Goal: Task Accomplishment & Management: Manage account settings

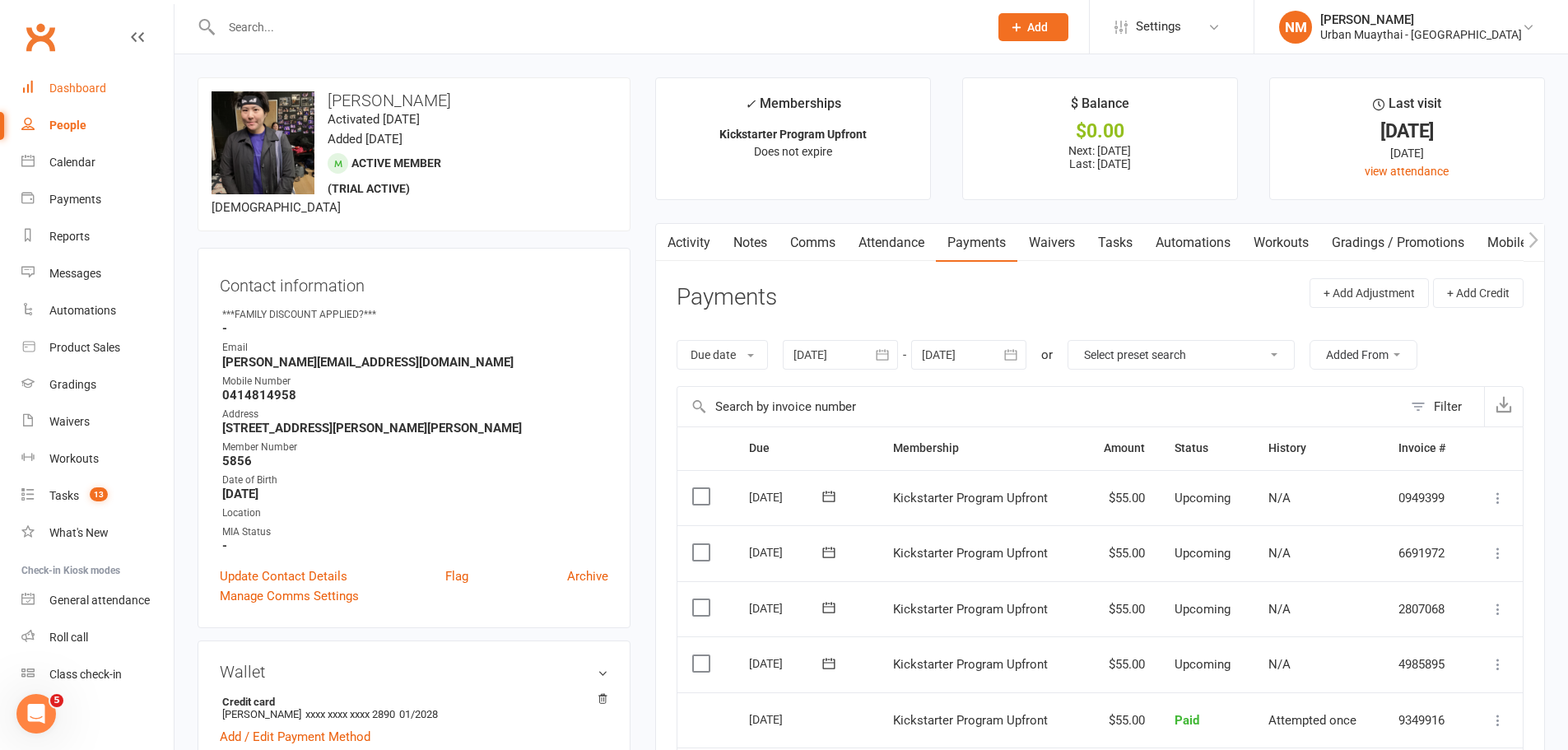
click at [93, 85] on div "Dashboard" at bounding box center [77, 88] width 57 height 13
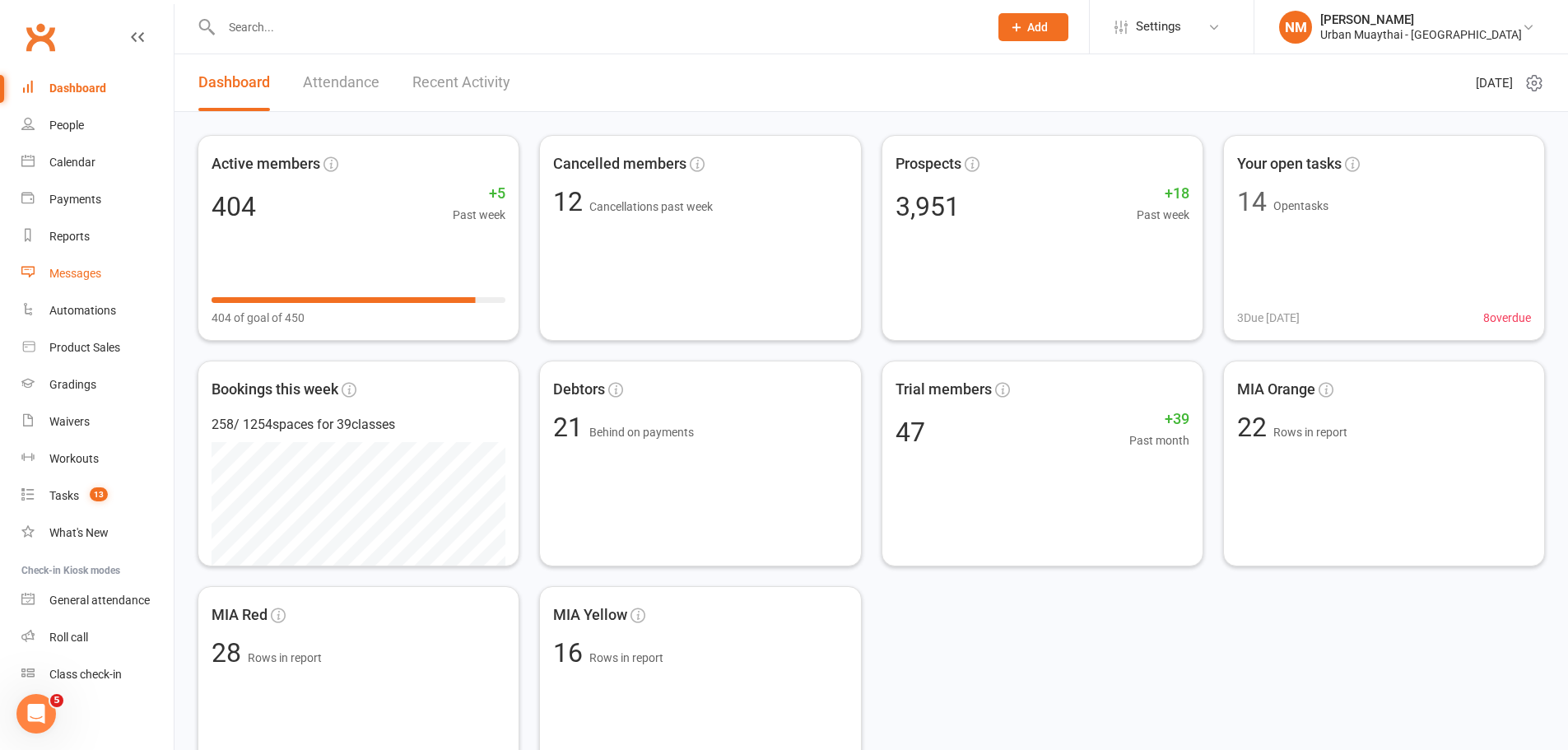
click at [77, 272] on div "Messages" at bounding box center [75, 273] width 52 height 13
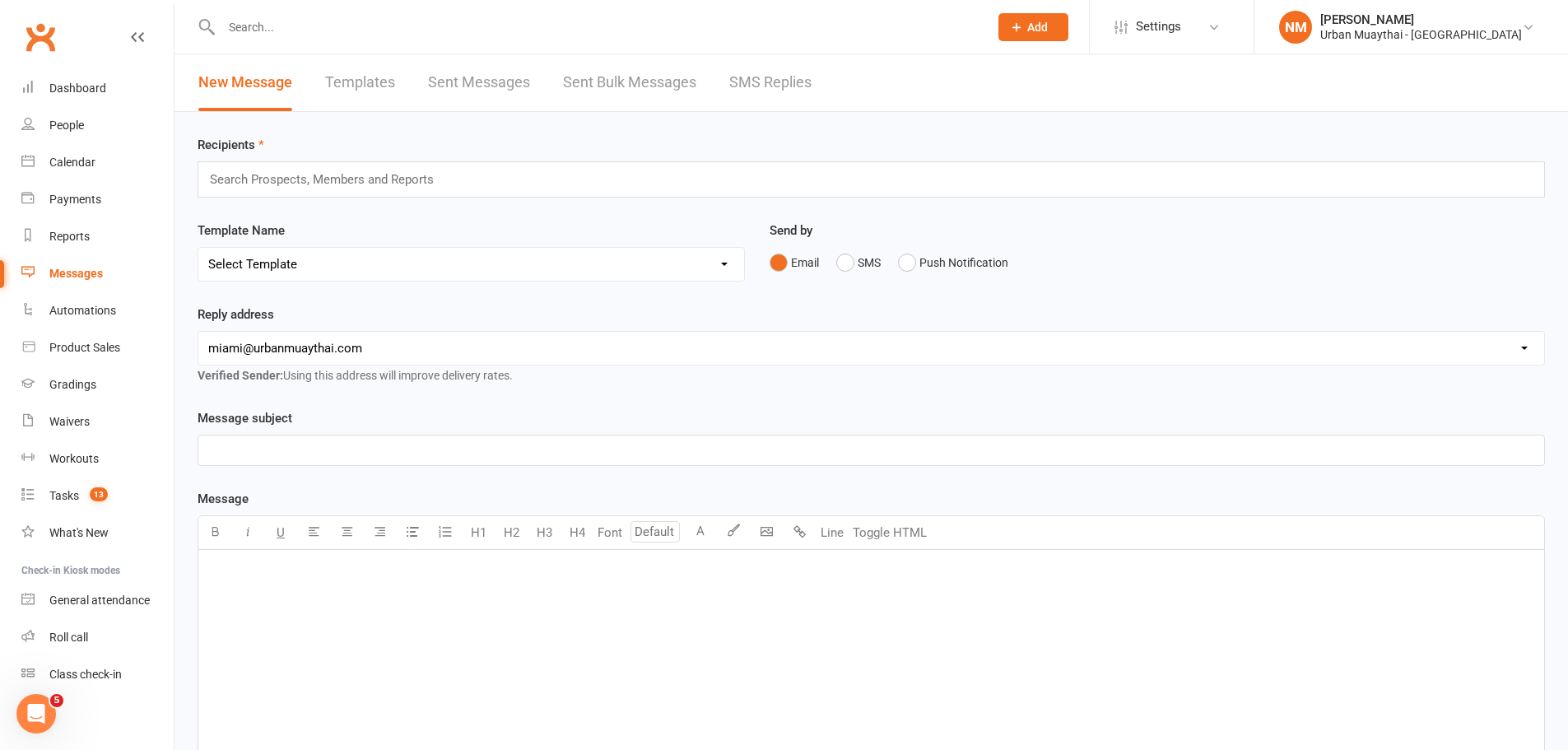
click at [537, 199] on div "Recipients Search Prospects, Members and Reports Template Name Select Template …" at bounding box center [871, 578] width 1394 height 933
click at [549, 188] on div "Search Prospects, Members and Reports" at bounding box center [871, 180] width 1347 height 36
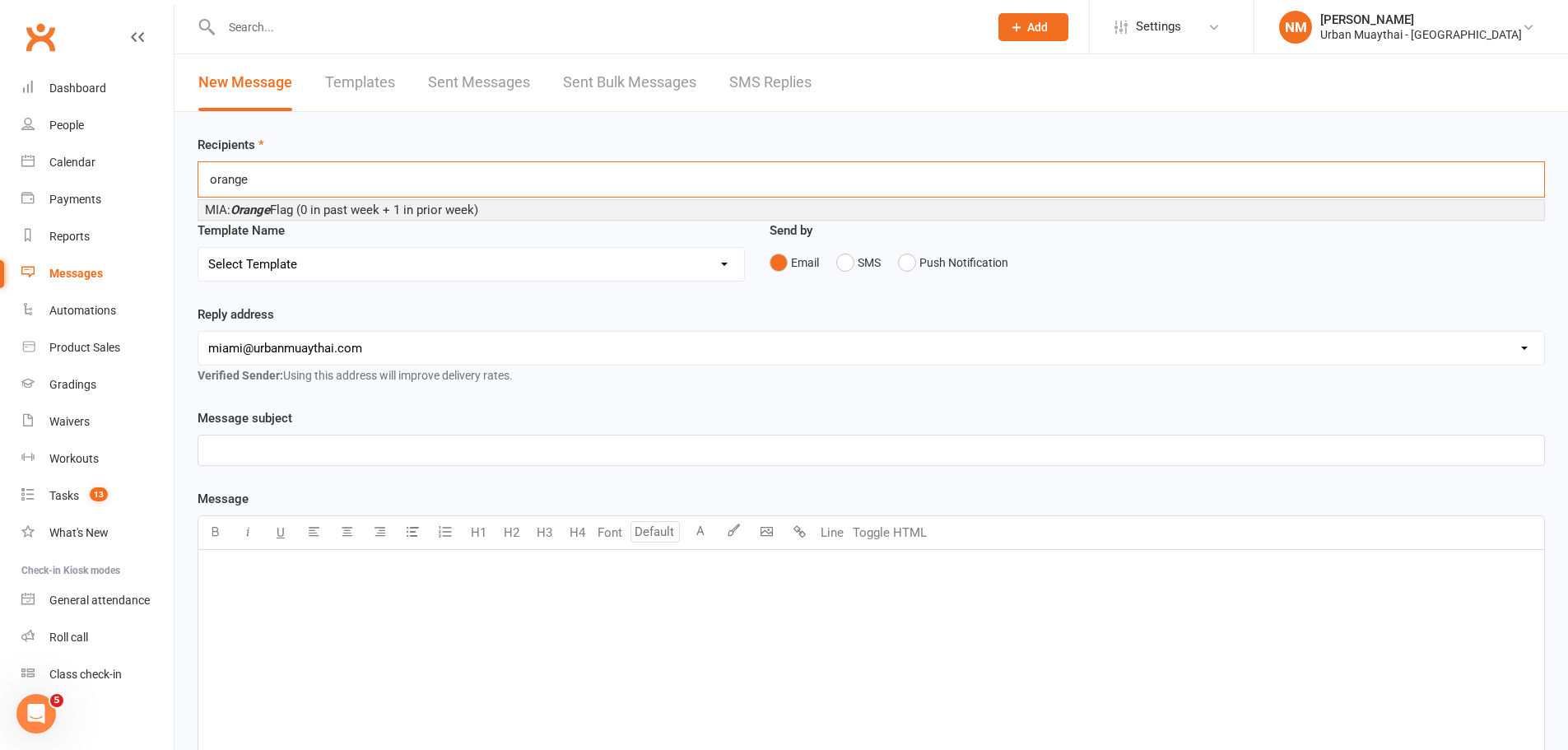
type input "orange"
click at [369, 208] on span "MIA: Orange Flag (0 in past week + 1 in prior week)" at bounding box center [341, 209] width 273 height 14
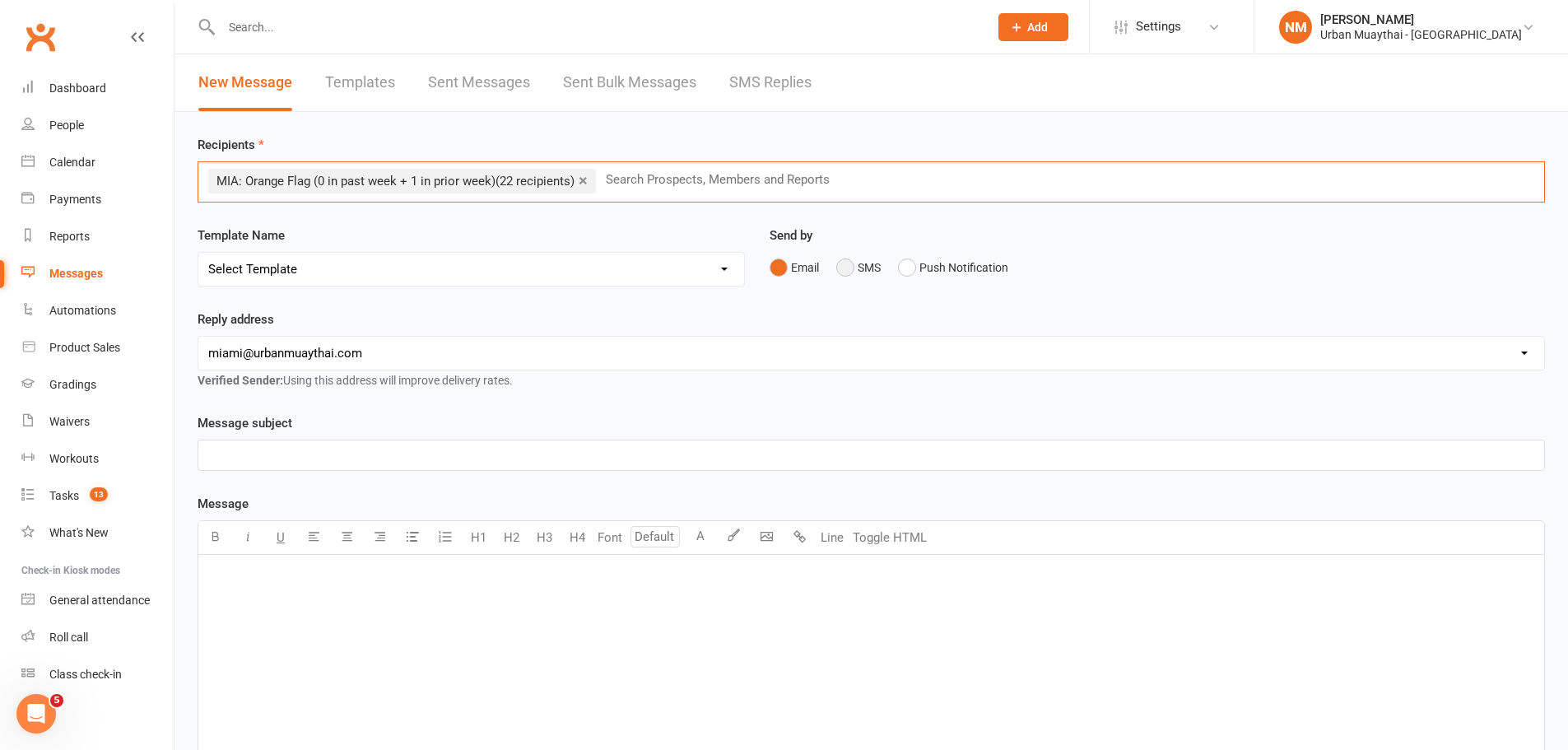
click at [865, 260] on button "SMS" at bounding box center [858, 267] width 44 height 31
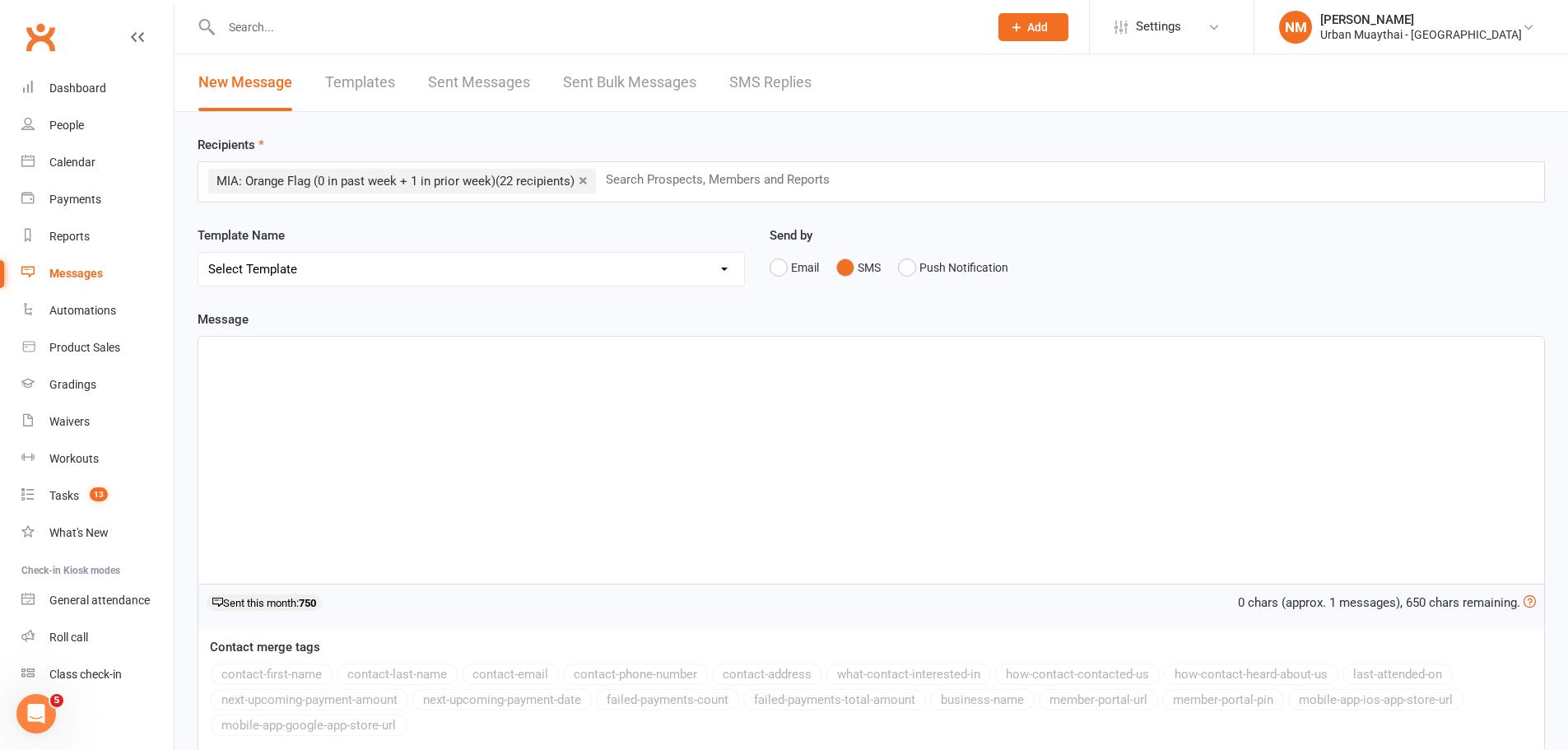
click at [351, 388] on div "﻿" at bounding box center [871, 460] width 1345 height 247
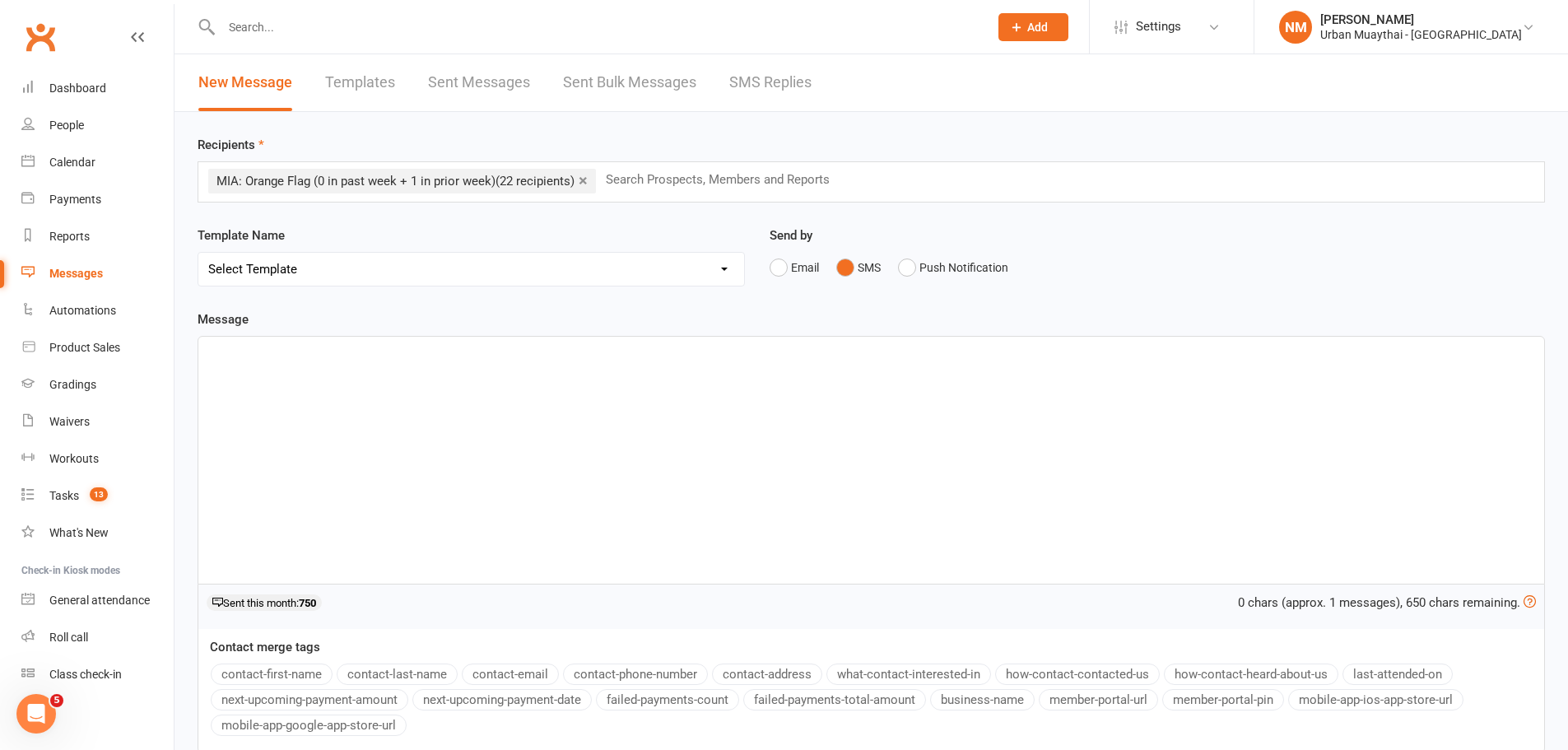
click at [229, 369] on div "﻿" at bounding box center [871, 460] width 1345 height 247
click at [207, 350] on div "You’ve been putting in work—don’t lose that momentum now! 🔥 Get in before Frida…" at bounding box center [871, 460] width 1345 height 247
click at [286, 671] on button "contact-first-name" at bounding box center [272, 675] width 122 height 22
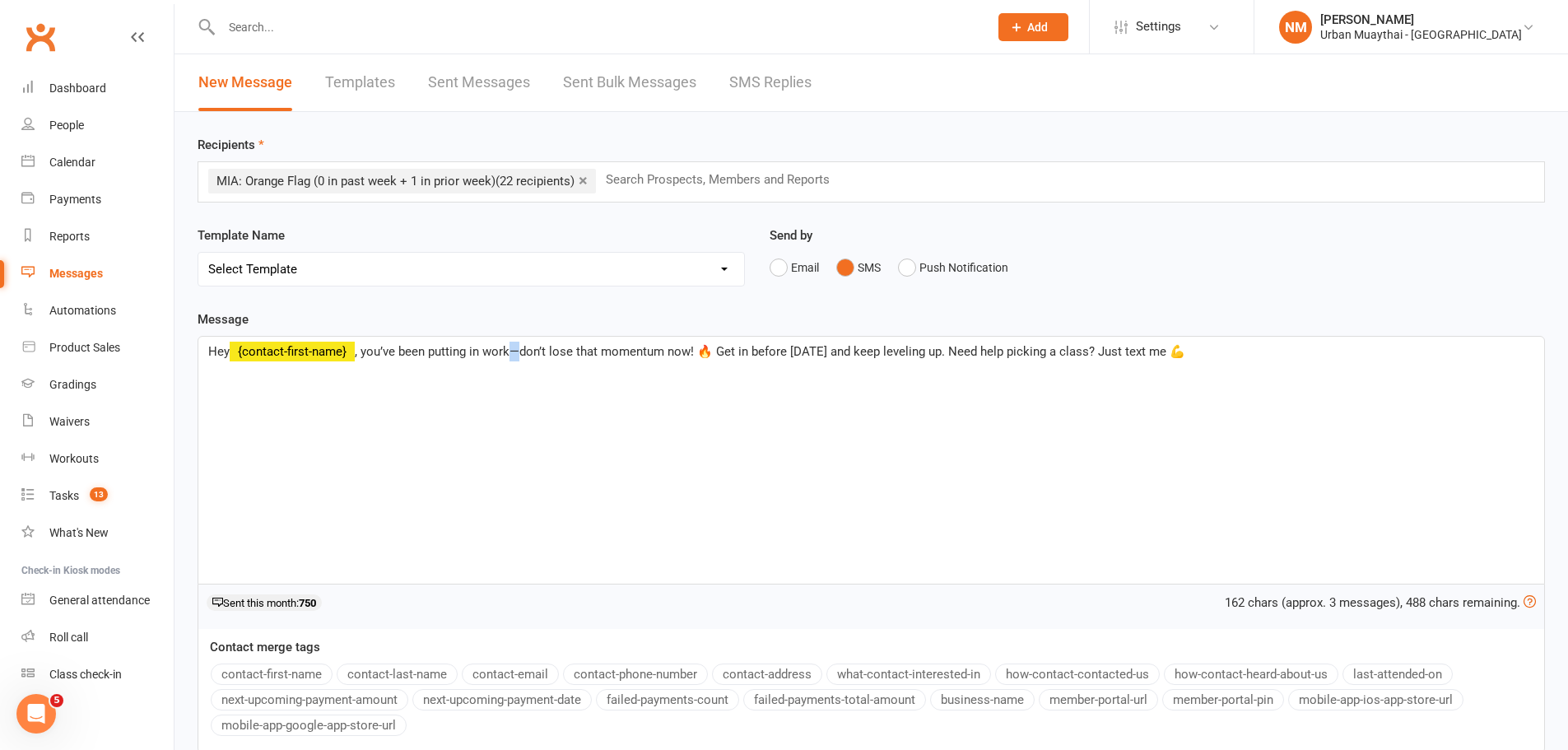
drag, startPoint x: 511, startPoint y: 352, endPoint x: 523, endPoint y: 351, distance: 12.0
click at [523, 351] on span ", you’ve been putting in work—don’t lose that momentum now! 🔥 Get in before Fri…" at bounding box center [770, 351] width 831 height 14
drag, startPoint x: 1103, startPoint y: 350, endPoint x: 1204, endPoint y: 347, distance: 101.0
click at [1201, 348] on p "Hey ﻿ {contact-first-name} , you’ve been putting in work, don’t lose that momen…" at bounding box center [871, 351] width 1326 height 20
click at [796, 351] on span ", you’ve been putting in work, don’t lose that momentum now! 🔥 Get in before Fr…" at bounding box center [647, 351] width 586 height 14
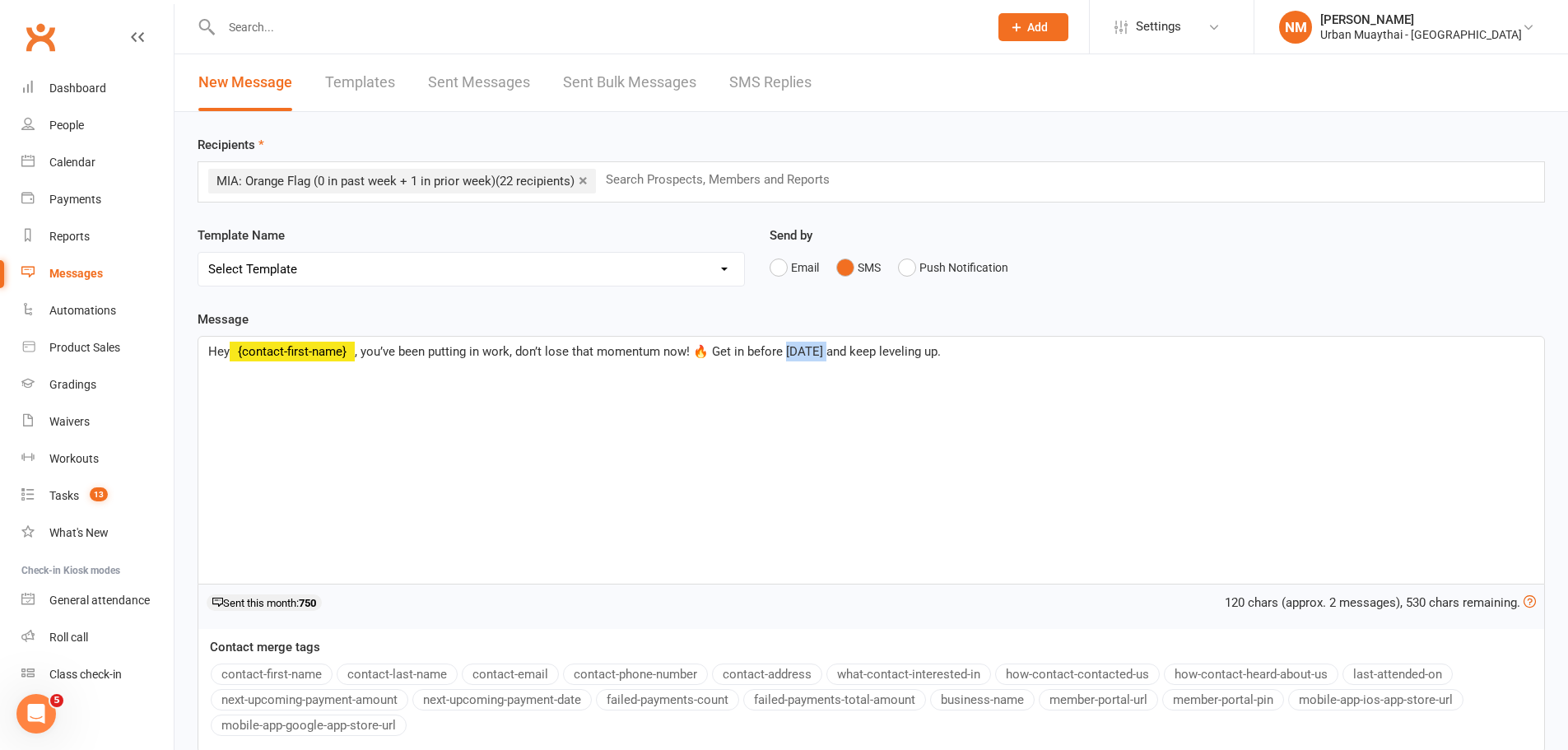
click at [796, 351] on span ", you’ve been putting in work, don’t lose that momentum now! 🔥 Get in before Fr…" at bounding box center [647, 351] width 586 height 14
drag, startPoint x: 846, startPoint y: 350, endPoint x: 902, endPoint y: 351, distance: 56.0
click at [902, 351] on span ", you’ve been putting in work, don’t lose that momentum now! 🔥 Get in tonight a…" at bounding box center [629, 351] width 549 height 14
click at [482, 350] on span ", you’ve been putting in work, don’t lose that momentum now! 🔥 Get in tonight a…" at bounding box center [610, 351] width 511 height 14
click at [962, 360] on p "Hey ﻿ {contact-first-name} , you’ve been putting in the work lately, don’t lose…" at bounding box center [871, 351] width 1326 height 20
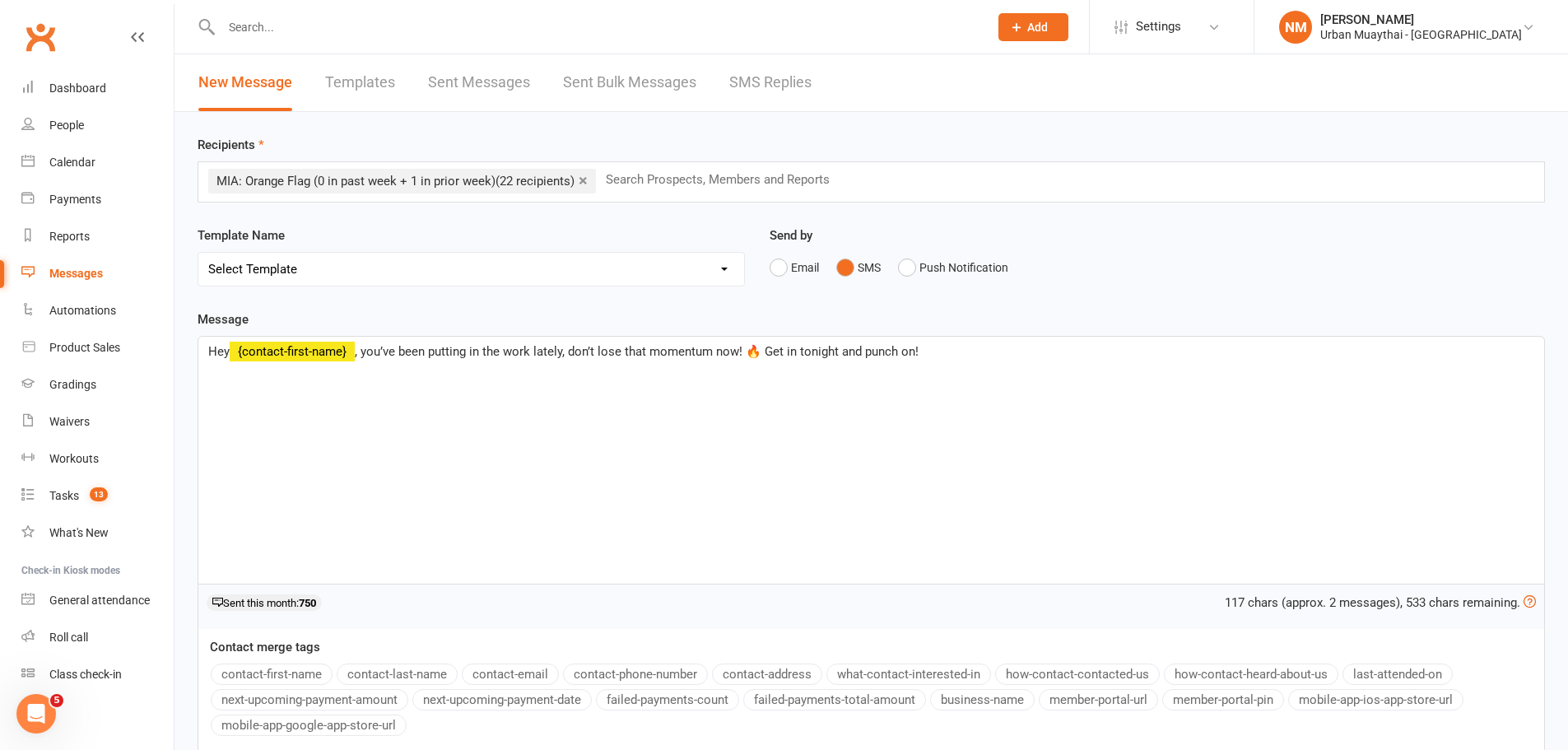
click at [364, 351] on span ", you’ve been putting in the work lately, don’t lose that momentum now! 🔥 Get i…" at bounding box center [637, 351] width 564 height 14
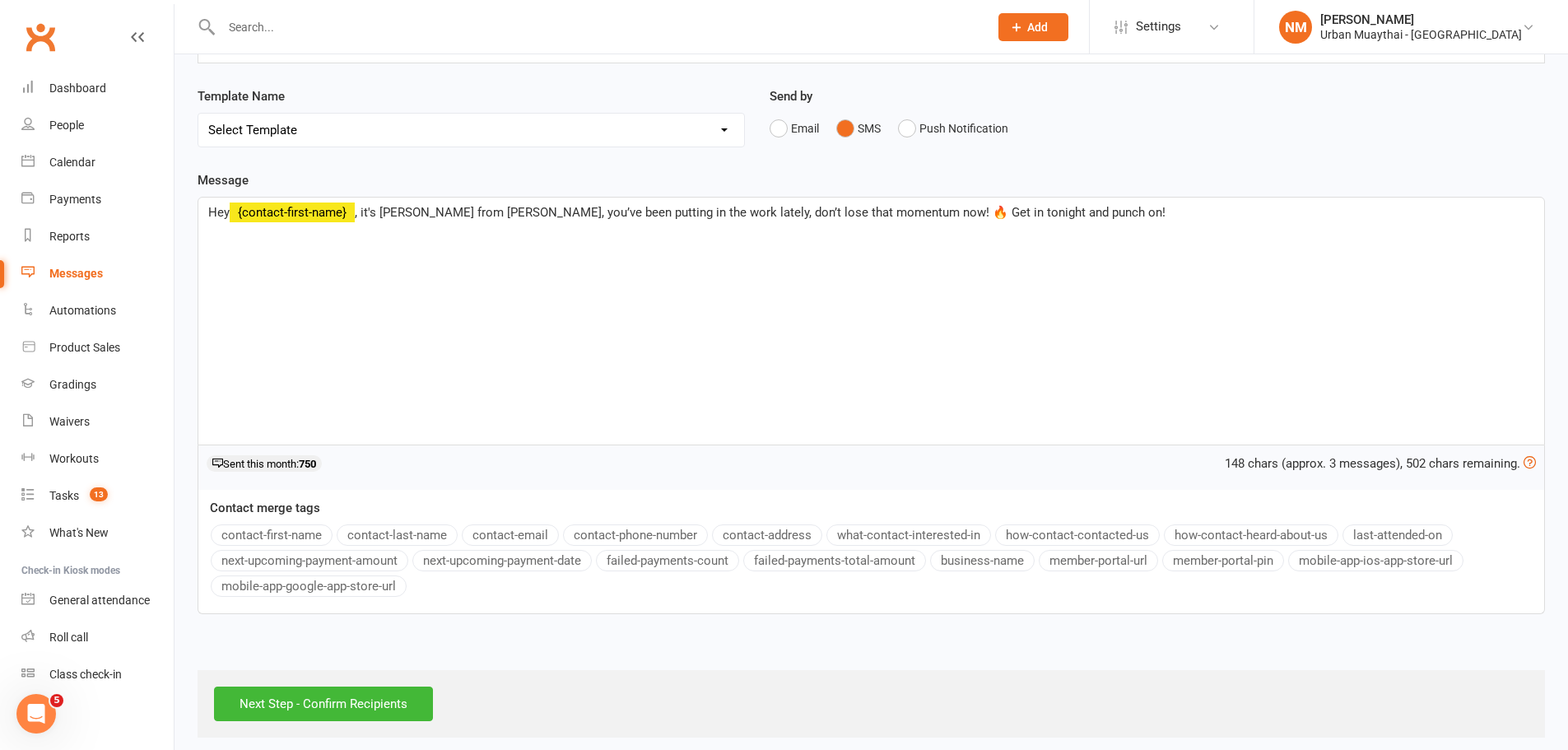
scroll to position [151, 0]
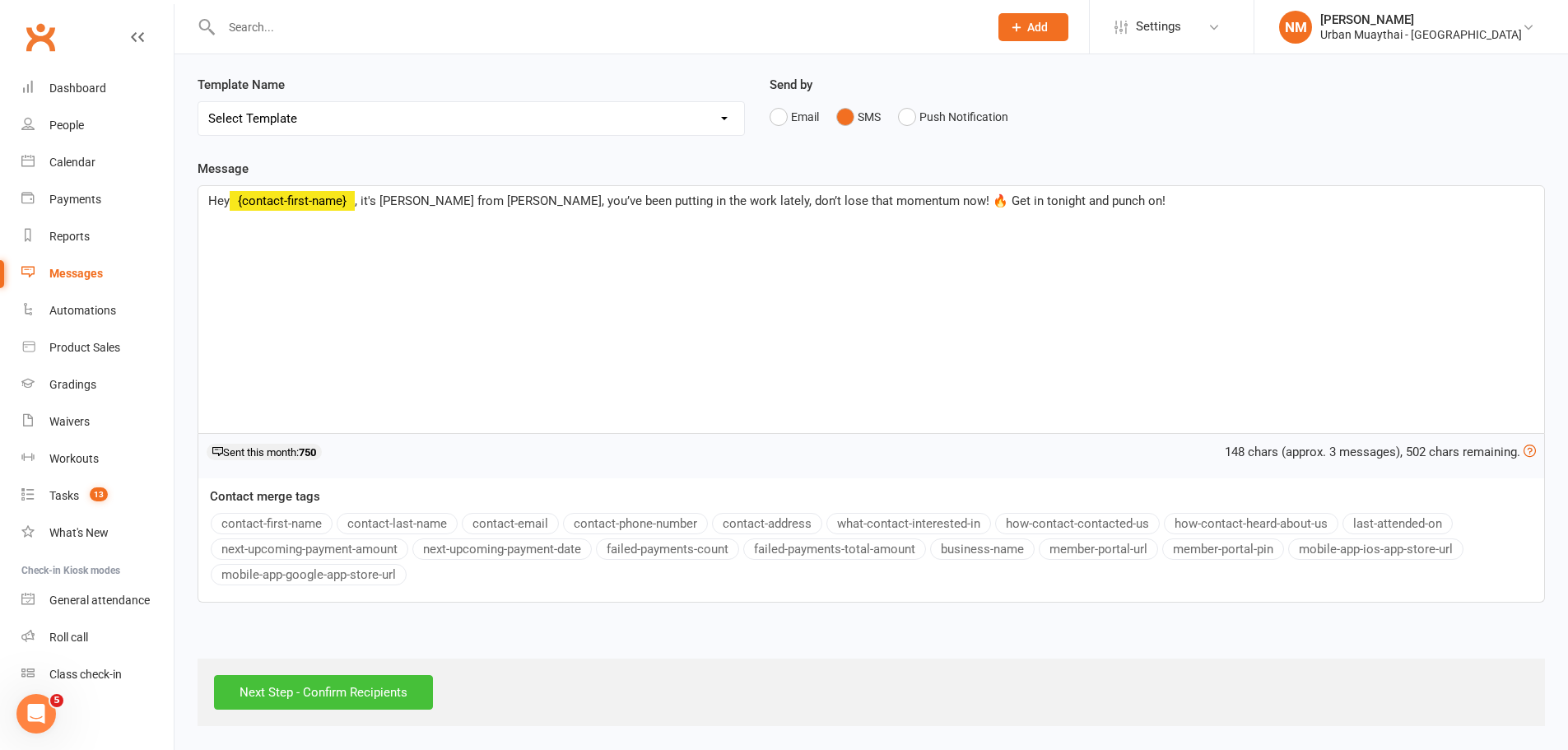
click at [350, 690] on input "Next Step - Confirm Recipients" at bounding box center [323, 693] width 219 height 34
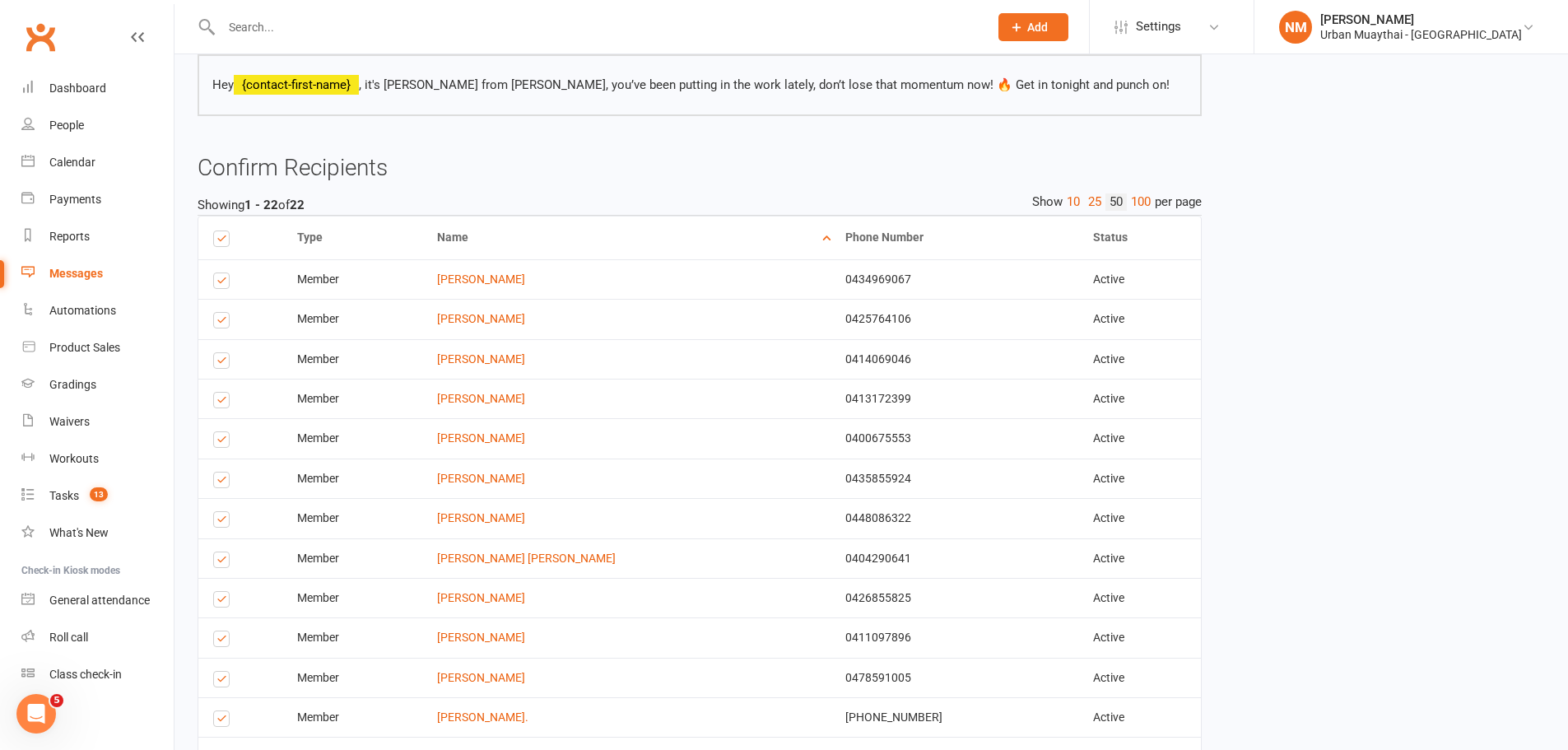
scroll to position [164, 0]
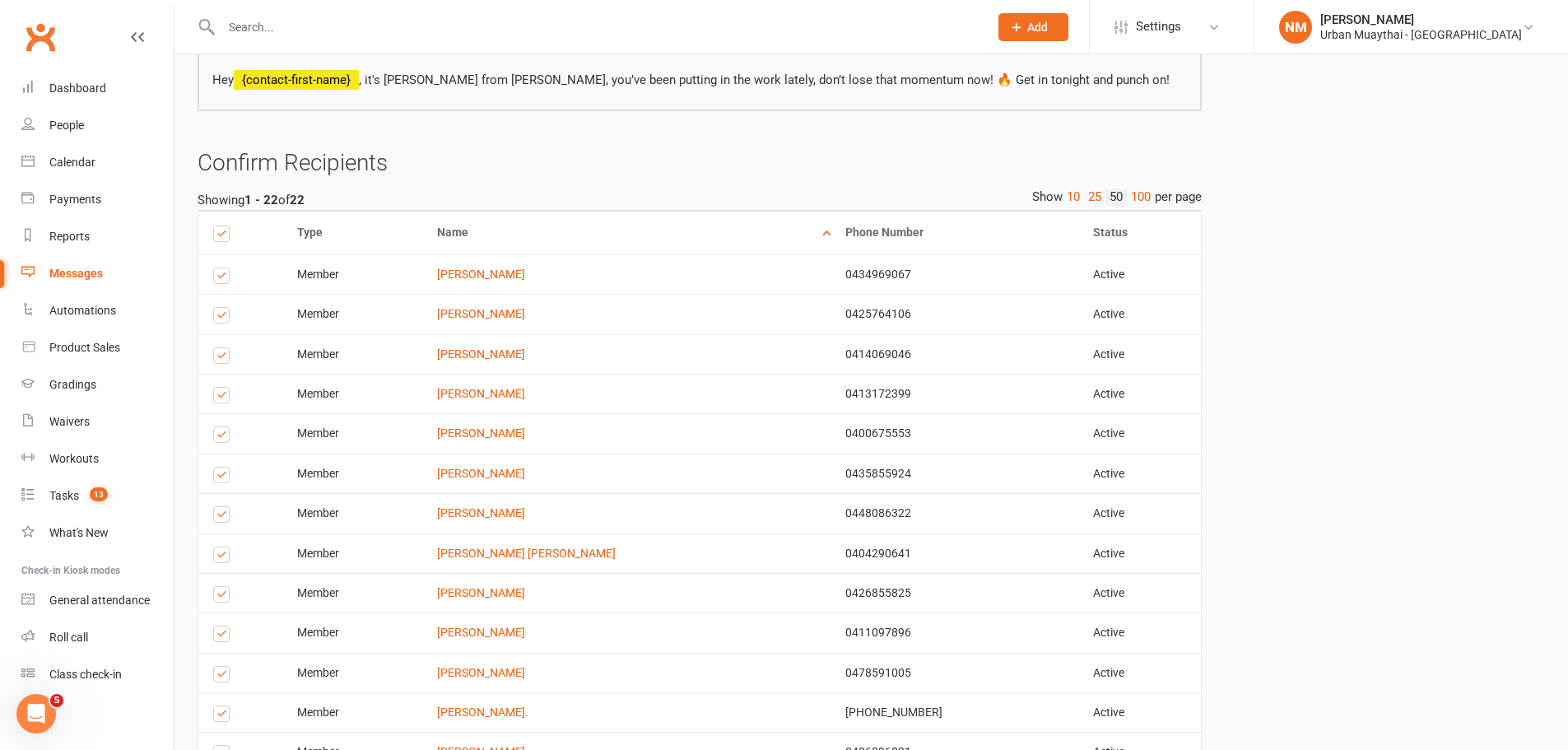
click at [218, 437] on label at bounding box center [224, 437] width 22 height 0
click at [218, 428] on input "checkbox" at bounding box center [218, 428] width 11 height 0
click at [220, 478] on label at bounding box center [224, 478] width 22 height 0
click at [220, 468] on input "checkbox" at bounding box center [218, 468] width 11 height 0
click at [217, 517] on label at bounding box center [224, 517] width 22 height 0
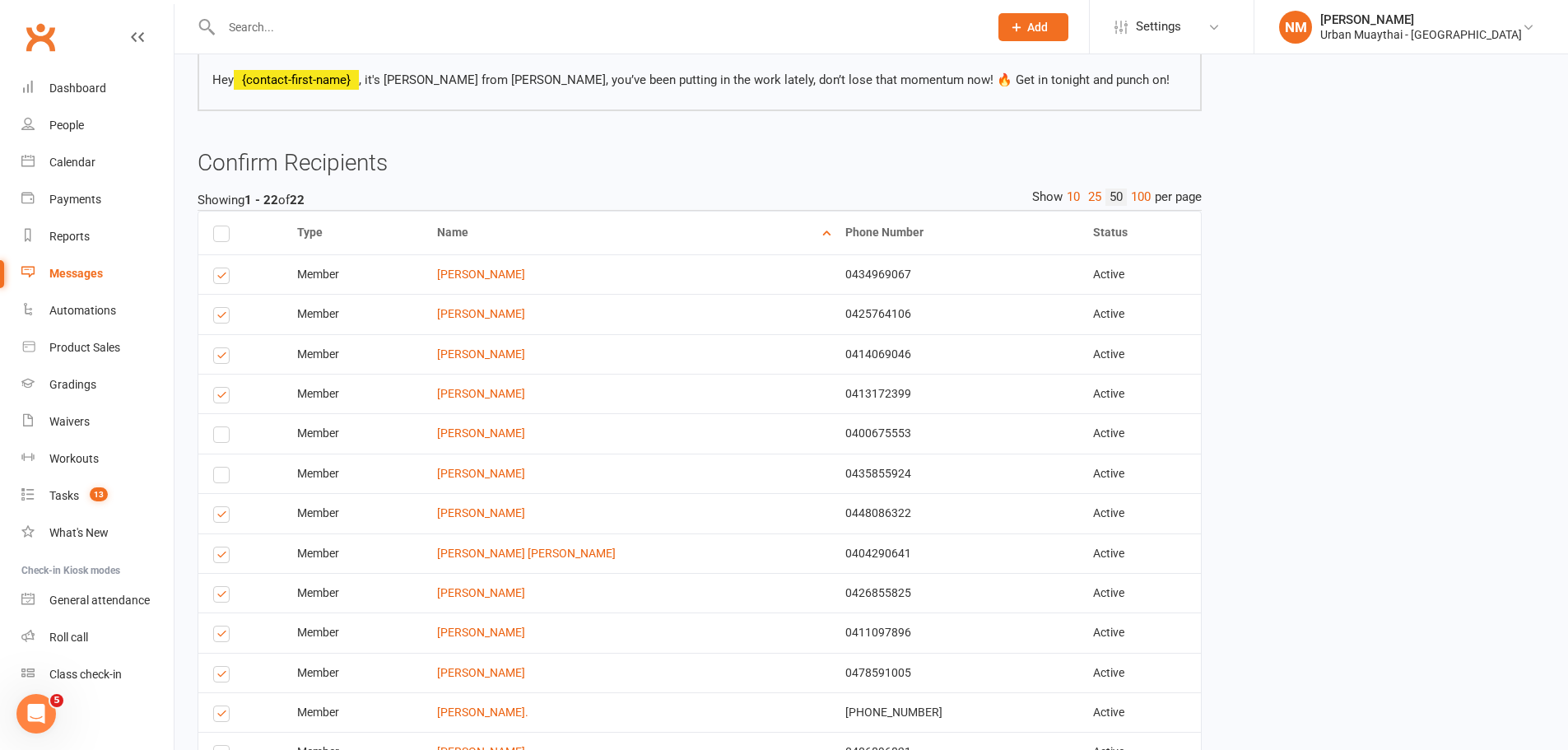
click at [217, 507] on input "checkbox" at bounding box center [218, 507] width 11 height 0
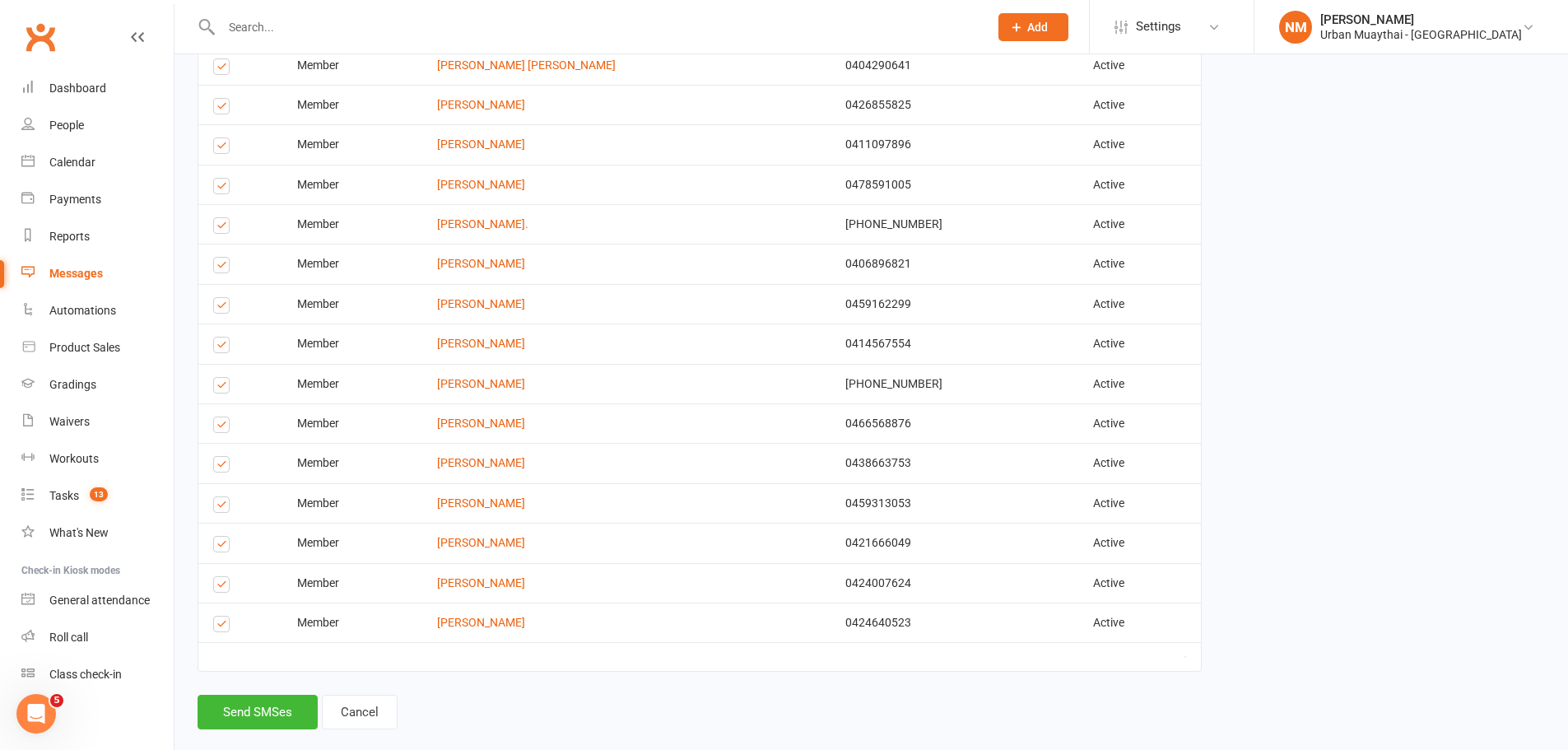
scroll to position [658, 0]
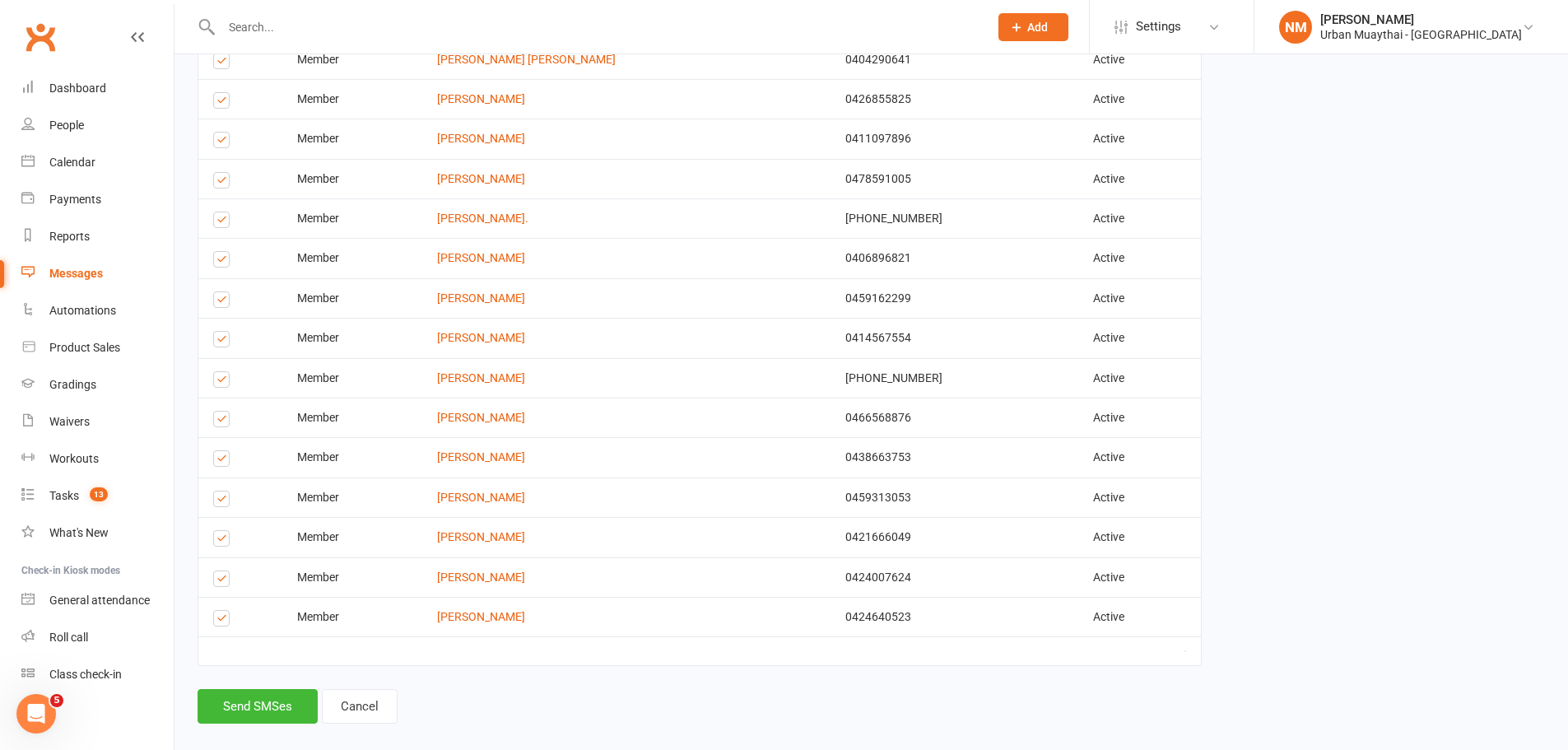
click at [222, 581] on label at bounding box center [224, 581] width 22 height 0
click at [222, 571] on input "checkbox" at bounding box center [218, 571] width 11 height 0
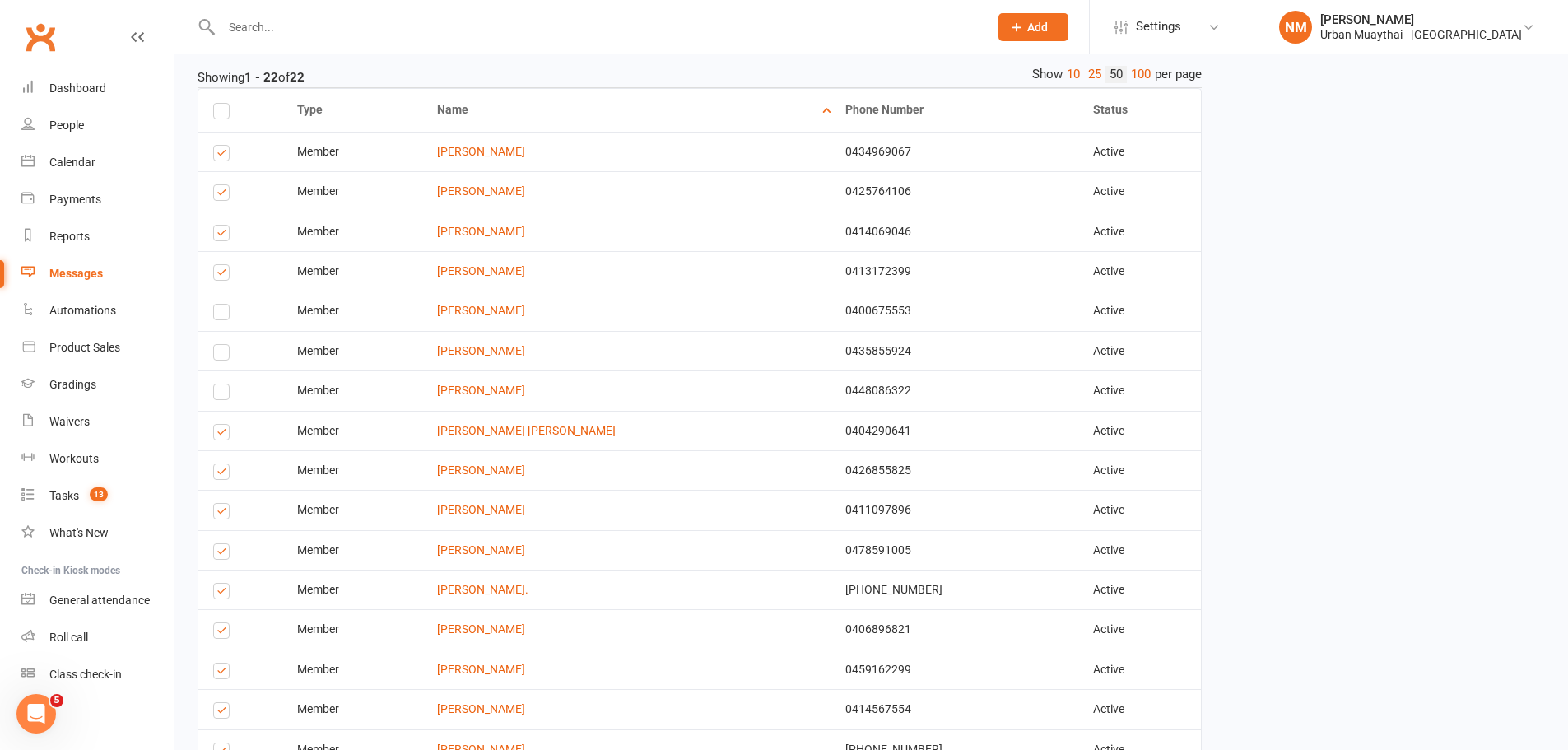
scroll to position [268, 0]
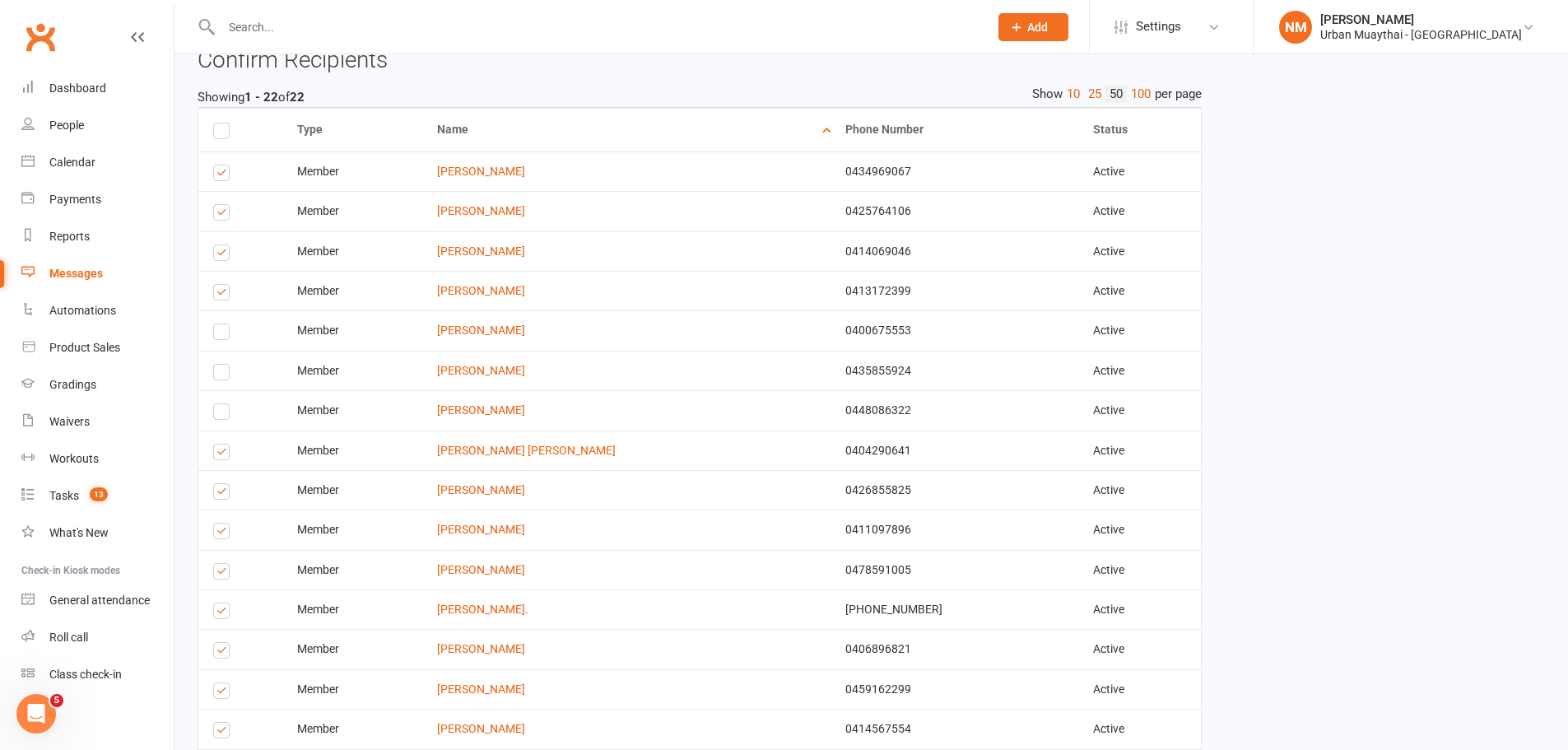
click at [226, 292] on div "Select this" at bounding box center [224, 291] width 22 height 13
click at [225, 295] on label at bounding box center [224, 295] width 22 height 0
click at [224, 285] on input "checkbox" at bounding box center [218, 285] width 11 height 0
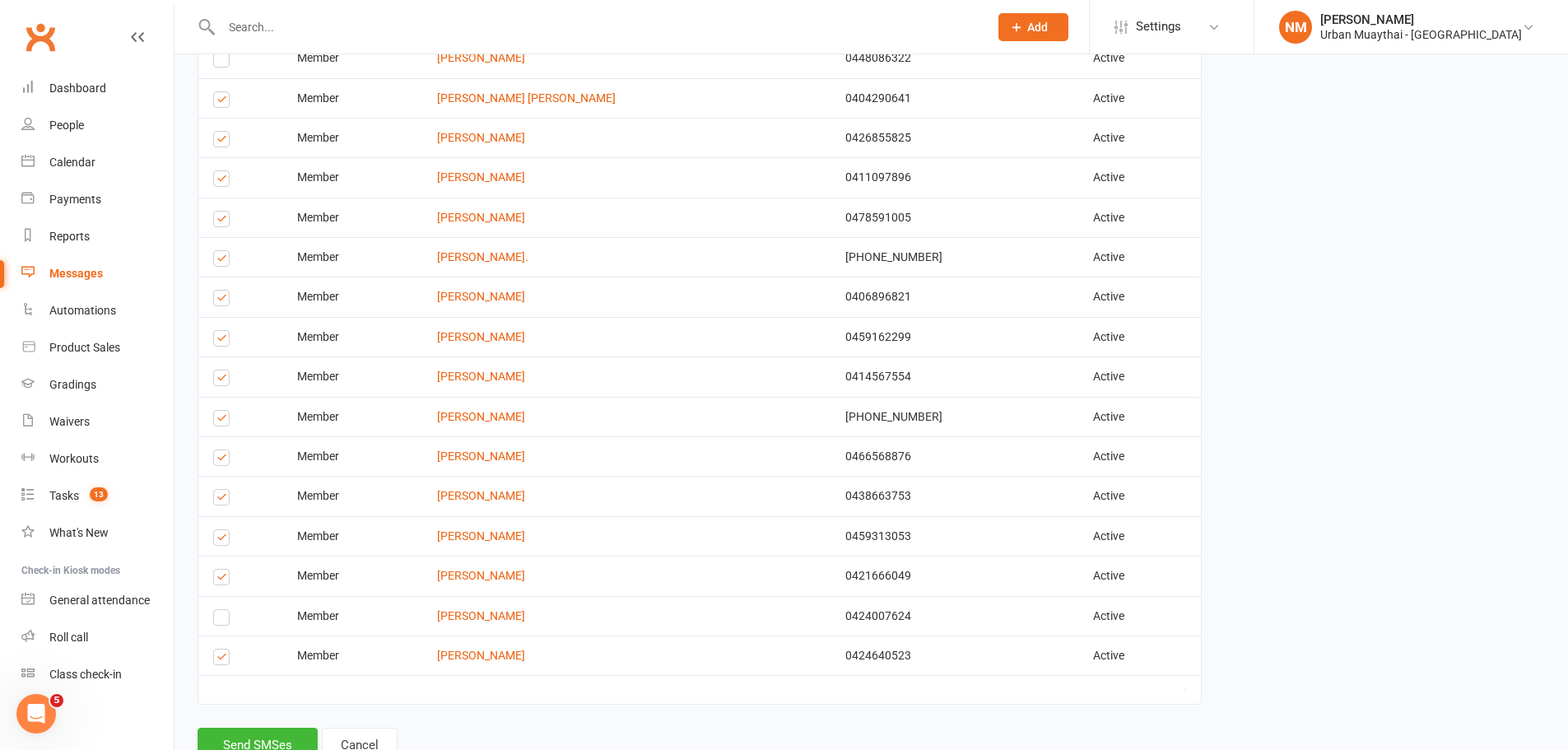
scroll to position [679, 0]
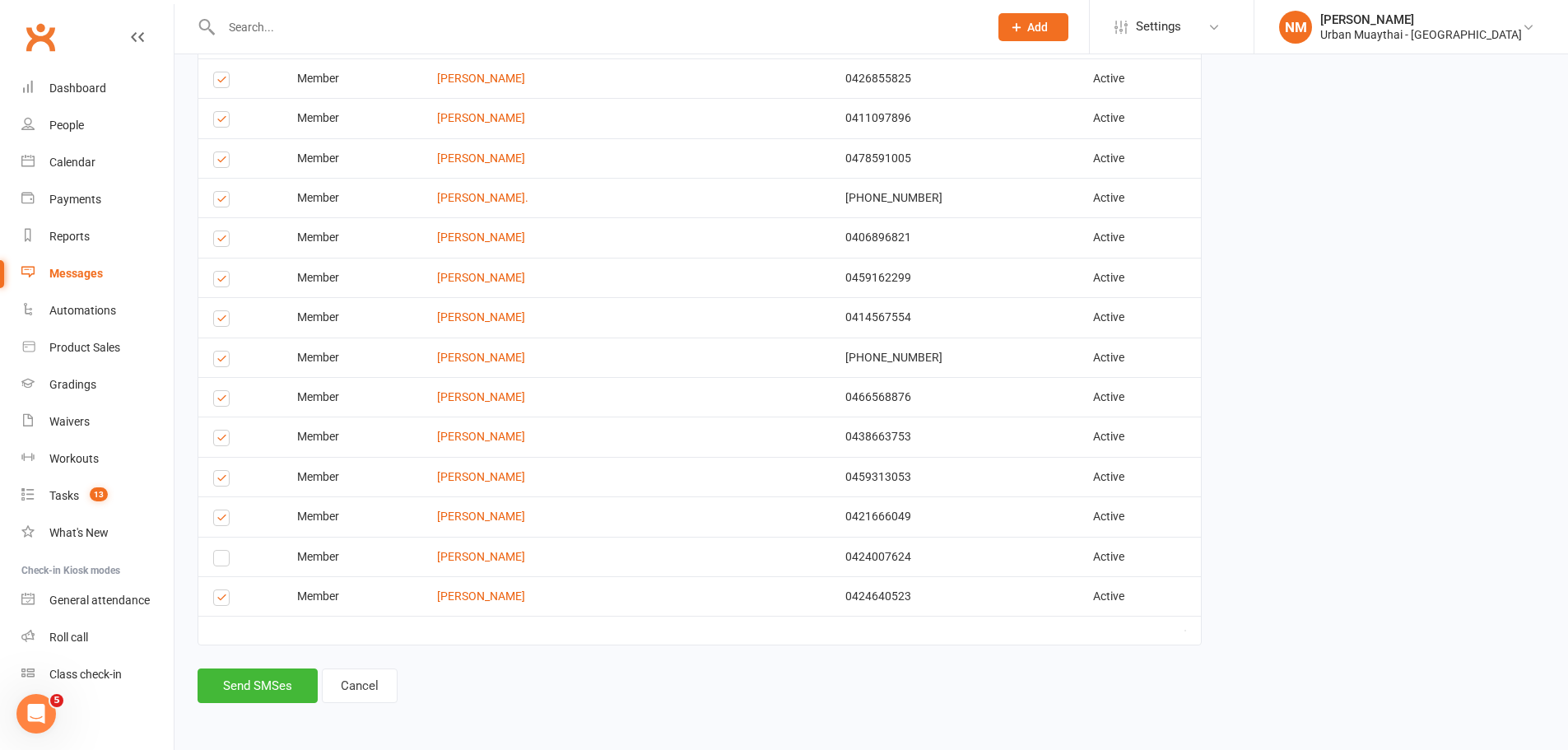
click at [216, 281] on label at bounding box center [224, 281] width 22 height 0
click at [216, 271] on input "checkbox" at bounding box center [218, 271] width 11 height 0
click at [507, 663] on div "Type Name Email Phone Number Status Notification Status # Devices Select this M…" at bounding box center [700, 182] width 1004 height 972
click at [253, 681] on button "Send SMSes" at bounding box center [258, 685] width 120 height 34
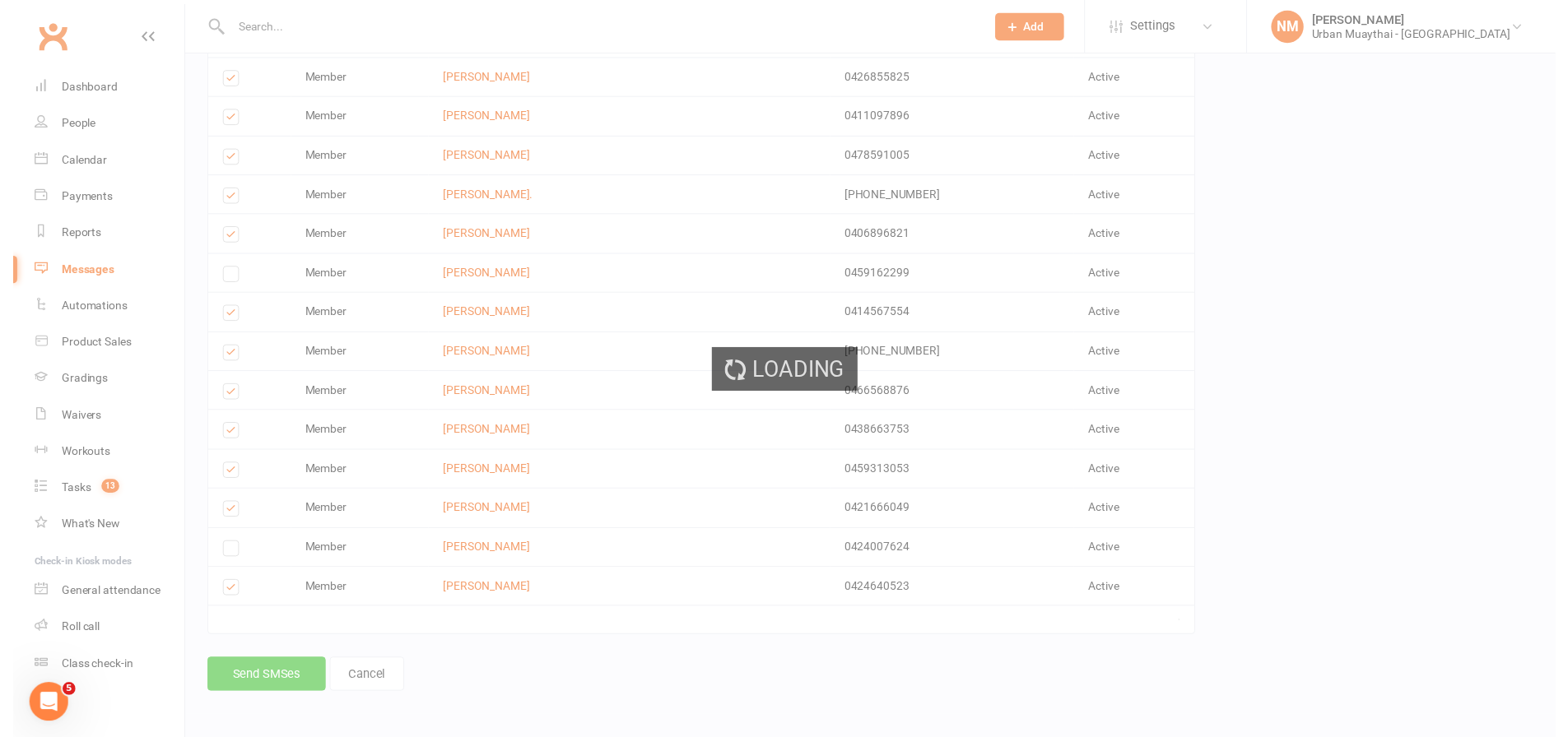
scroll to position [666, 0]
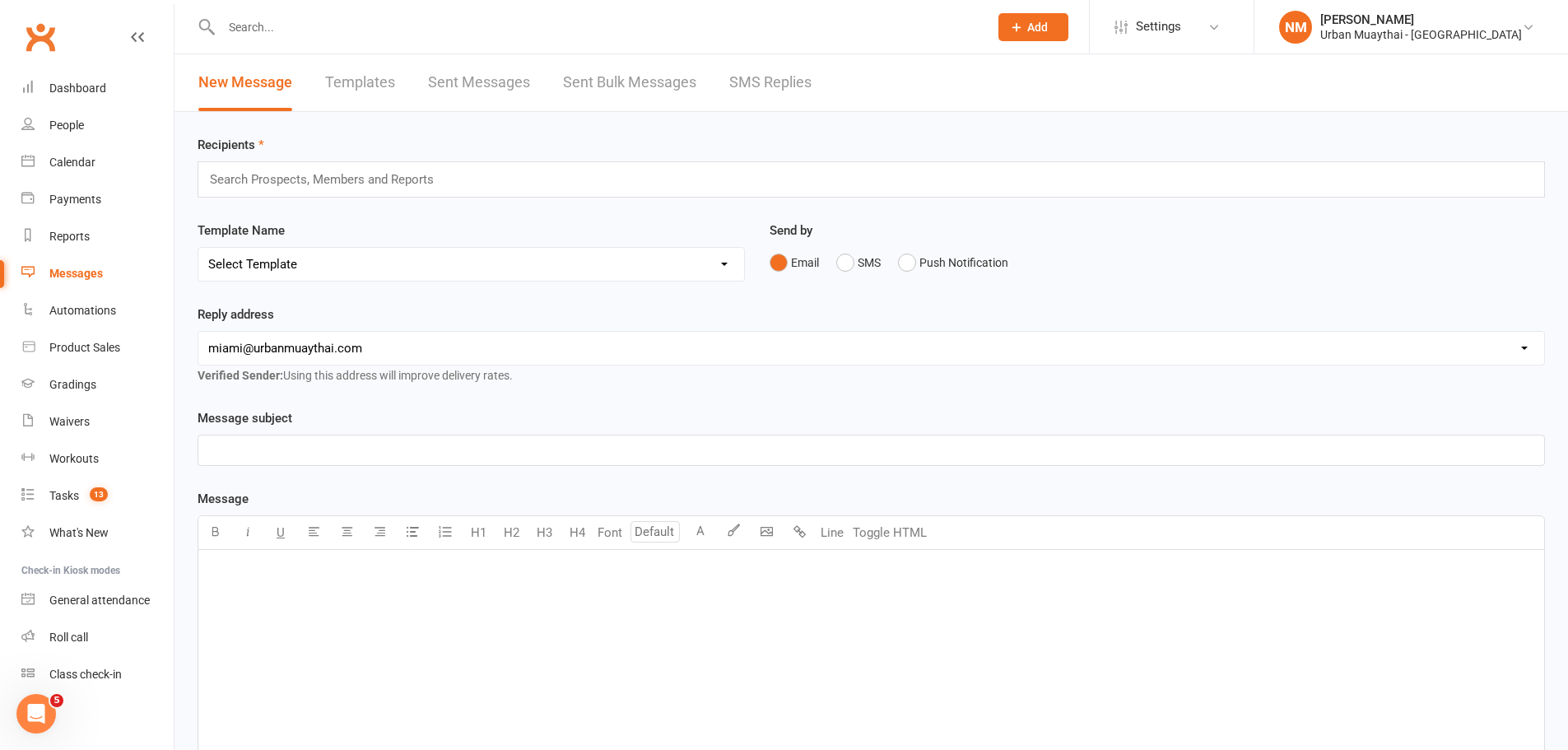
click at [77, 276] on div "Messages" at bounding box center [76, 273] width 54 height 13
click at [57, 90] on div "Dashboard" at bounding box center [77, 88] width 57 height 13
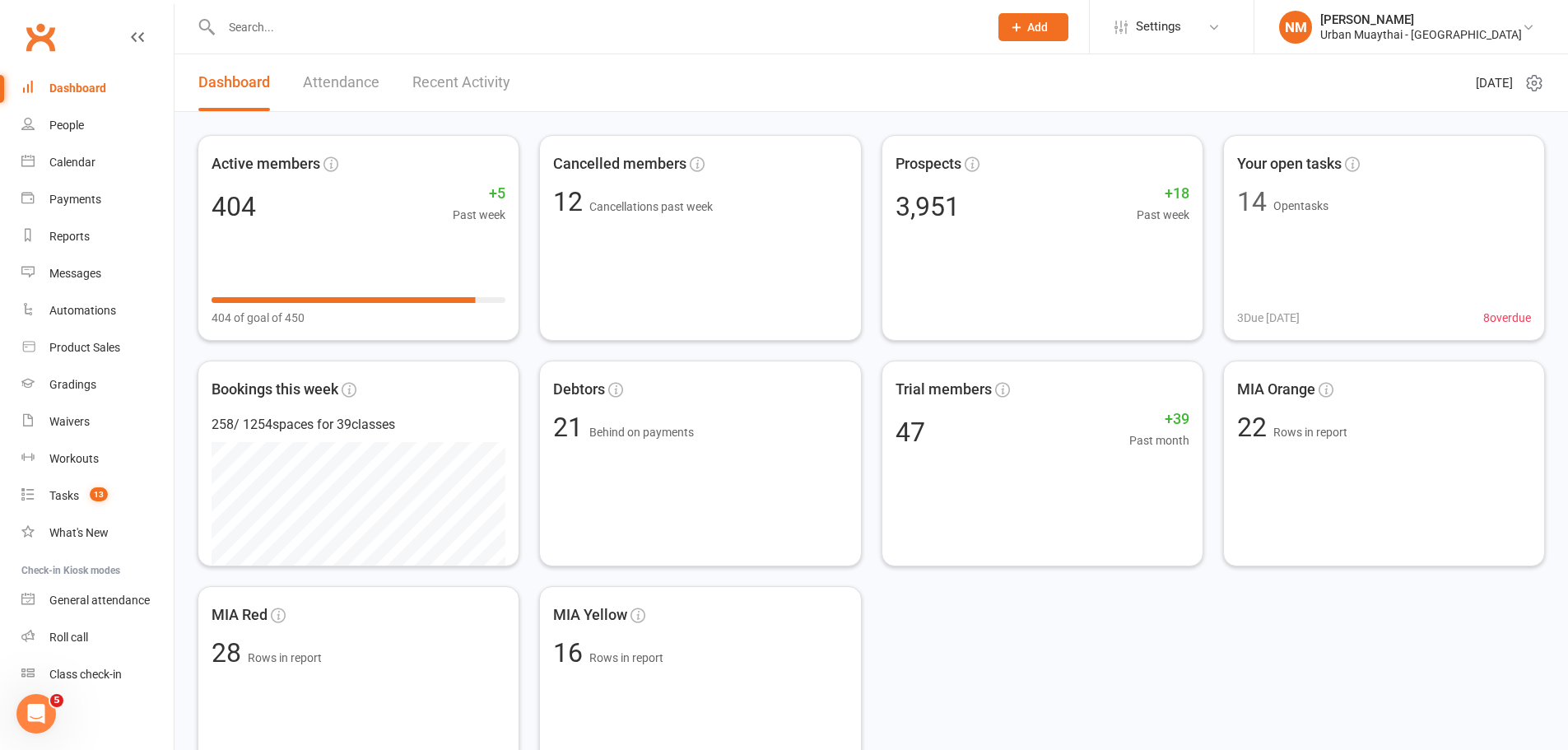
drag, startPoint x: 251, startPoint y: 5, endPoint x: 252, endPoint y: 14, distance: 9.1
click at [252, 11] on div at bounding box center [587, 27] width 780 height 54
click at [255, 24] on input "text" at bounding box center [596, 27] width 761 height 23
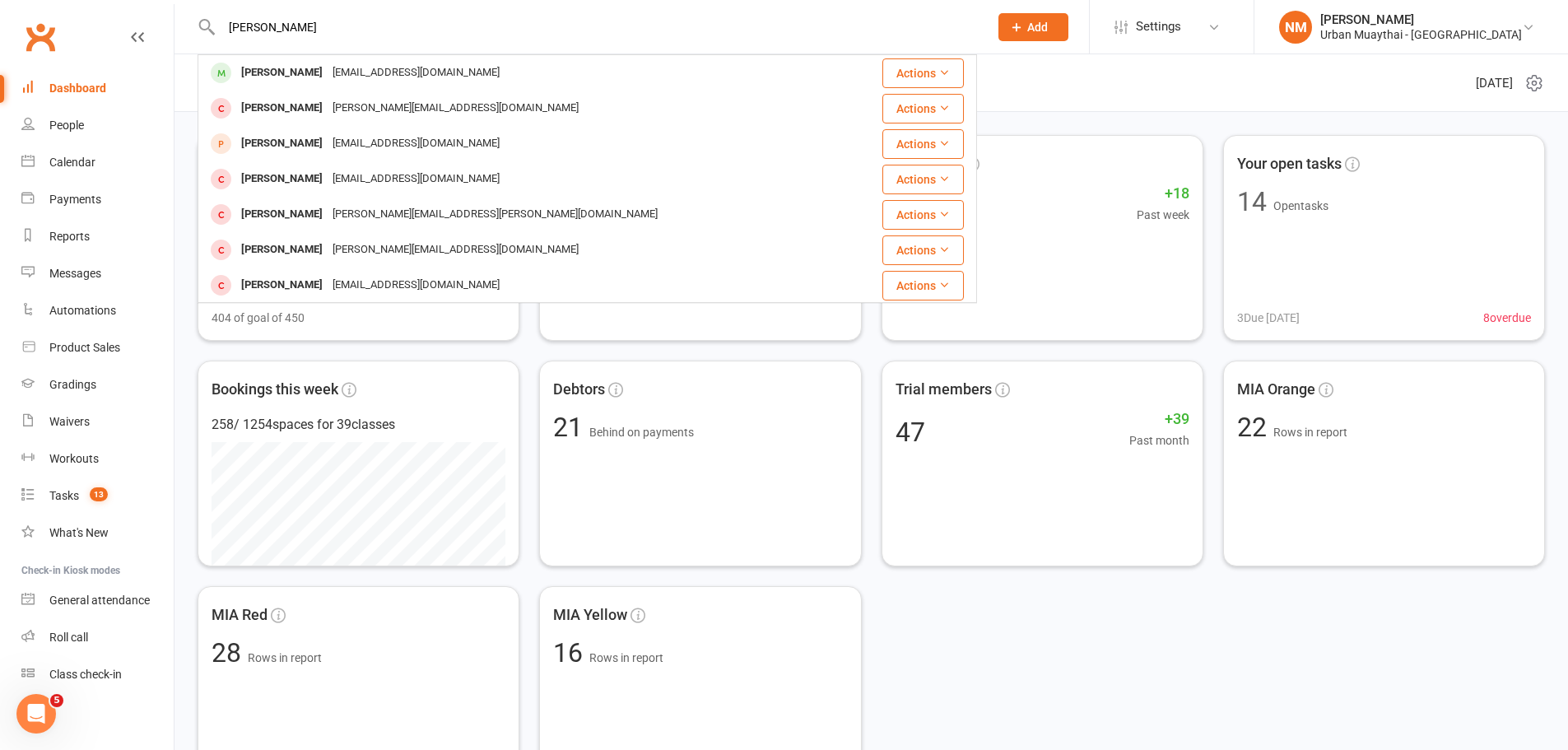
type input "aaron boo"
click at [328, 75] on div "aaronbooth1679@gmail.com" at bounding box center [416, 73] width 177 height 24
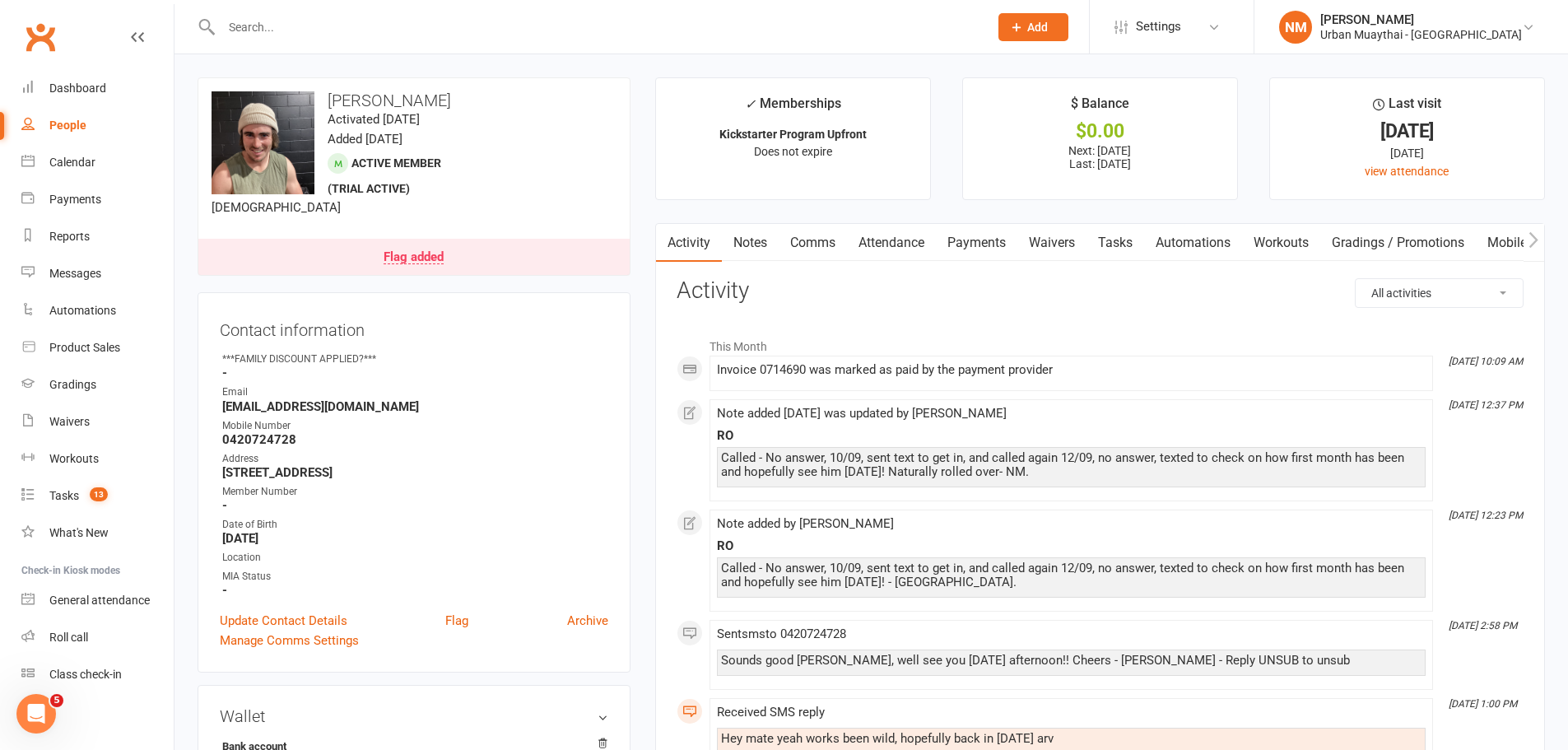
click at [430, 251] on div "Flag added" at bounding box center [413, 258] width 60 height 13
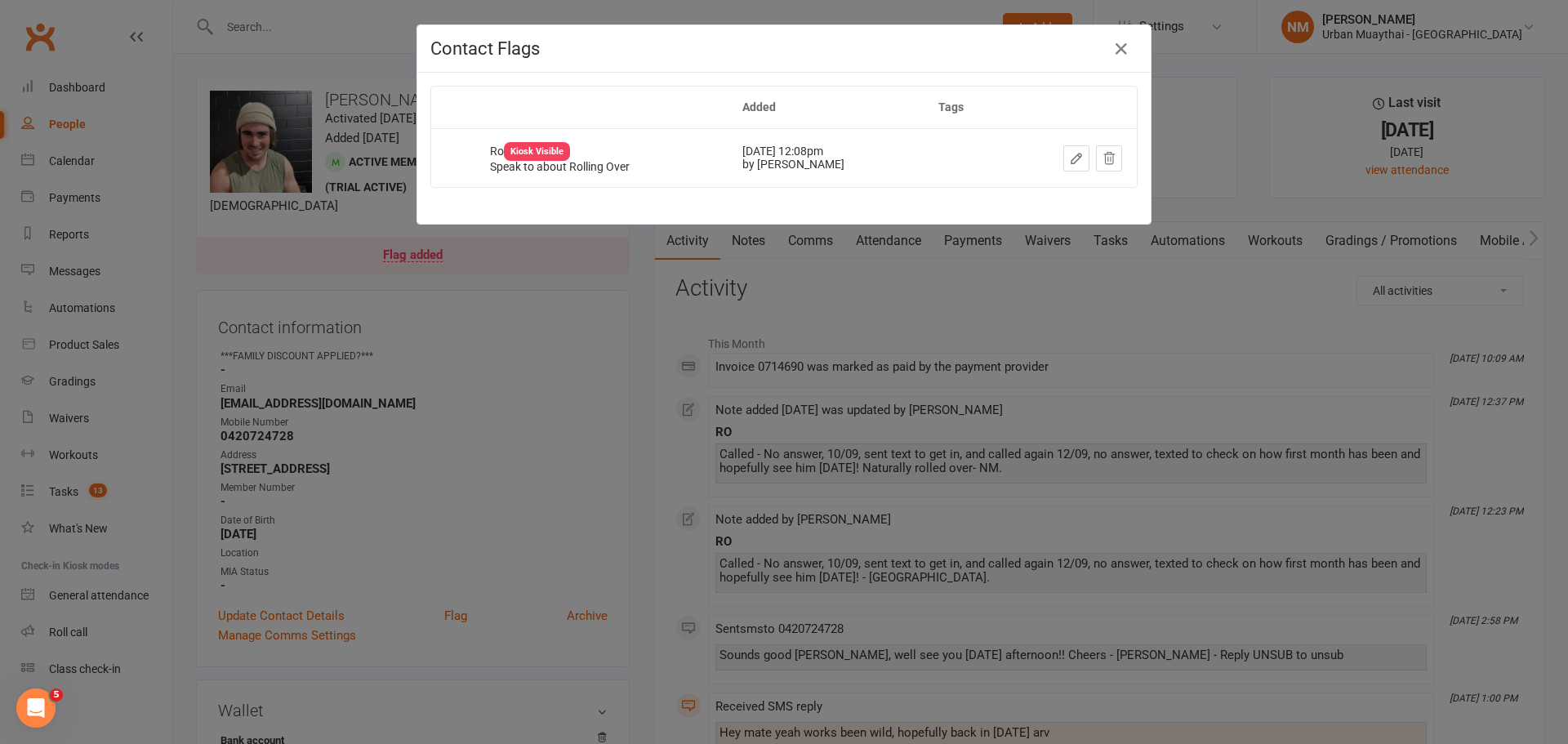
click at [445, 288] on div "Contact Flags Added Tags Ro Kiosk Visible Speak to about Rolling Over Sep 8, 20…" at bounding box center [784, 372] width 1568 height 744
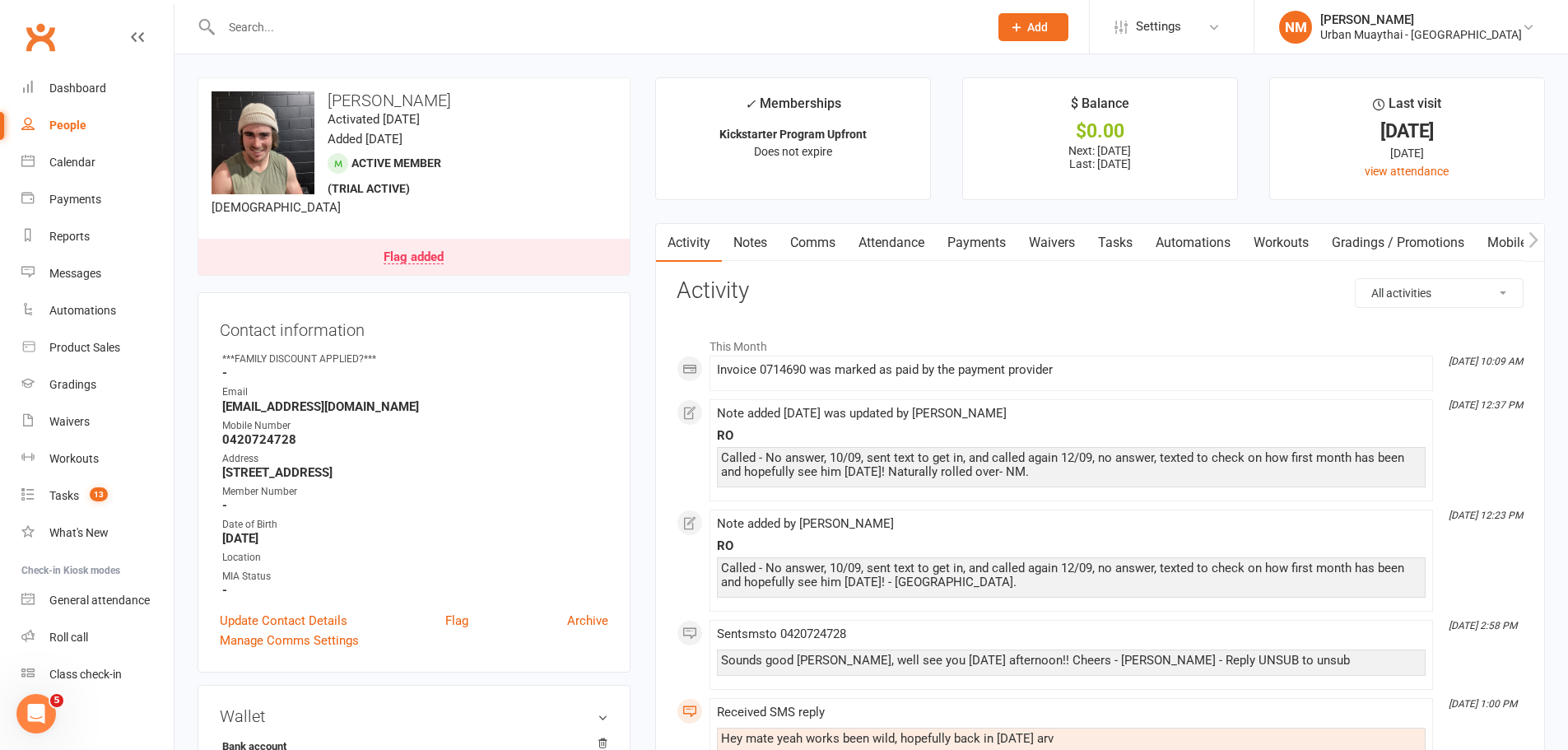
drag, startPoint x: 905, startPoint y: 236, endPoint x: 918, endPoint y: 235, distance: 13.0
click at [908, 236] on link "Attendance" at bounding box center [891, 243] width 89 height 38
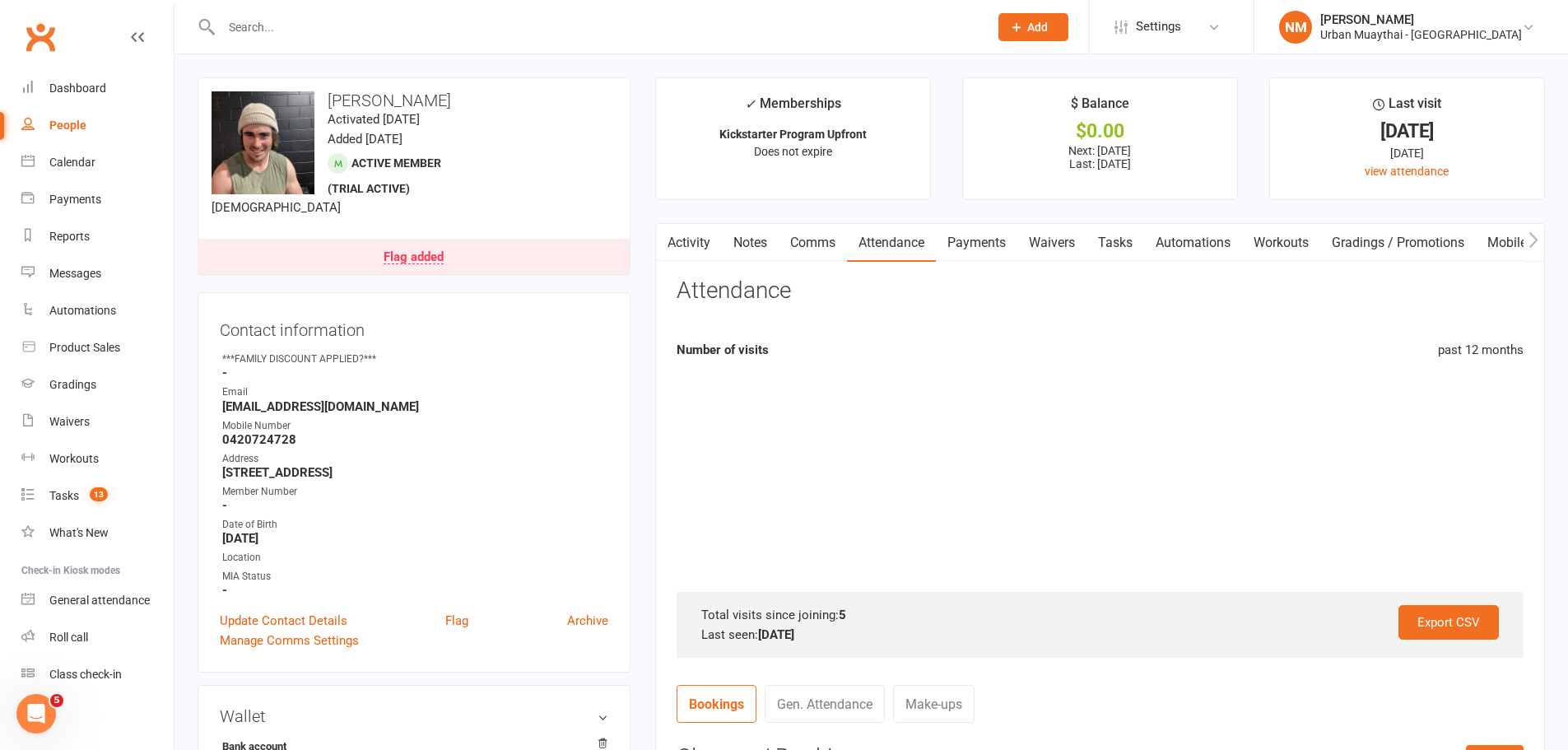
click at [979, 231] on link "Payments" at bounding box center [976, 243] width 82 height 38
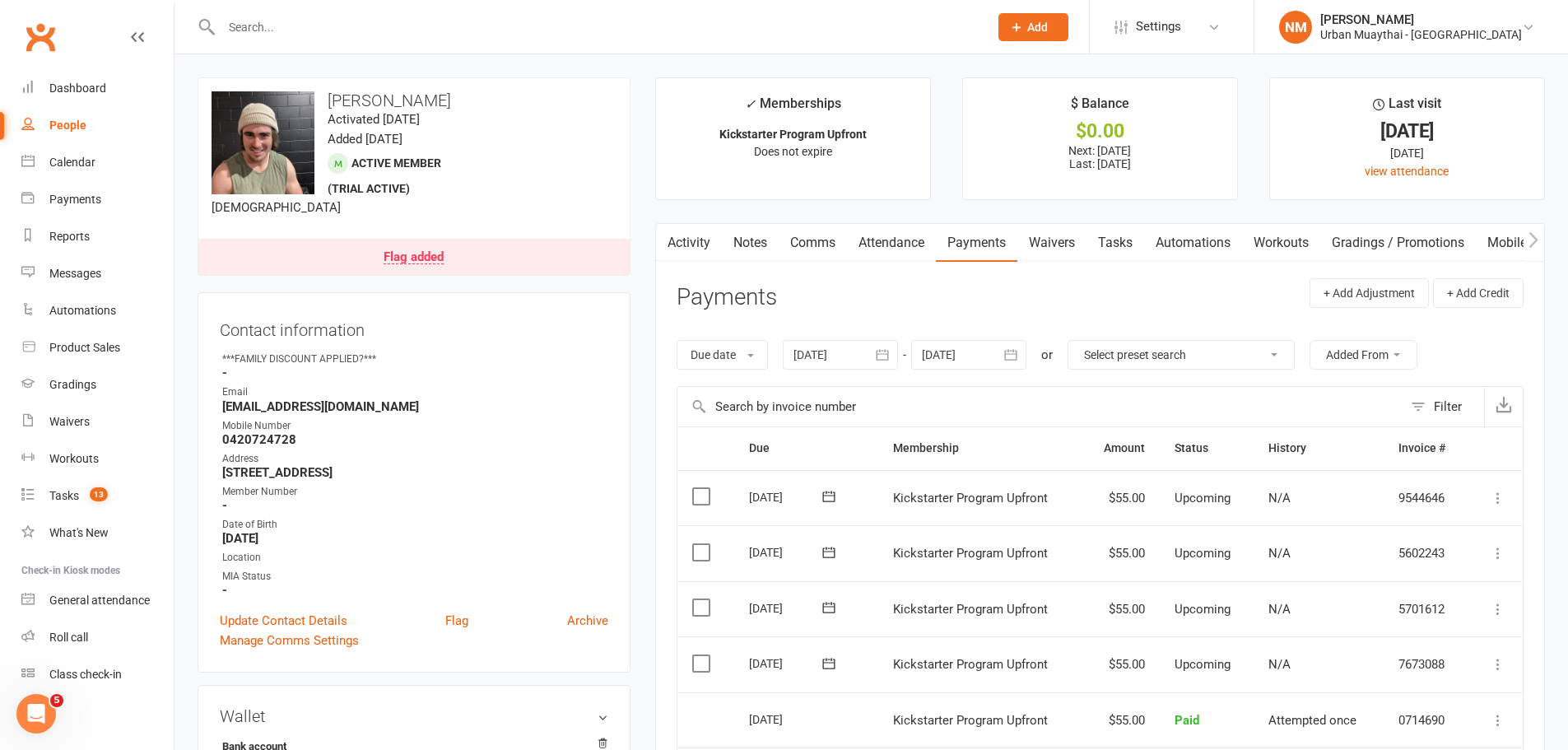
click at [985, 301] on header "Payments + Add Adjustment + Add Credit" at bounding box center [1099, 301] width 847 height 45
click at [302, 12] on div at bounding box center [587, 27] width 780 height 54
click at [279, 24] on input "text" at bounding box center [596, 27] width 761 height 23
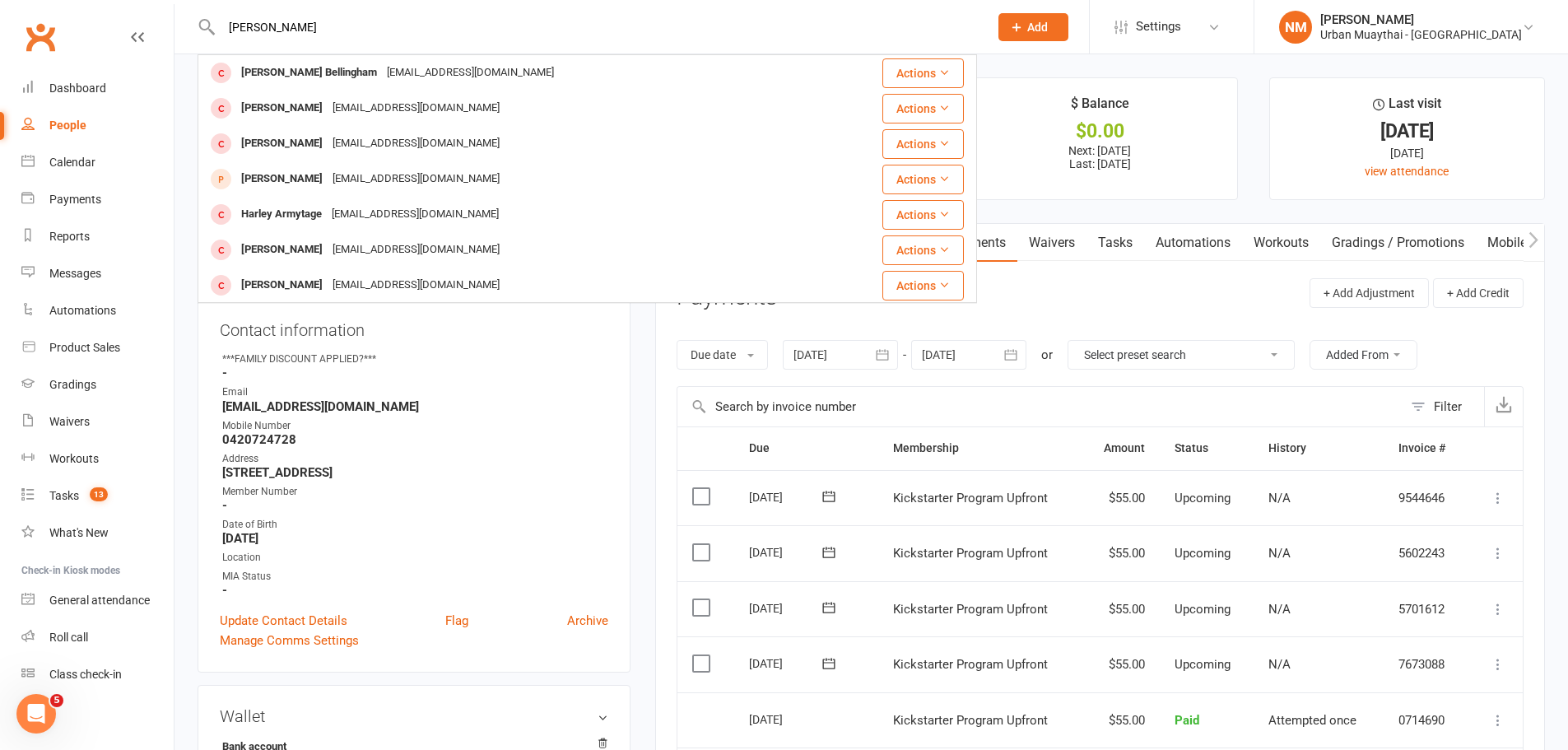
type input "harlen"
click at [1216, 309] on header "Payments + Add Adjustment + Add Credit" at bounding box center [1099, 301] width 847 height 45
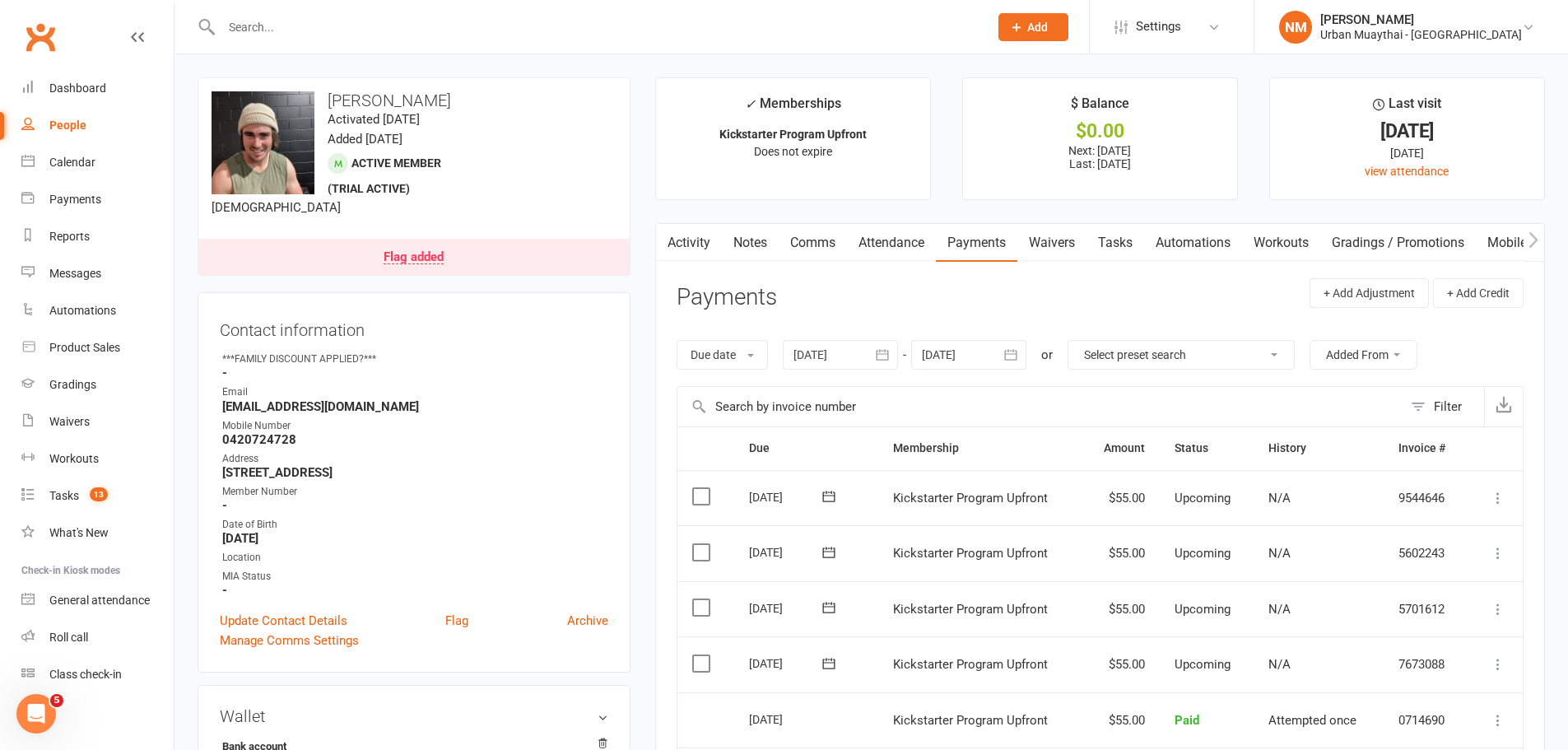
click at [746, 235] on link "Notes" at bounding box center [750, 243] width 57 height 38
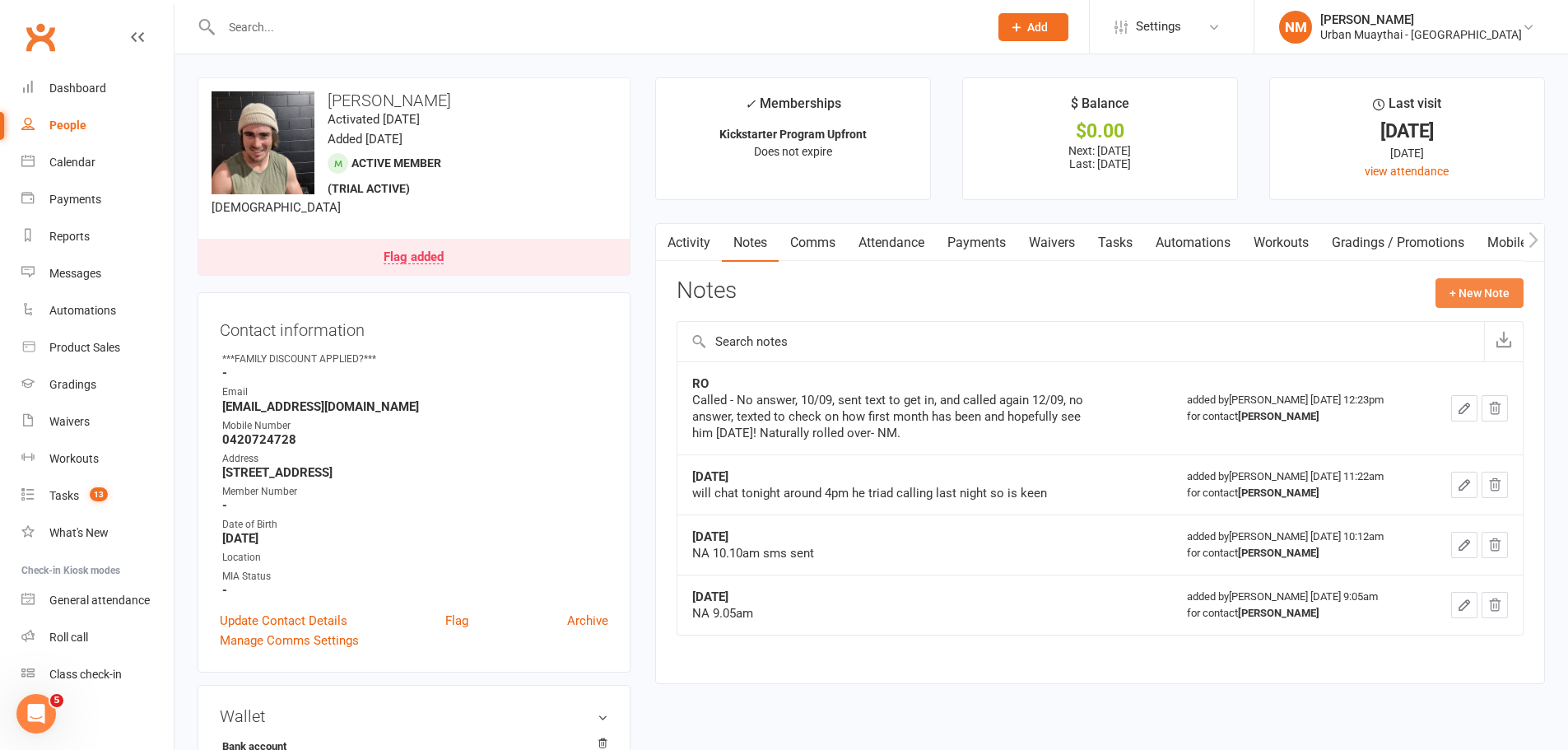
click at [1435, 288] on button "+ New Note" at bounding box center [1479, 293] width 88 height 30
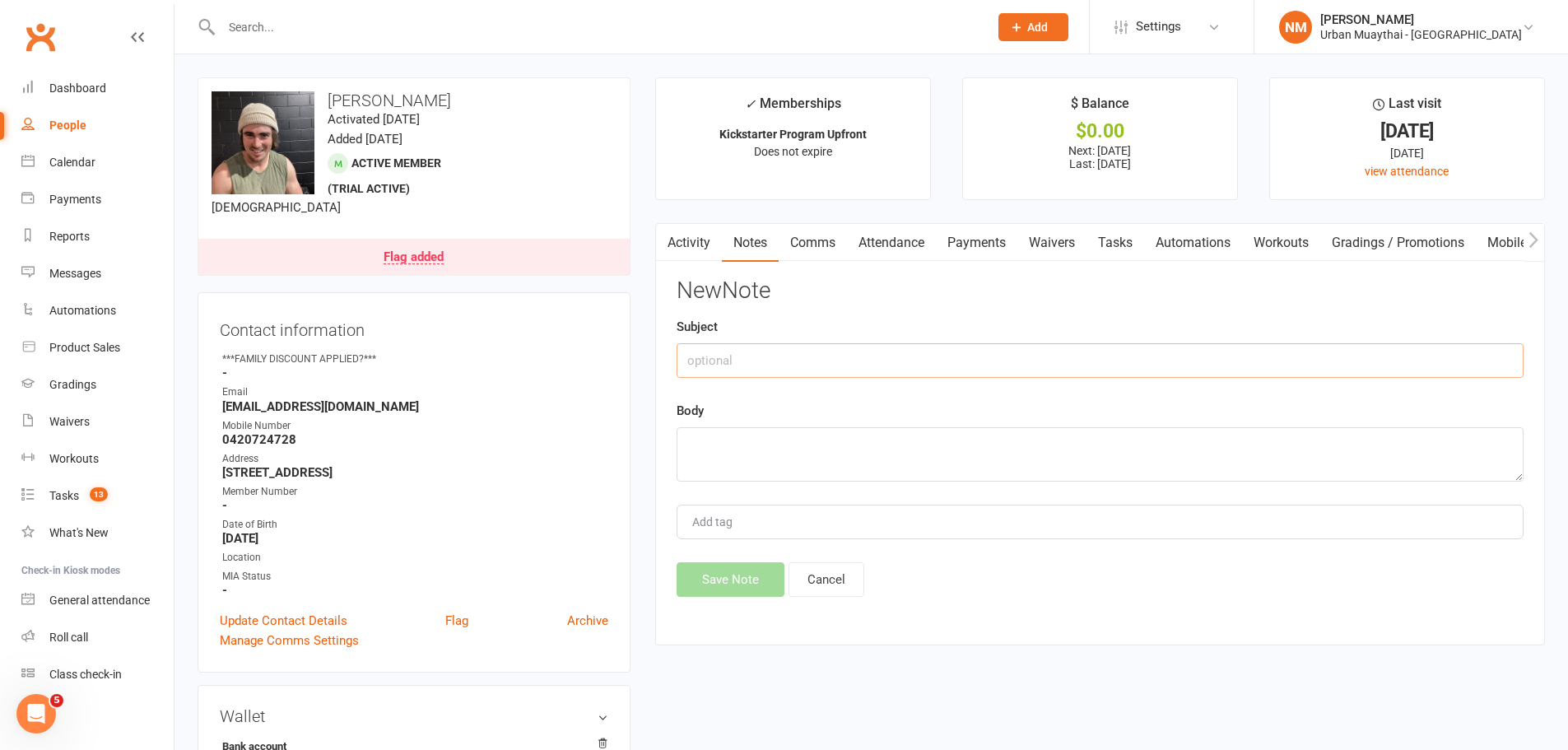
click at [880, 366] on input "text" at bounding box center [1099, 360] width 847 height 34
type input "R"
type input "Text"
type textarea "NA - Text sent 12:15pm"
click at [701, 570] on button "Save Note" at bounding box center [730, 579] width 108 height 34
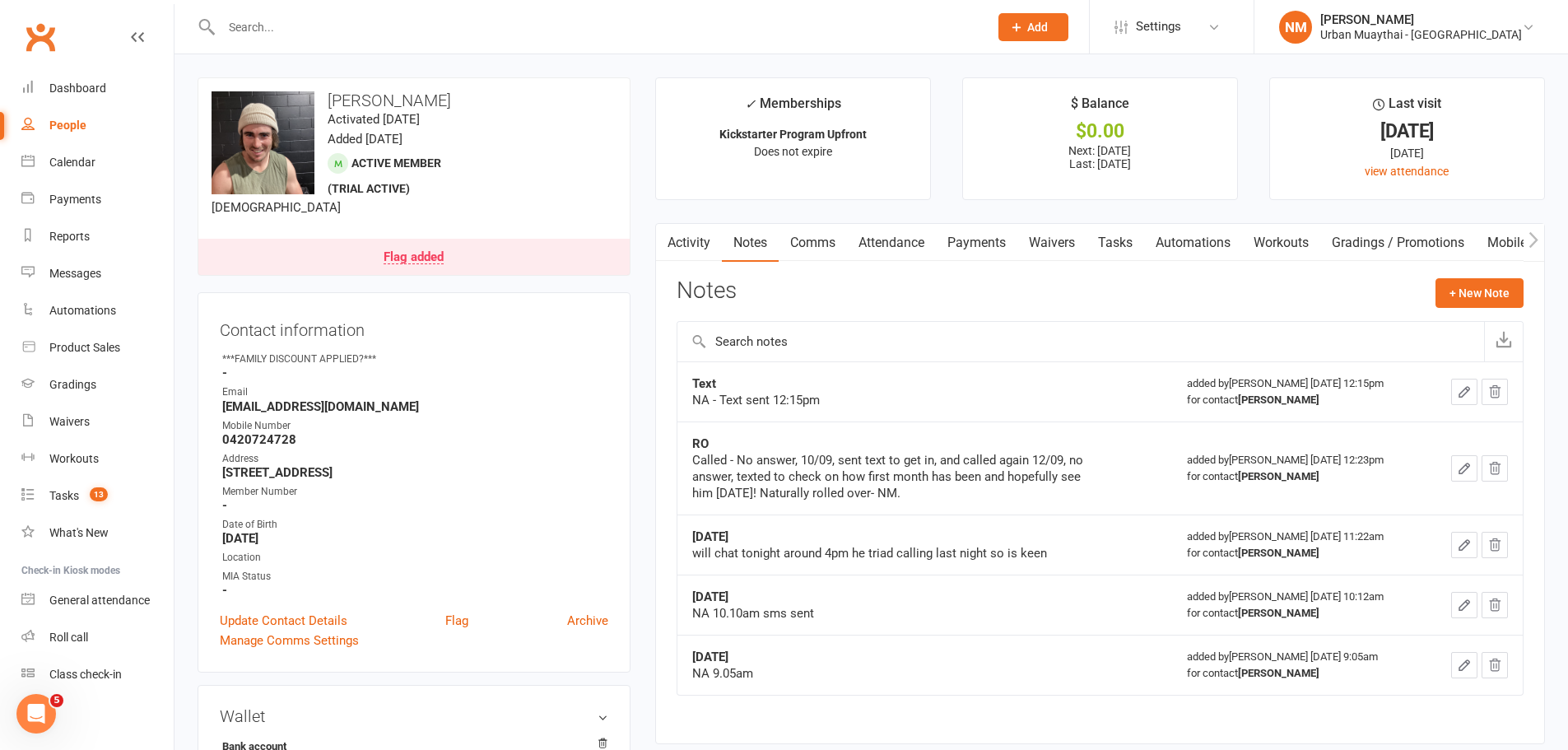
click at [390, 39] on div at bounding box center [587, 27] width 780 height 54
click at [340, 22] on input "text" at bounding box center [596, 27] width 761 height 23
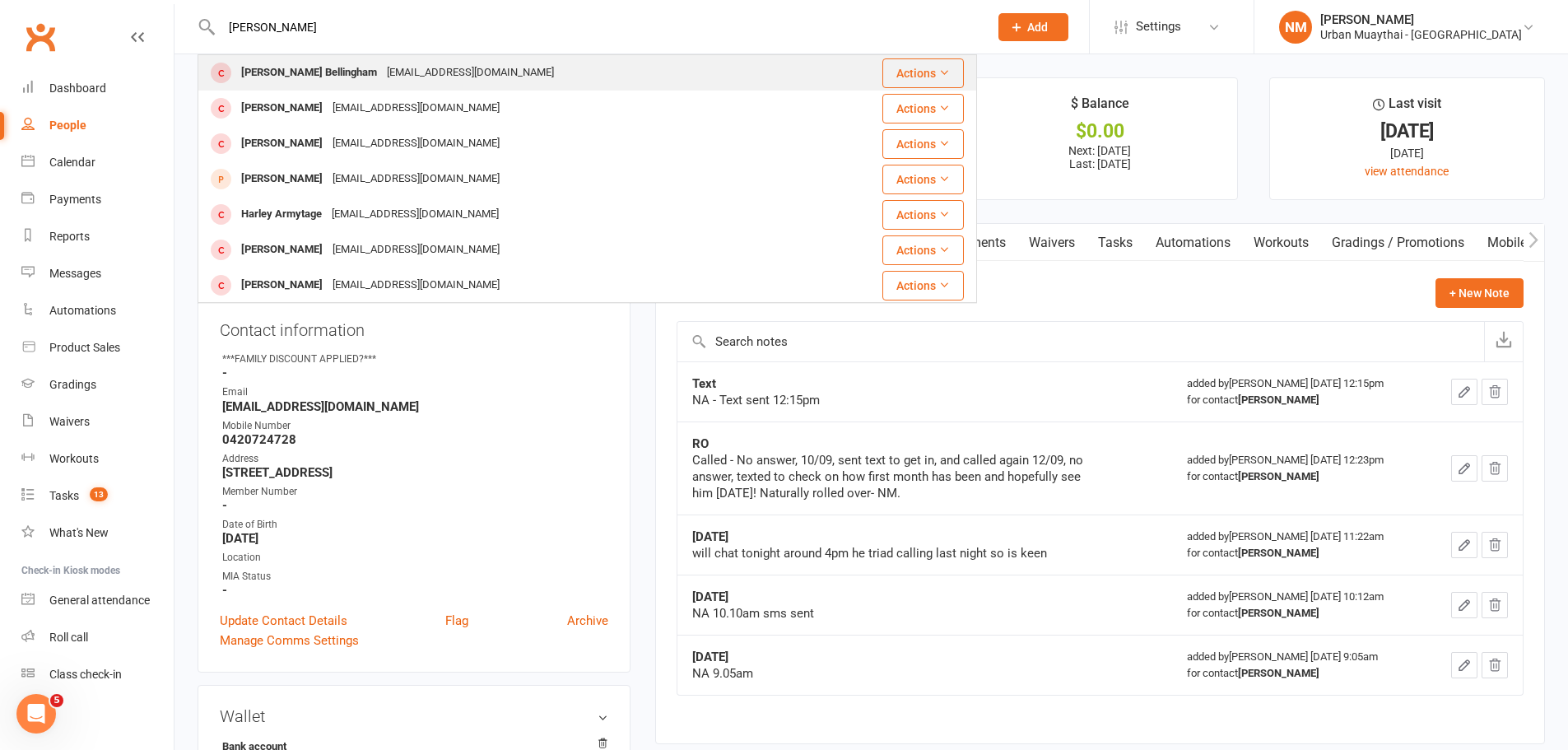
type input "harlen"
click at [382, 74] on div "harlenbellingham08@outlook.com" at bounding box center [470, 73] width 177 height 24
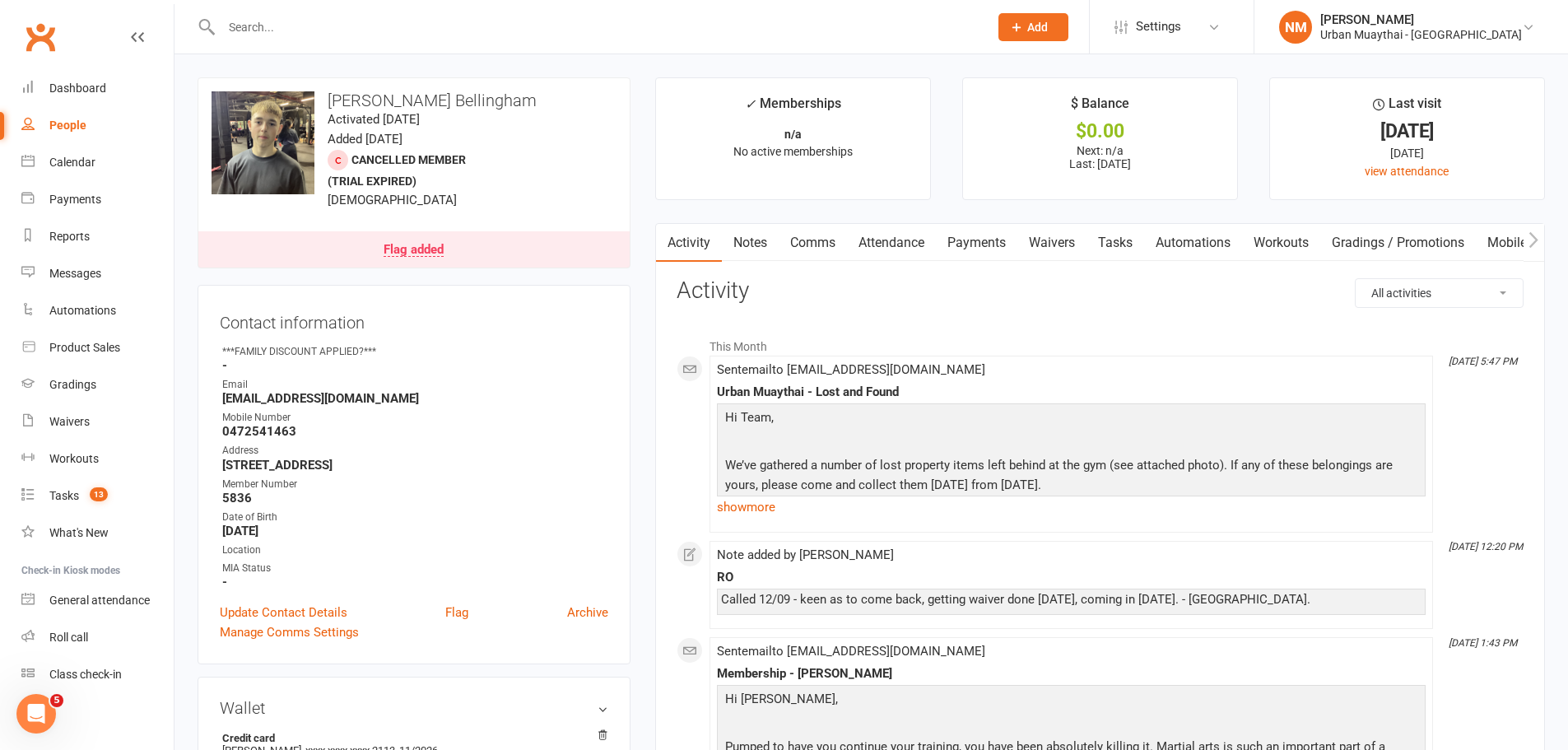
click at [485, 248] on link "Flag added" at bounding box center [414, 250] width 431 height 36
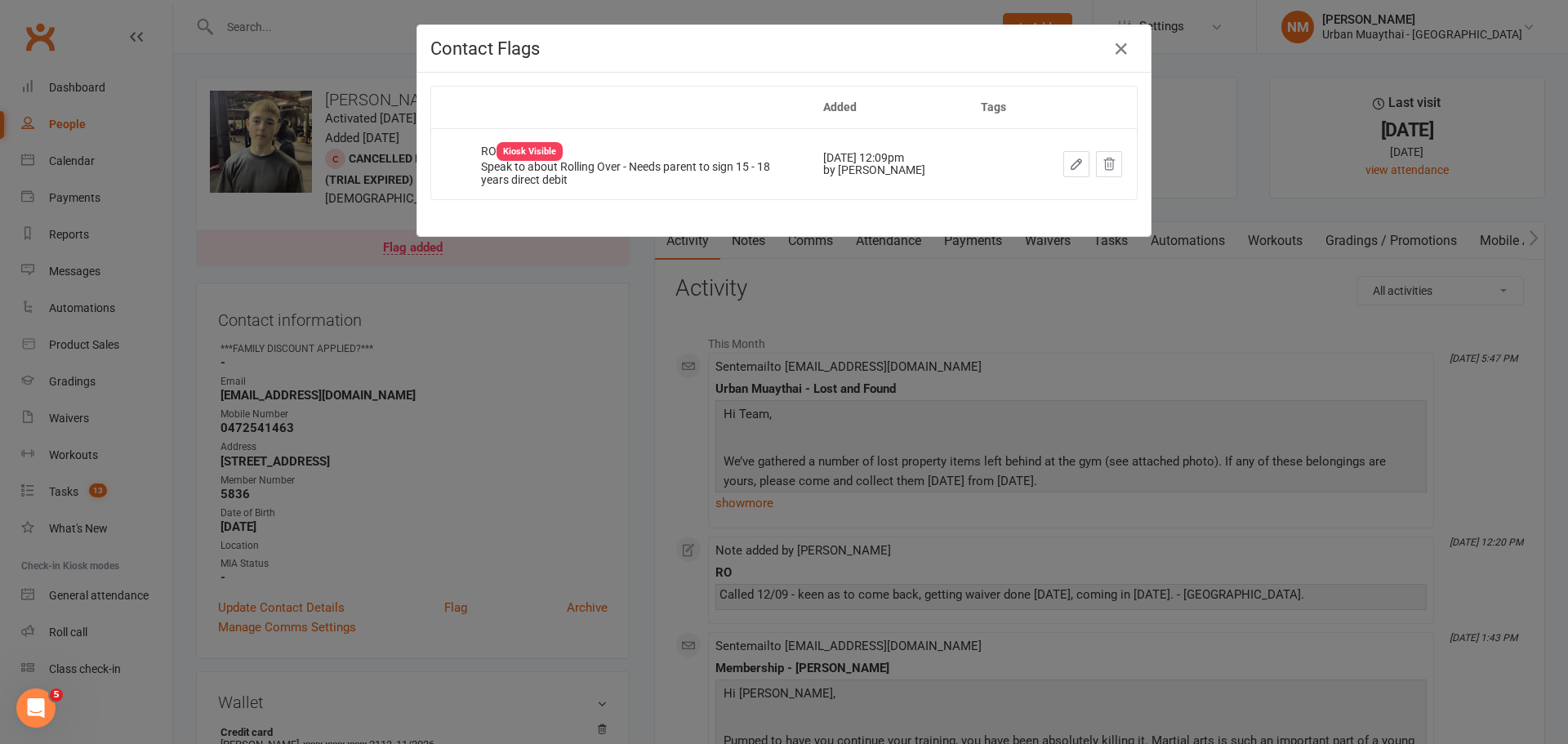
click at [541, 311] on div "Contact Flags Added Tags RO Kiosk Visible Speak to about Rolling Over - Needs p…" at bounding box center [784, 372] width 1568 height 744
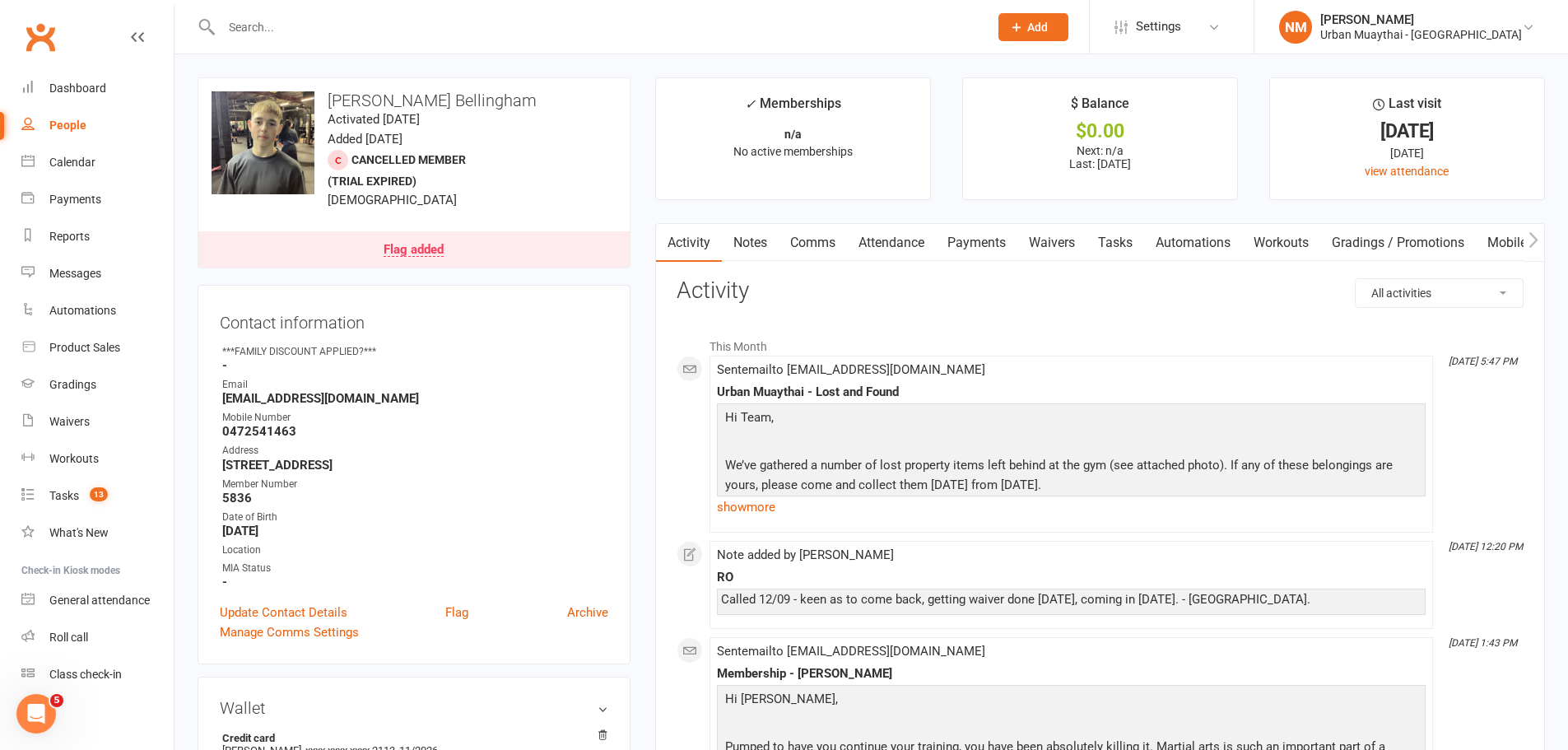
click at [1023, 244] on link "Waivers" at bounding box center [1052, 243] width 69 height 38
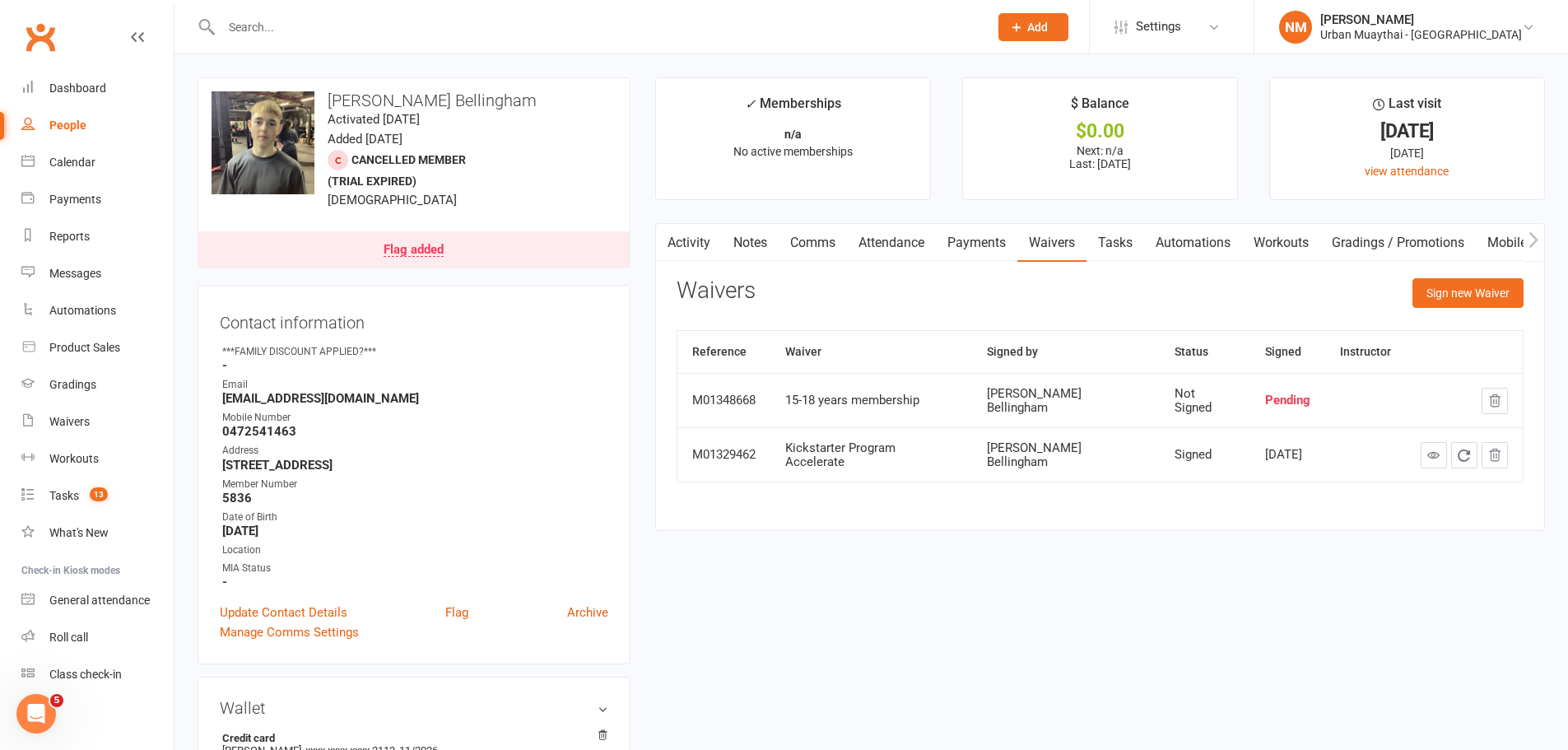
click at [1000, 320] on div "Waivers Sign new Waiver Reference Waiver Signed by Status Signed Instructor M01…" at bounding box center [1099, 392] width 847 height 227
drag, startPoint x: 990, startPoint y: 358, endPoint x: 1103, endPoint y: 352, distance: 113.2
click at [1061, 347] on th "Signed by" at bounding box center [1065, 351] width 188 height 42
click at [1114, 350] on th "Signed by" at bounding box center [1065, 351] width 188 height 42
click at [1059, 351] on th "Signed by" at bounding box center [1065, 351] width 188 height 42
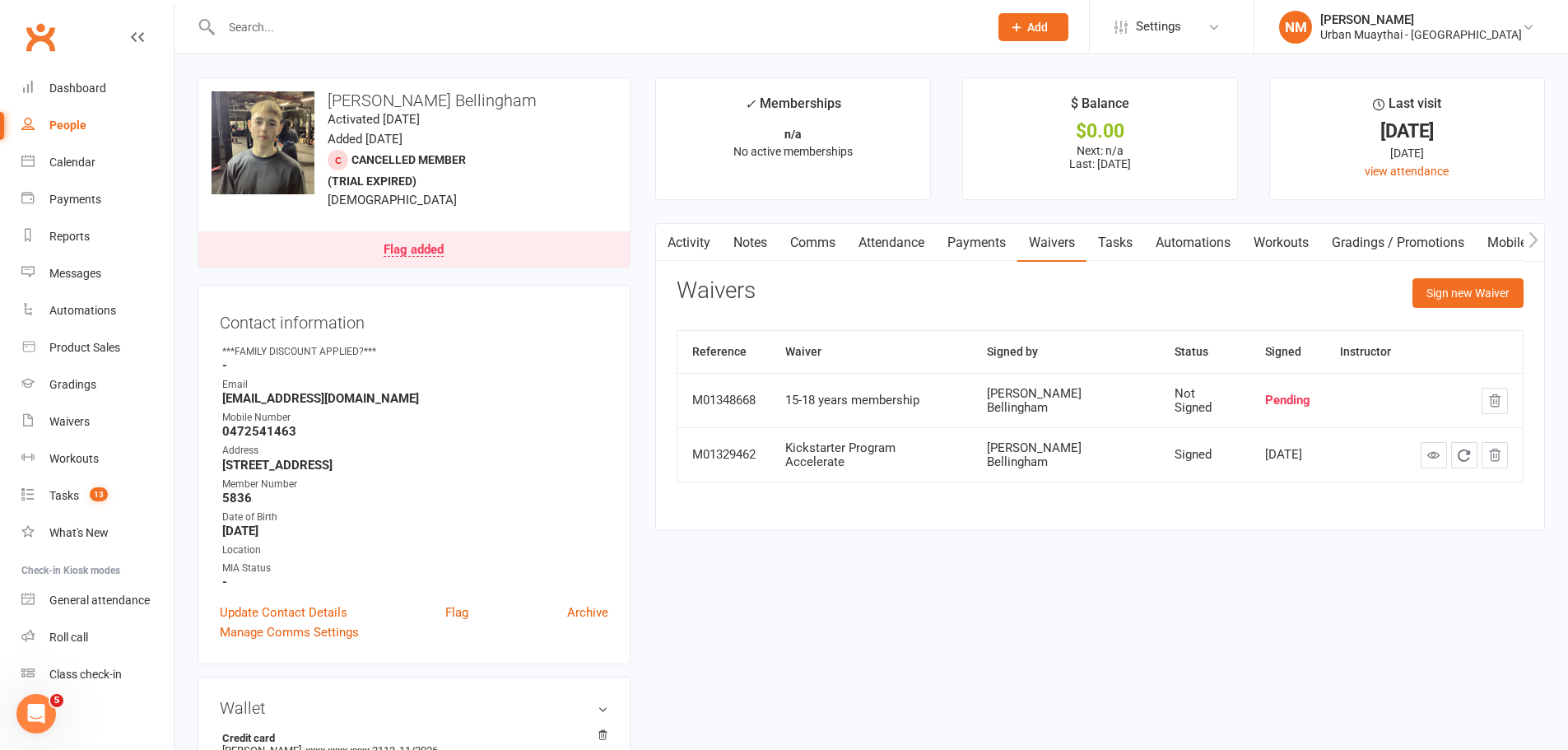
click at [1032, 349] on th "Signed by" at bounding box center [1065, 351] width 188 height 42
drag, startPoint x: 999, startPoint y: 351, endPoint x: 1040, endPoint y: 351, distance: 41.0
click at [1040, 351] on th "Signed by" at bounding box center [1065, 351] width 188 height 42
click at [1054, 350] on th "Signed by" at bounding box center [1065, 351] width 188 height 42
drag, startPoint x: 1049, startPoint y: 352, endPoint x: 1028, endPoint y: 356, distance: 21.4
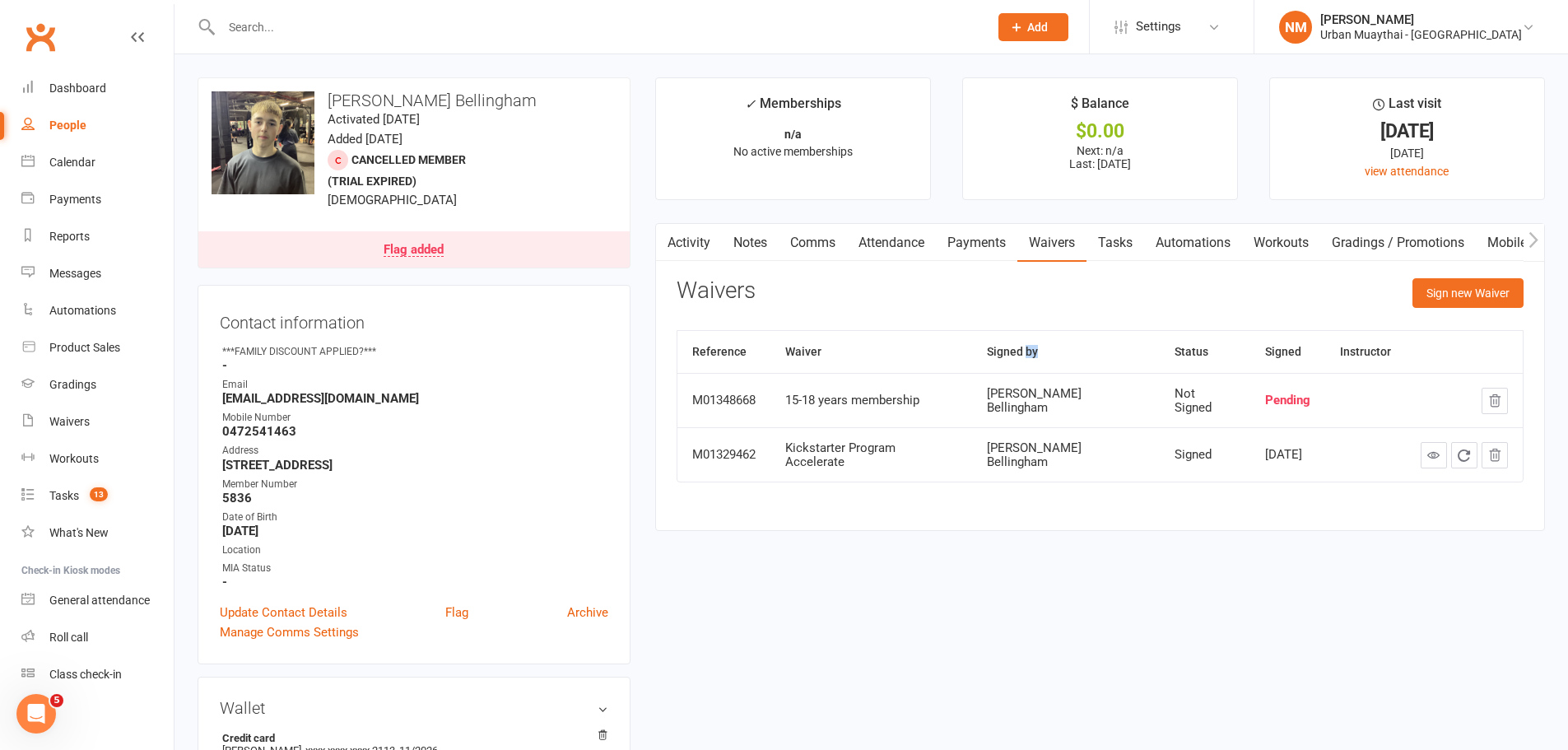
click at [1037, 354] on th "Signed by" at bounding box center [1065, 351] width 188 height 42
click at [997, 352] on th "Signed by" at bounding box center [1065, 351] width 188 height 42
drag, startPoint x: 996, startPoint y: 351, endPoint x: 1024, endPoint y: 344, distance: 28.9
click at [997, 350] on th "Signed by" at bounding box center [1065, 351] width 188 height 42
click at [1037, 347] on th "Signed by" at bounding box center [1065, 351] width 188 height 42
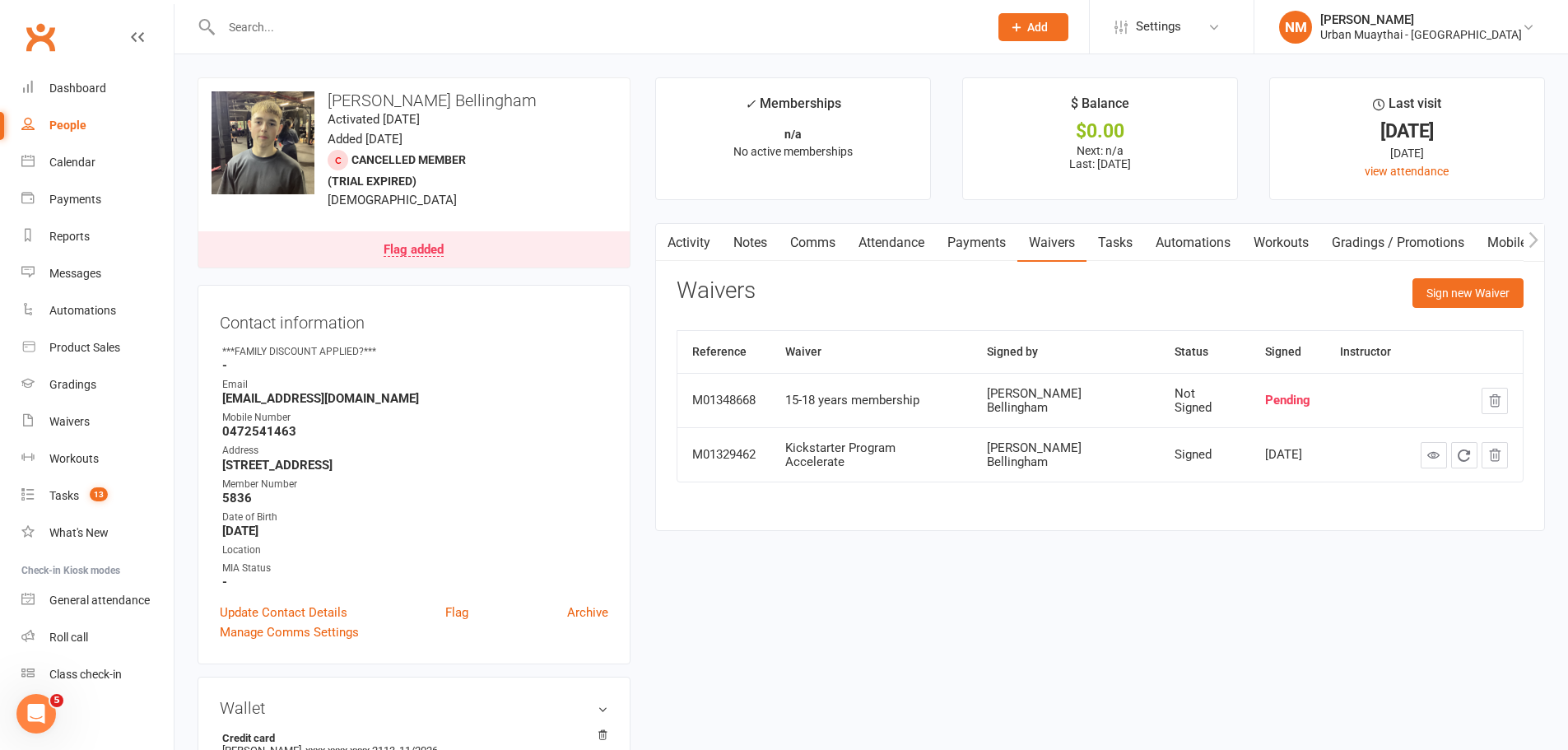
click at [1065, 349] on th "Signed by" at bounding box center [1065, 351] width 188 height 42
click at [1021, 359] on th "Signed by" at bounding box center [1065, 351] width 188 height 42
click at [798, 233] on link "Comms" at bounding box center [813, 243] width 68 height 38
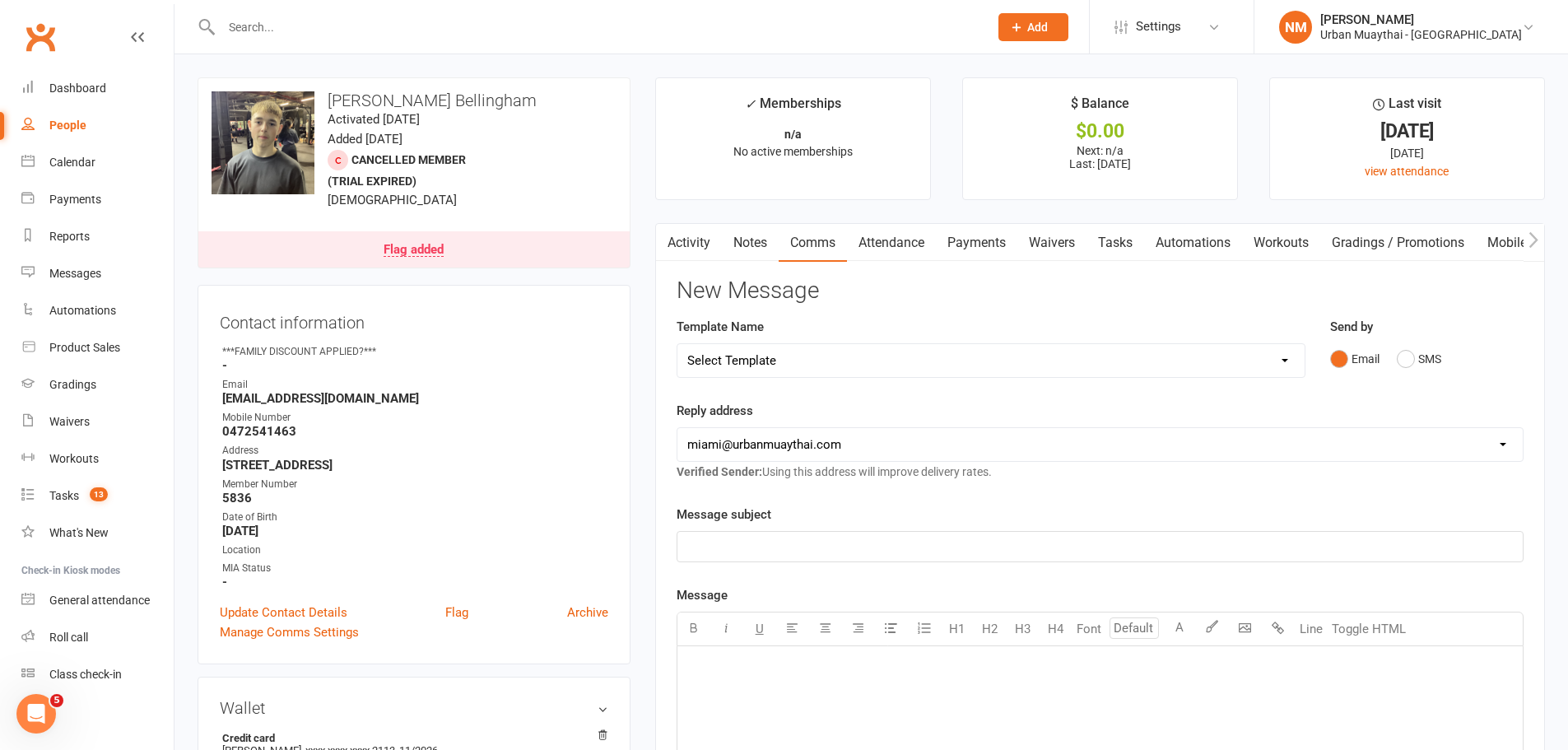
click at [757, 242] on link "Notes" at bounding box center [750, 243] width 57 height 38
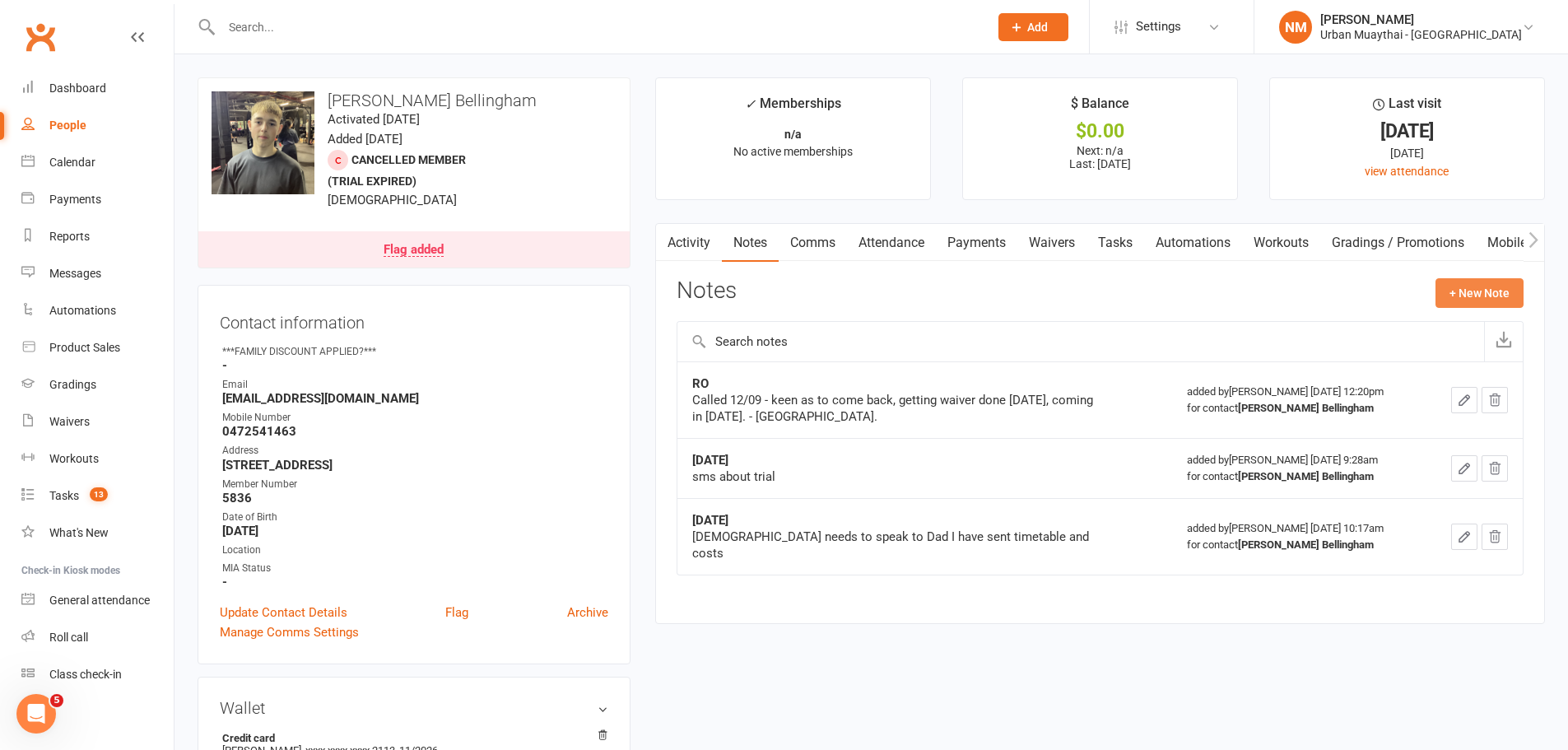
click at [1462, 291] on button "+ New Note" at bounding box center [1479, 293] width 88 height 30
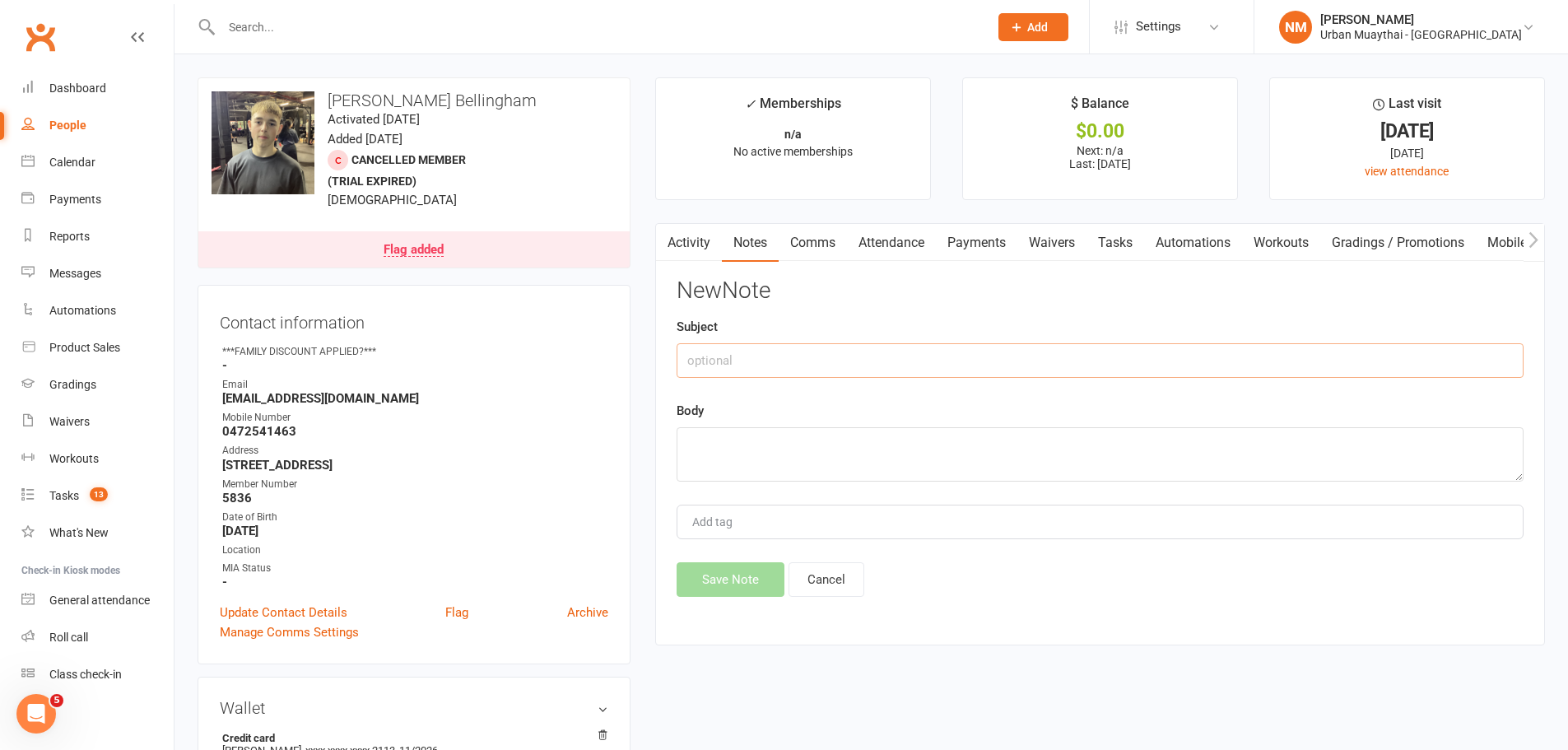
click at [797, 349] on input "text" at bounding box center [1099, 360] width 847 height 34
type input "RO"
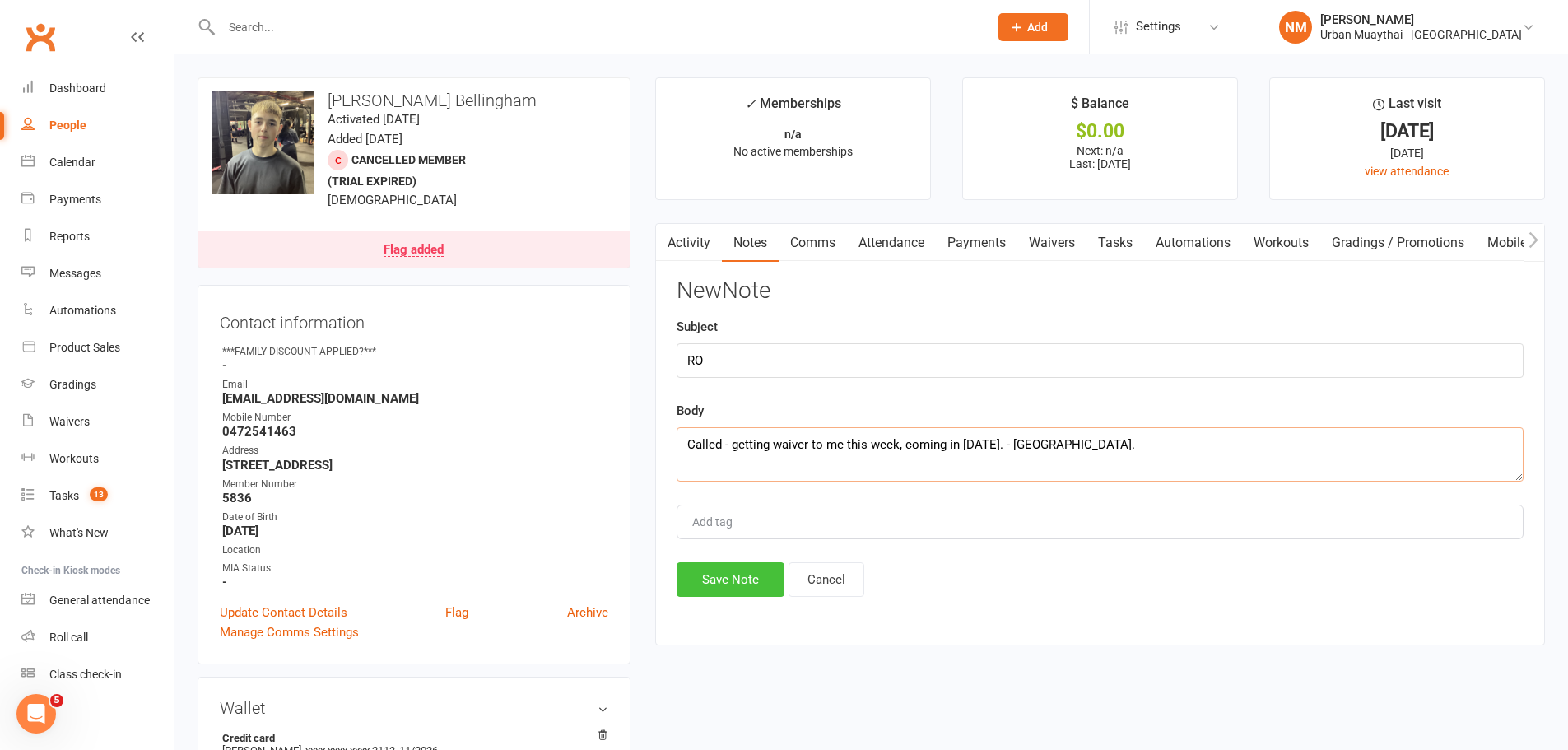
type textarea "Called - getting waiver to me this week, coming in next Monday. - NM."
click at [732, 583] on button "Save Note" at bounding box center [730, 579] width 108 height 34
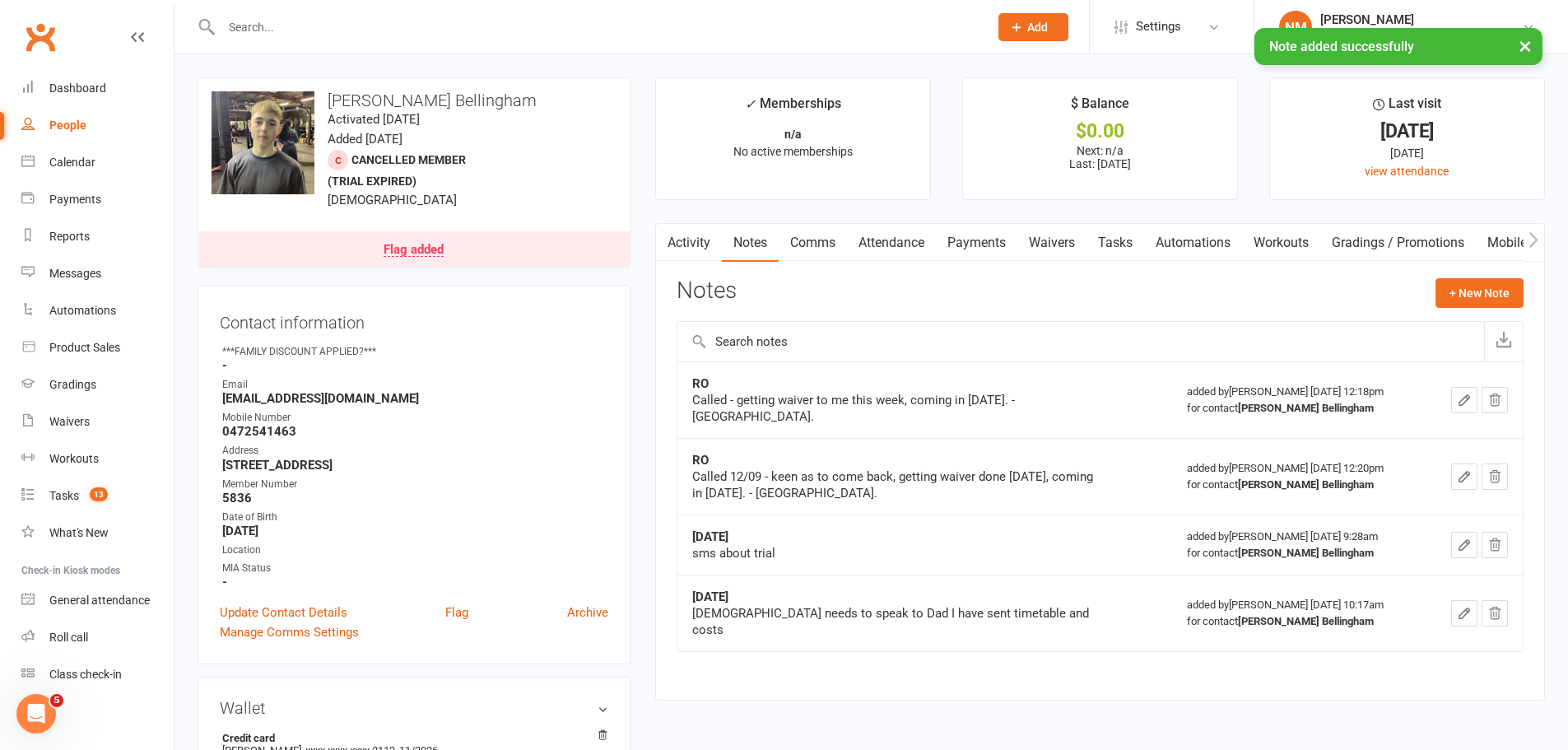
click at [447, 239] on link "Flag added" at bounding box center [414, 250] width 431 height 36
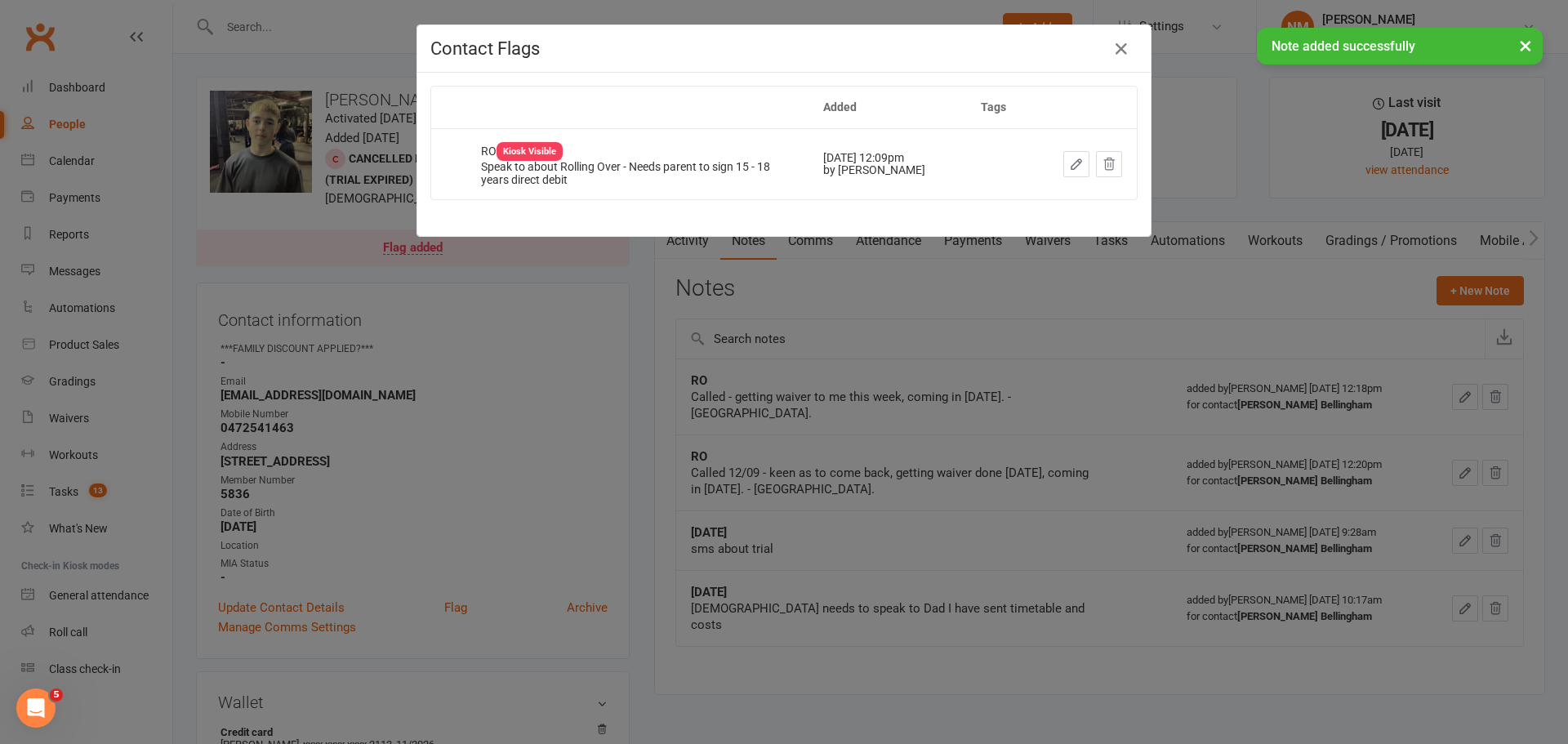
click at [462, 305] on div "Contact Flags Added Tags RO Kiosk Visible Speak to about Rolling Over - Needs p…" at bounding box center [784, 372] width 1568 height 744
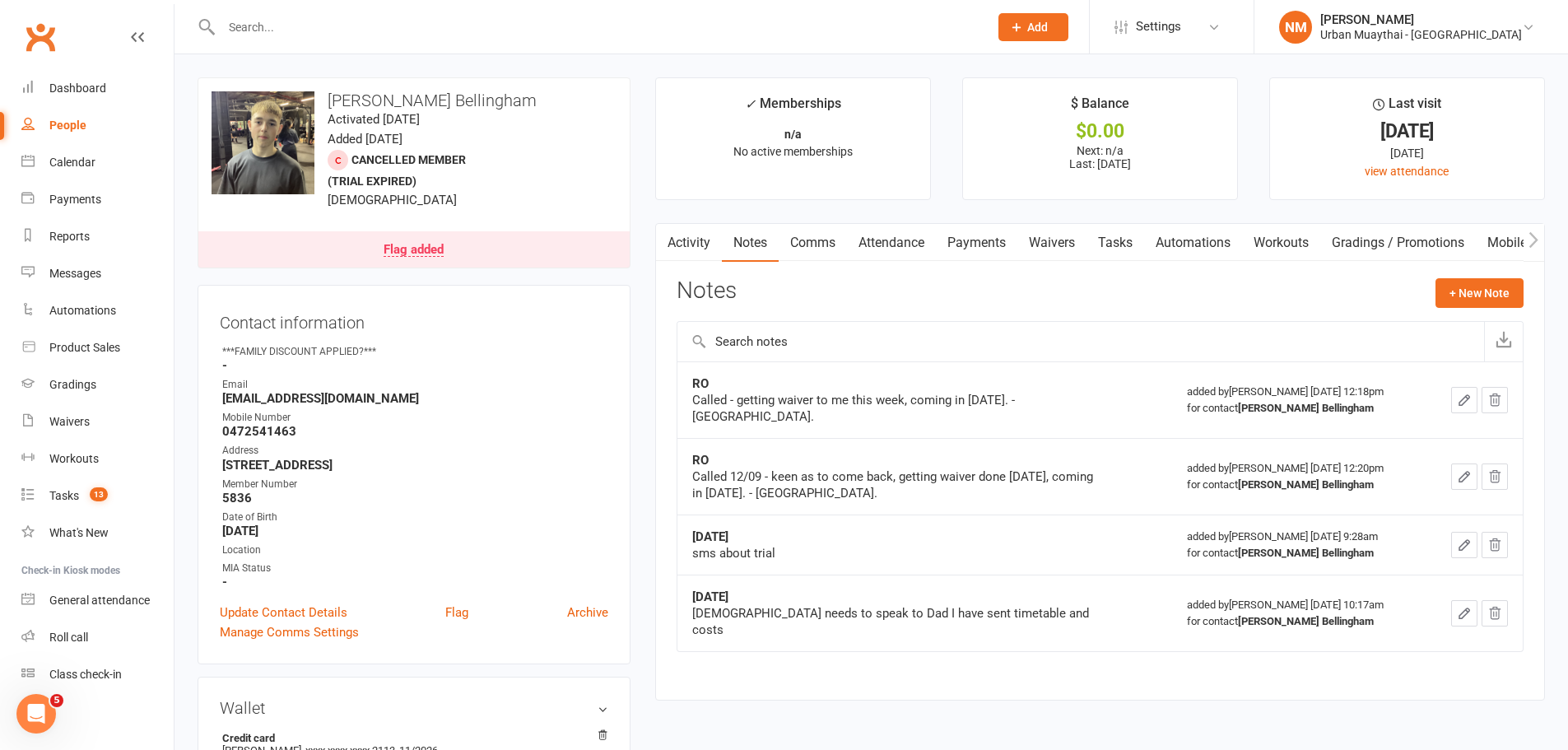
click at [286, 24] on input "text" at bounding box center [596, 27] width 761 height 23
click at [63, 236] on div "Reports" at bounding box center [69, 236] width 40 height 13
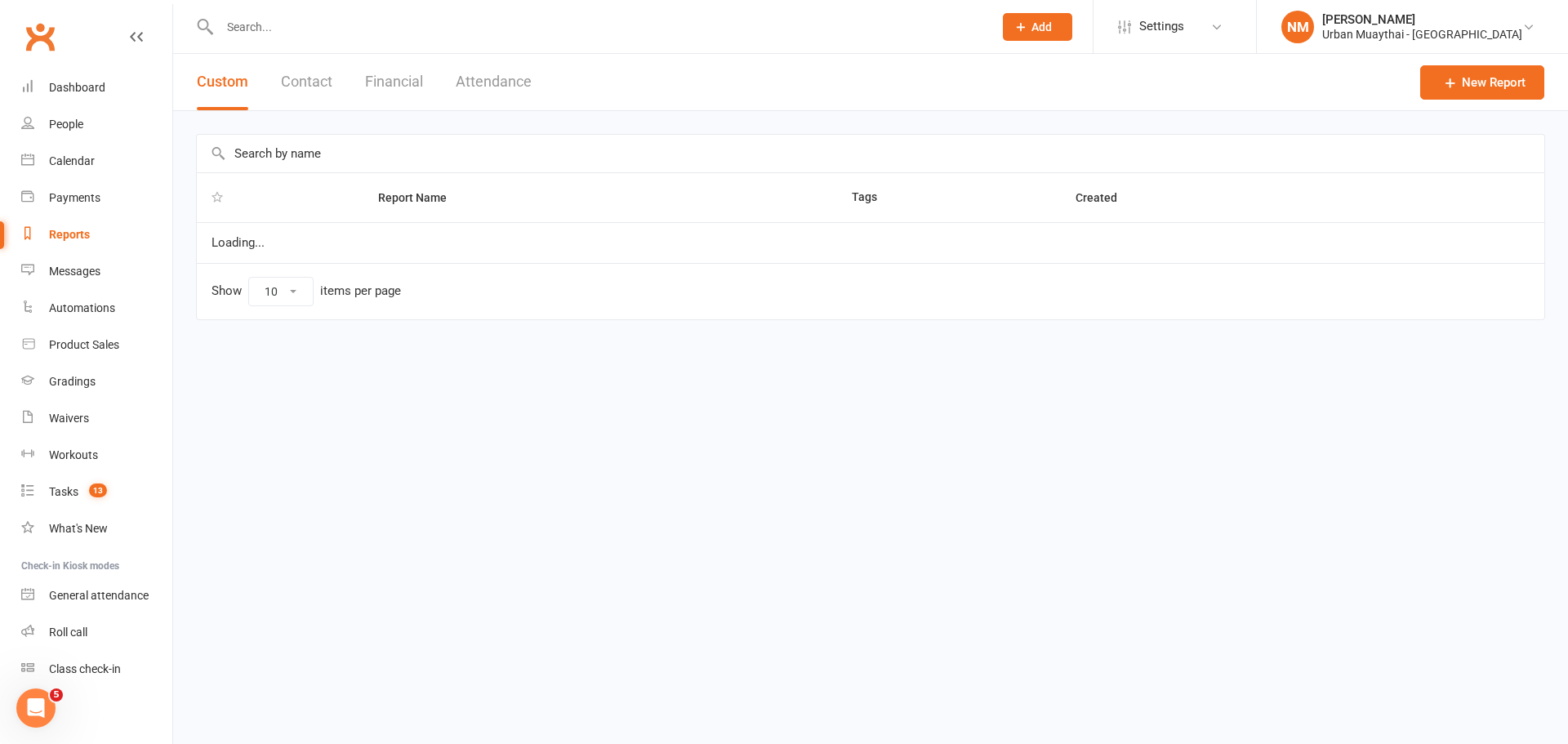
select select "100"
click at [300, 156] on input "text" at bounding box center [870, 153] width 1347 height 37
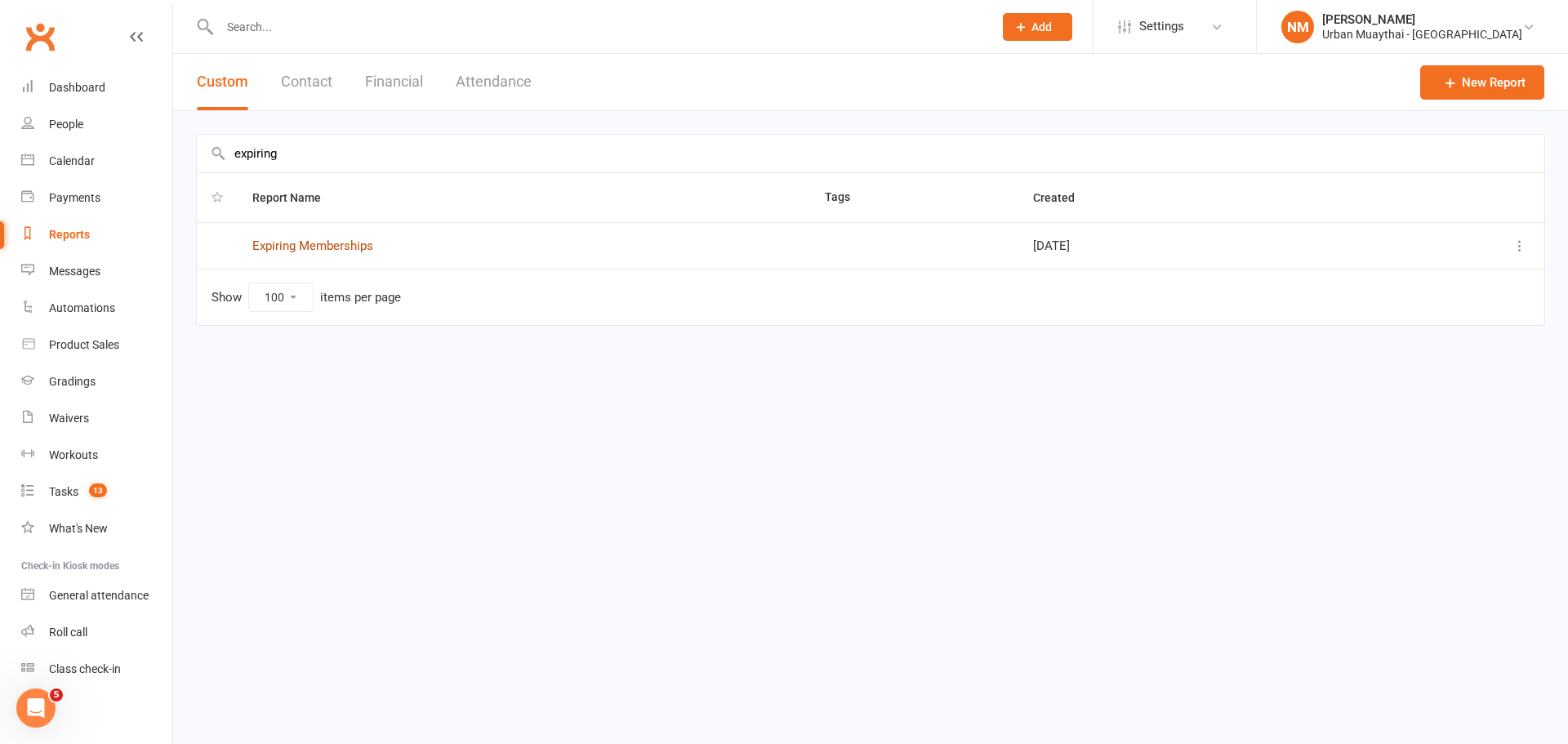
type input "expiring"
click at [296, 248] on link "Expiring Memberships" at bounding box center [313, 246] width 121 height 14
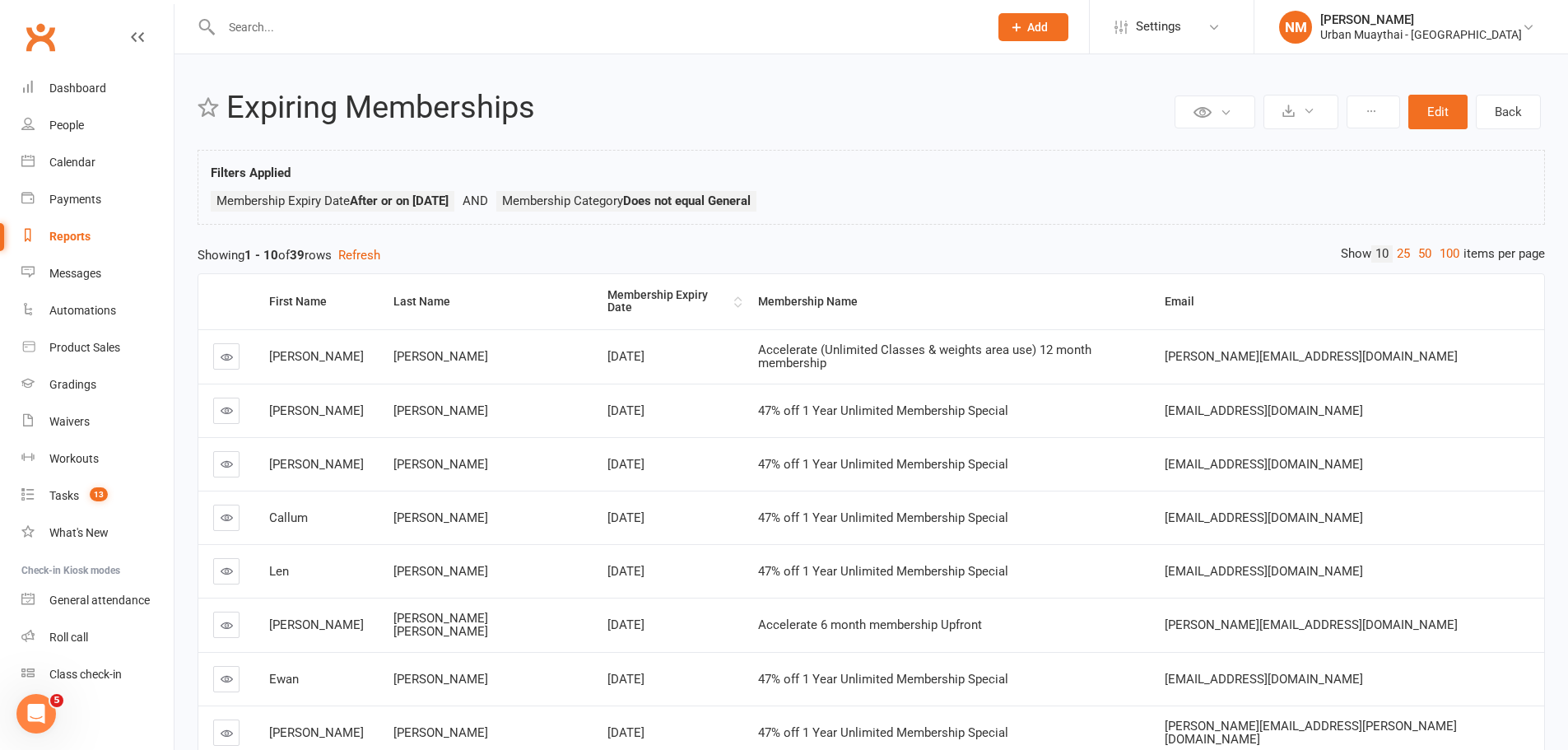
click at [615, 290] on div "Membership Expiry Date" at bounding box center [668, 302] width 123 height 25
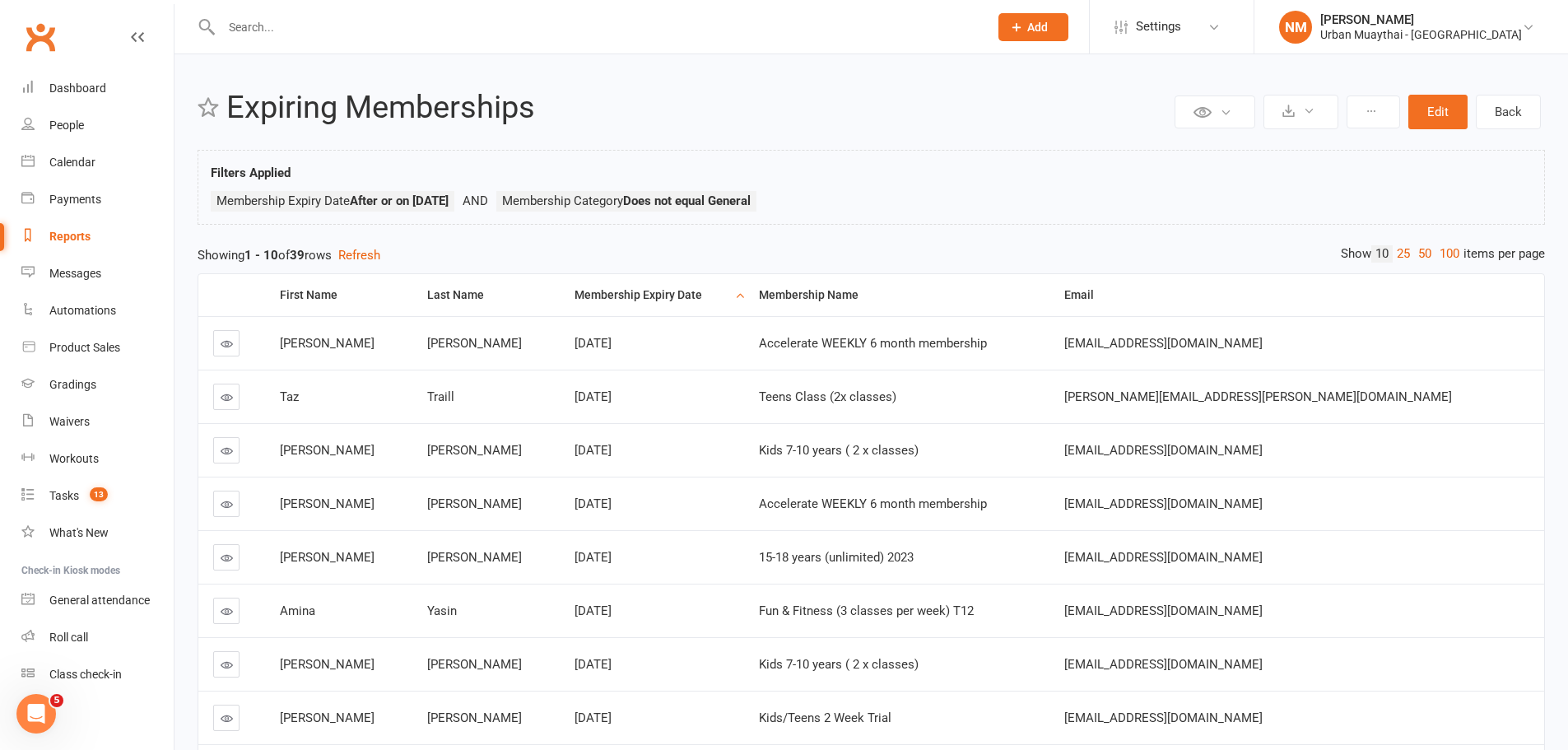
click at [229, 344] on icon at bounding box center [227, 344] width 13 height 13
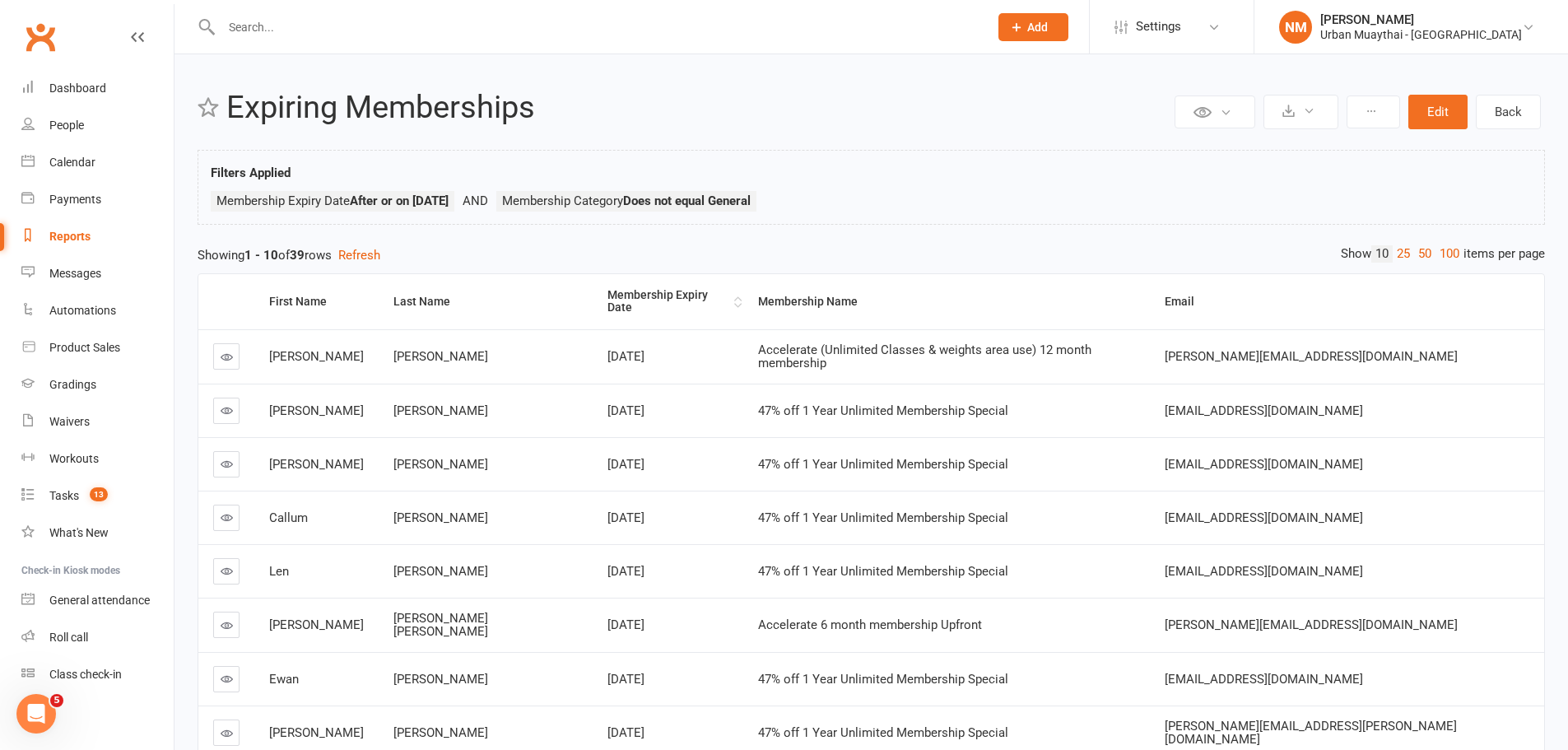
click at [656, 290] on div "Membership Expiry Date" at bounding box center [668, 302] width 123 height 25
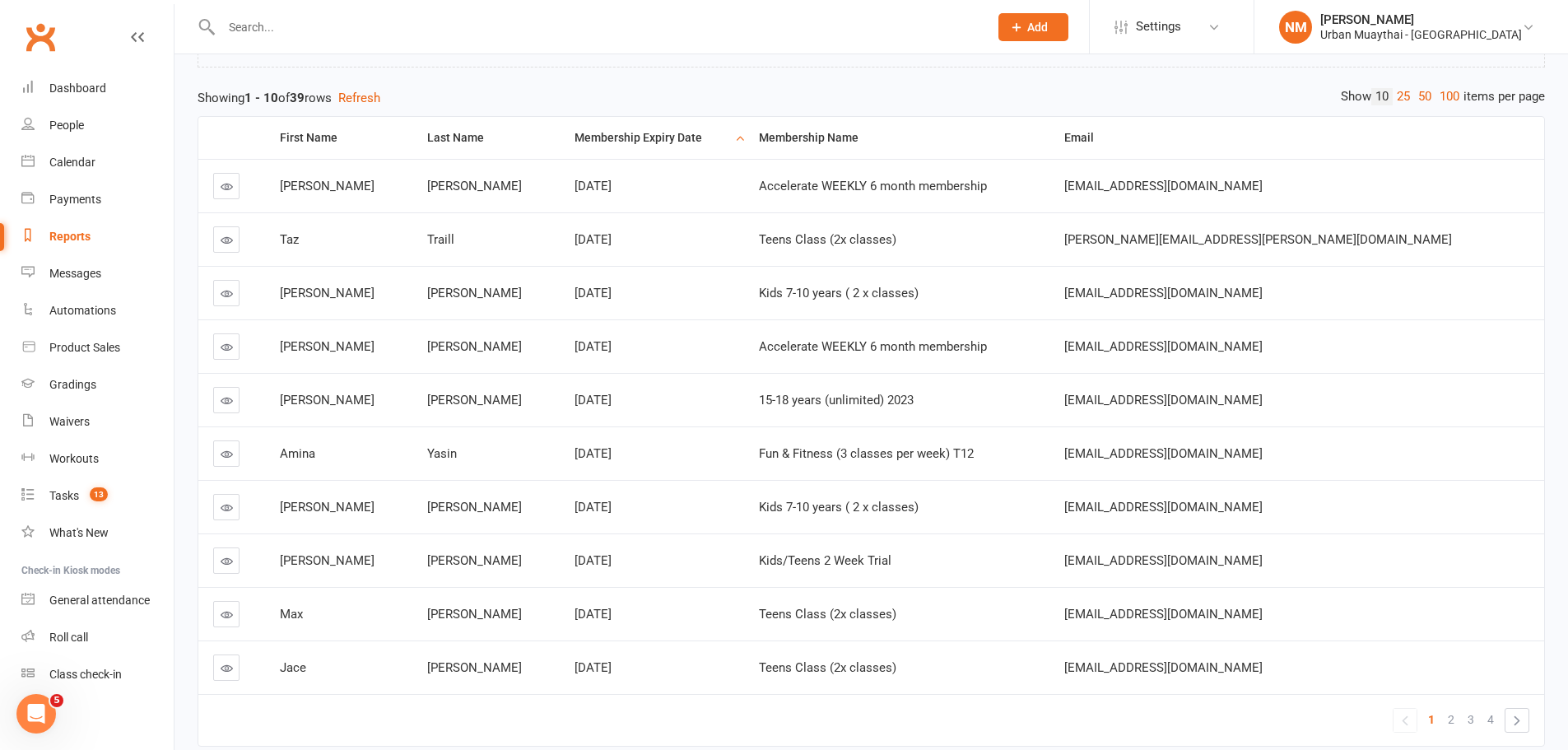
scroll to position [164, 0]
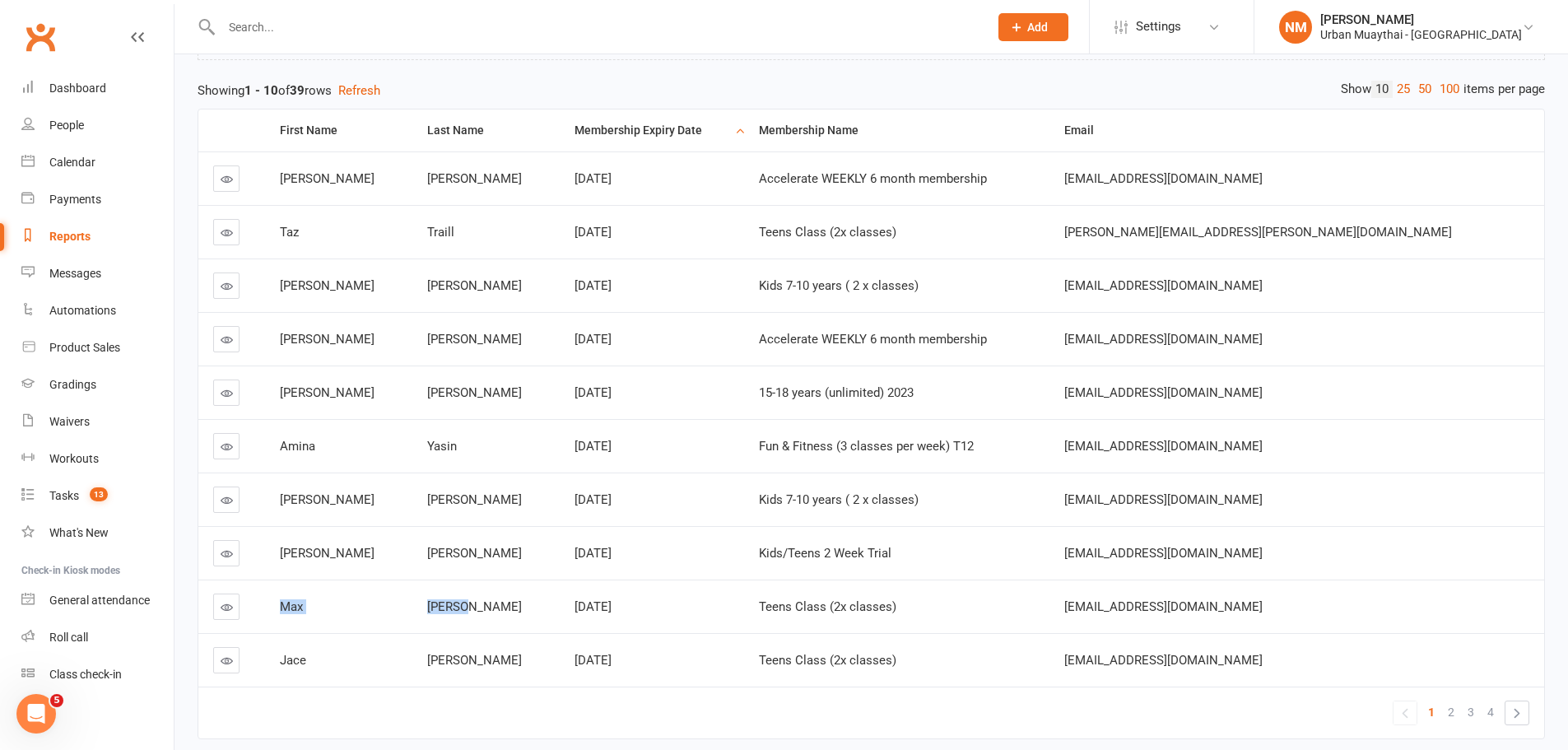
drag, startPoint x: 282, startPoint y: 606, endPoint x: 538, endPoint y: 606, distance: 256.0
click at [538, 606] on tr "Max Burton Sep 22, 2025 Teens Class (2x classes) jackcarter4130@gmail.com" at bounding box center [871, 606] width 1345 height 54
click at [518, 615] on td "Burton" at bounding box center [486, 606] width 147 height 54
drag, startPoint x: 291, startPoint y: 657, endPoint x: 515, endPoint y: 661, distance: 224.0
click at [515, 661] on tr "Jace Fitzsimmons Sep 22, 2025 Teens Class (2x classes) stevenfitzy@hotmail.com" at bounding box center [871, 660] width 1345 height 54
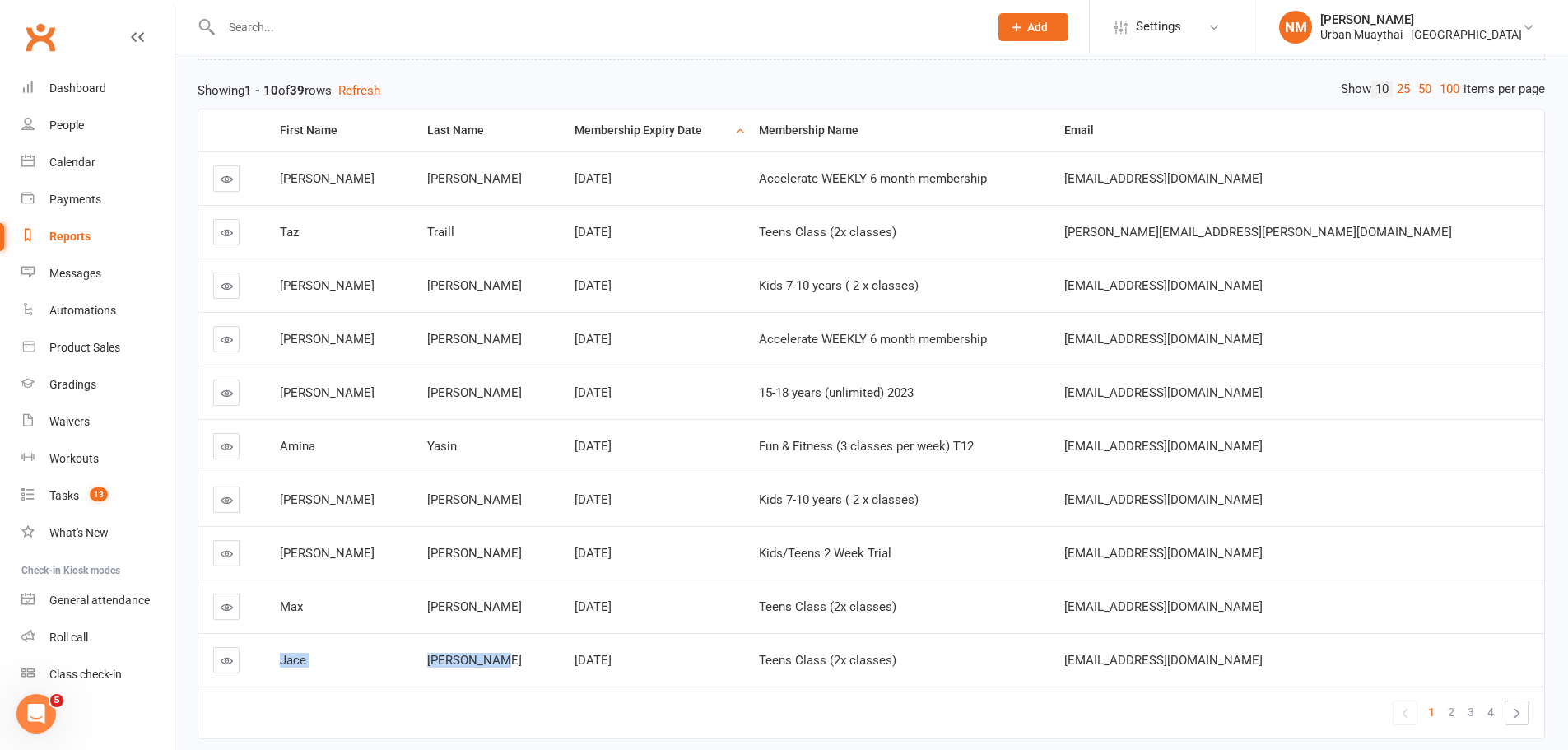
click at [515, 661] on div "Fitzsimmons" at bounding box center [486, 661] width 118 height 14
drag, startPoint x: 292, startPoint y: 399, endPoint x: 501, endPoint y: 415, distance: 209.6
click at [501, 415] on tr "Rusty Middleton Sep 22, 2025 15-18 years (unlimited) 2023 rustymiddleton55@gmai…" at bounding box center [871, 393] width 1345 height 54
click at [498, 410] on td "Middleton" at bounding box center [486, 393] width 147 height 54
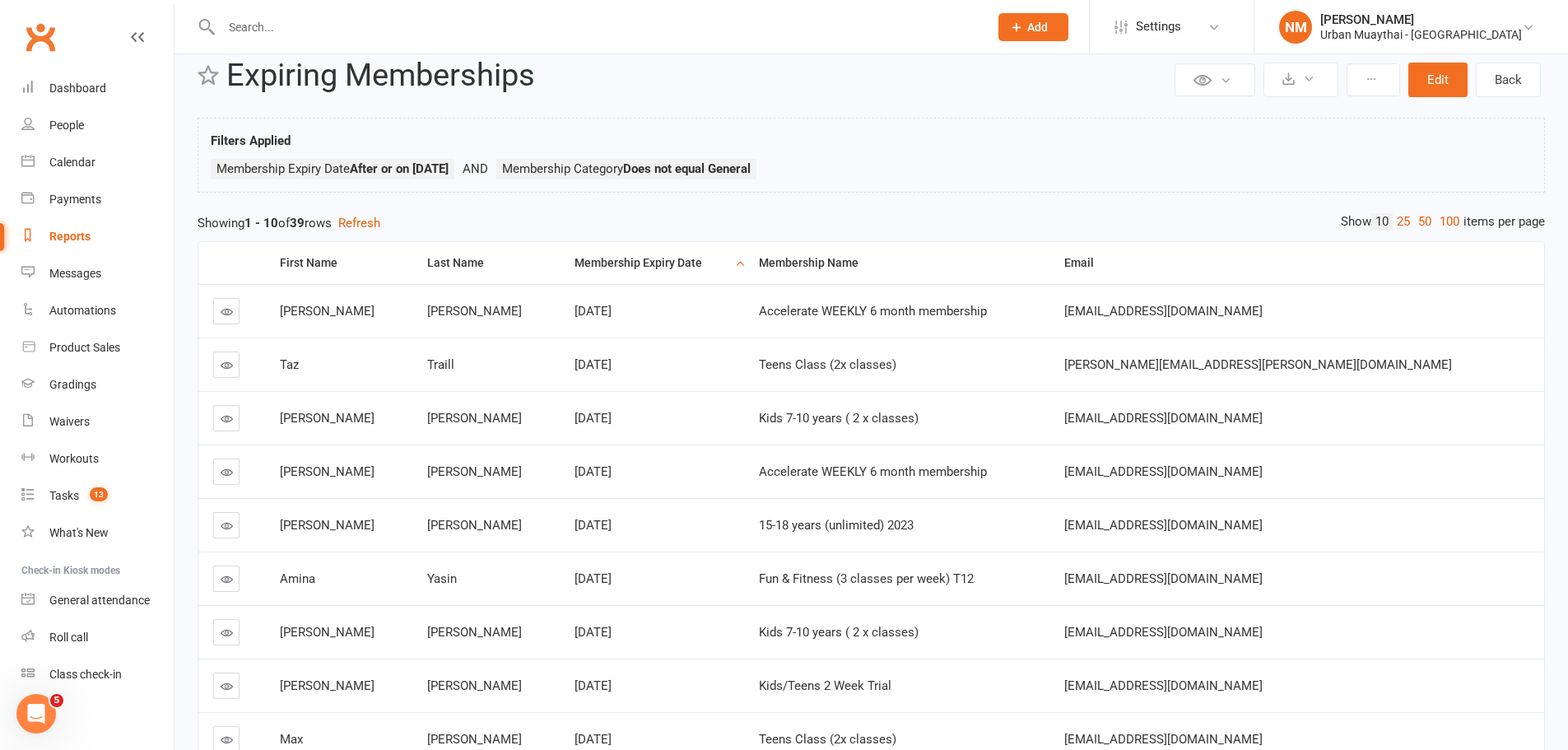
scroll to position [0, 0]
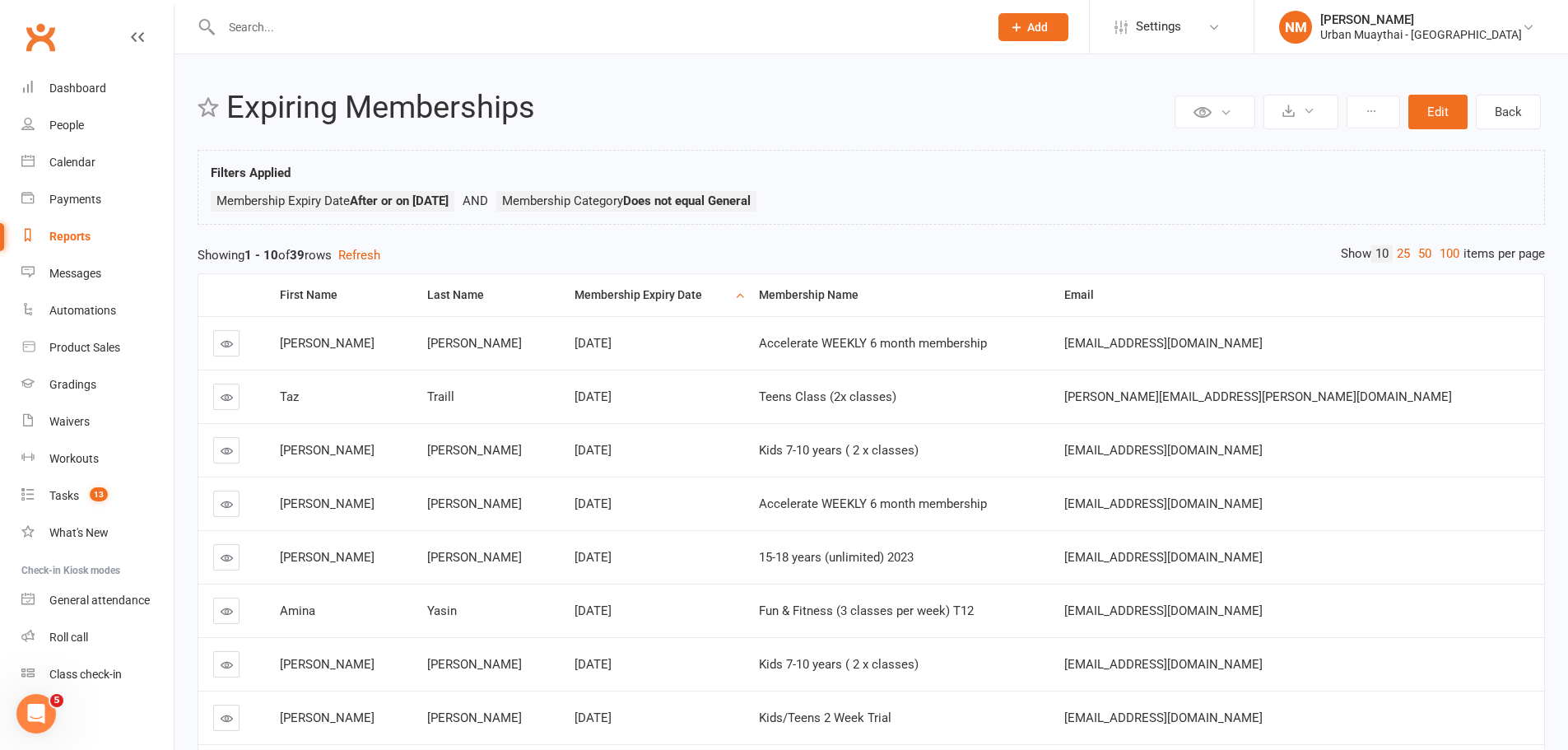
click at [251, 26] on input "text" at bounding box center [596, 27] width 761 height 23
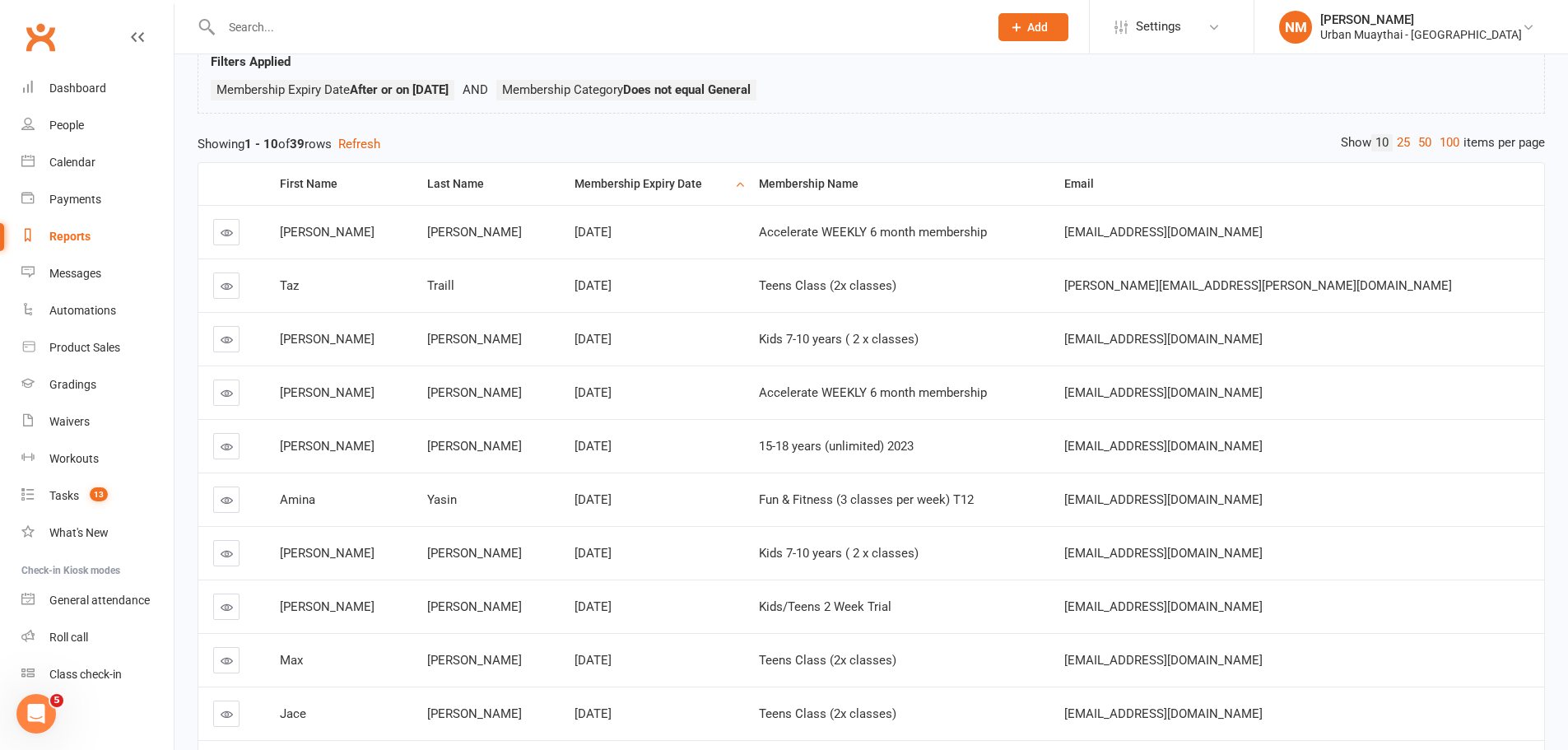
scroll to position [164, 0]
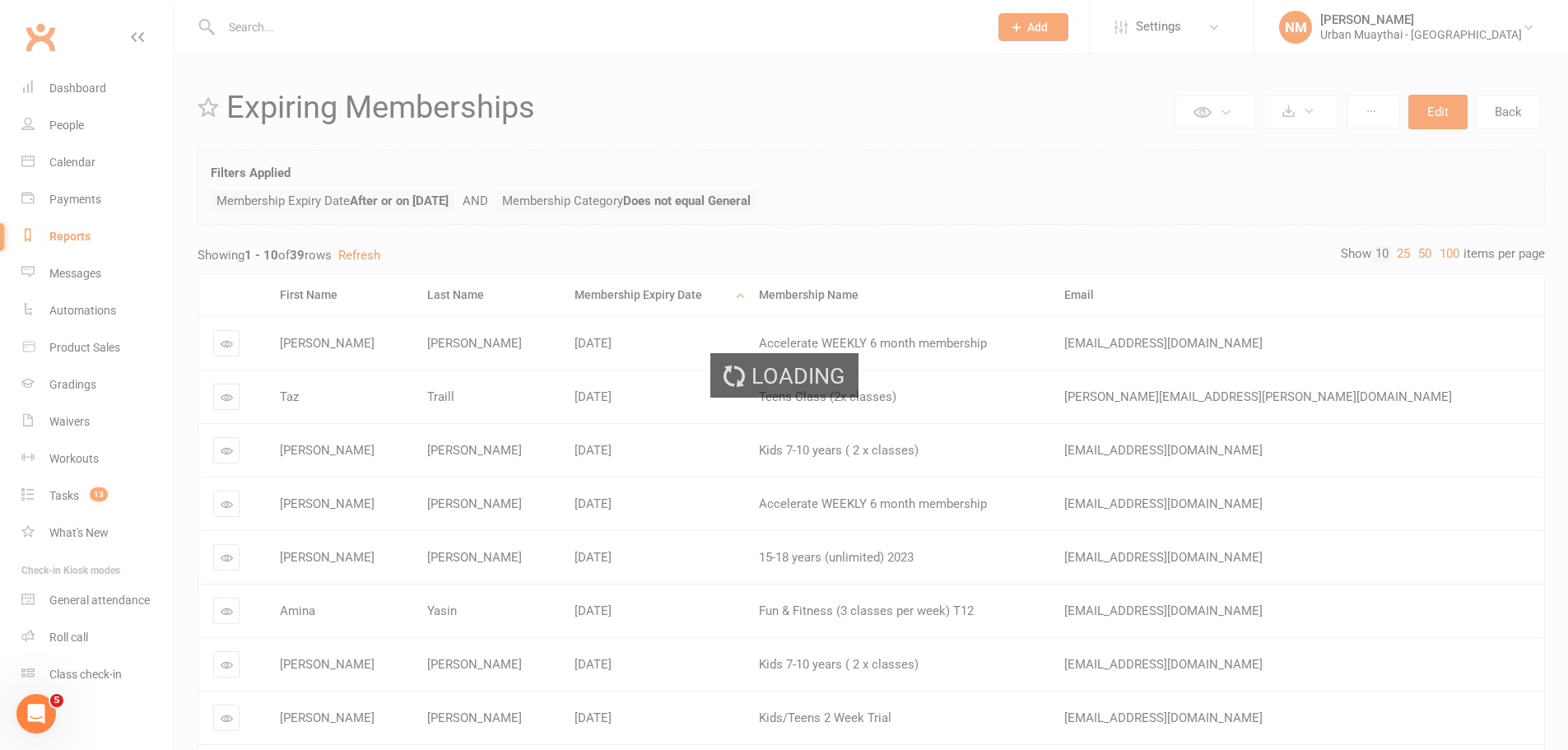
scroll to position [164, 0]
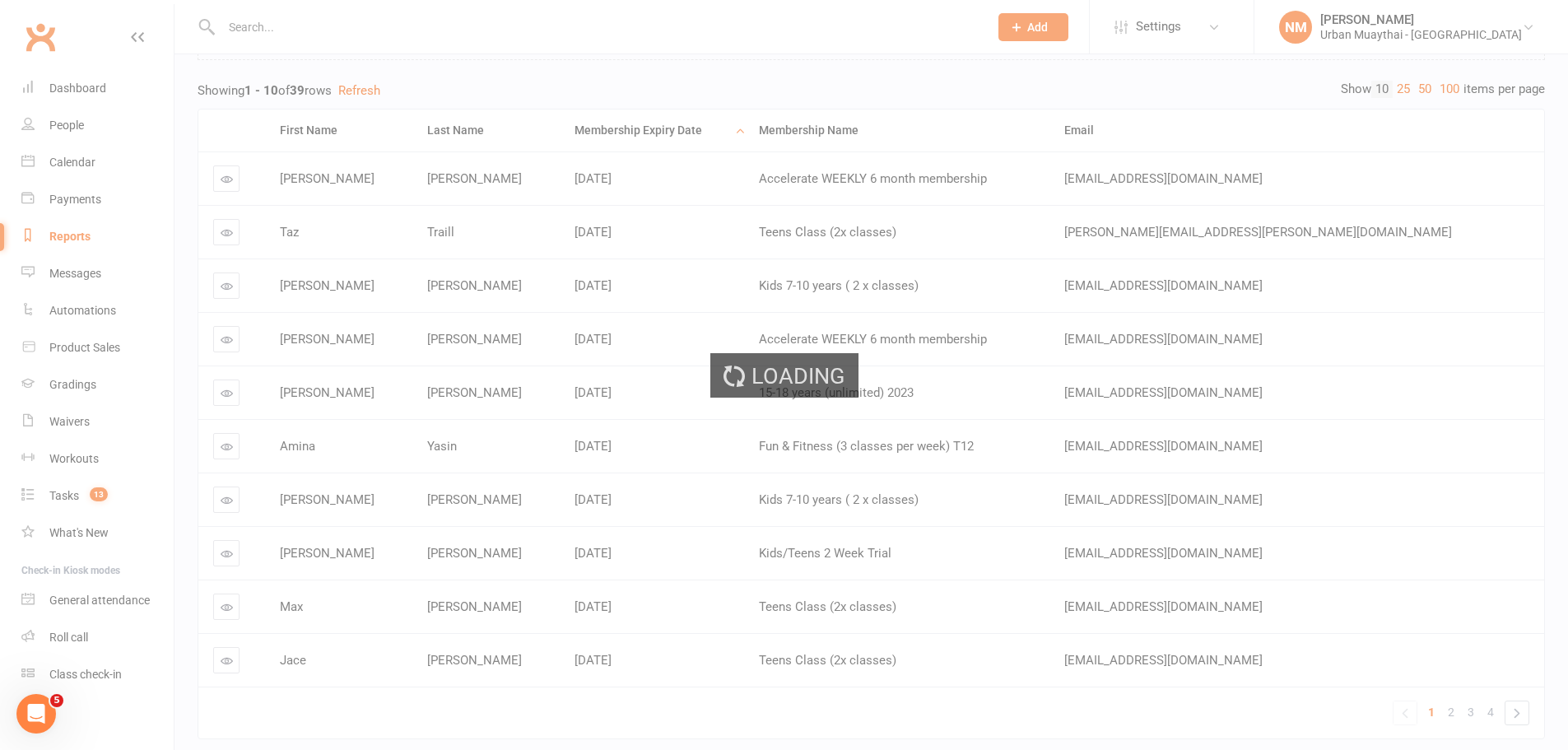
select select "100"
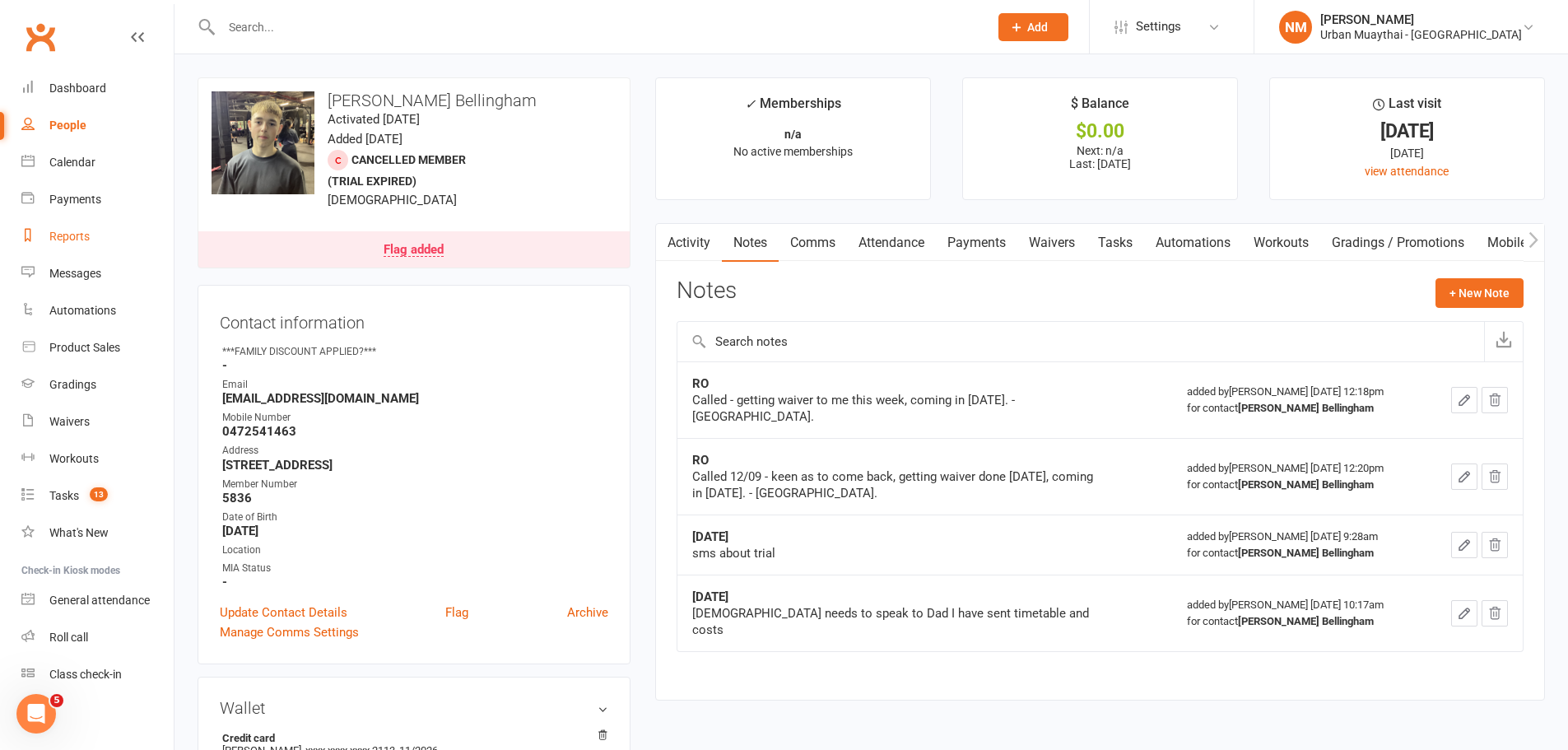
click at [54, 235] on div "Reports" at bounding box center [69, 236] width 40 height 13
select select "100"
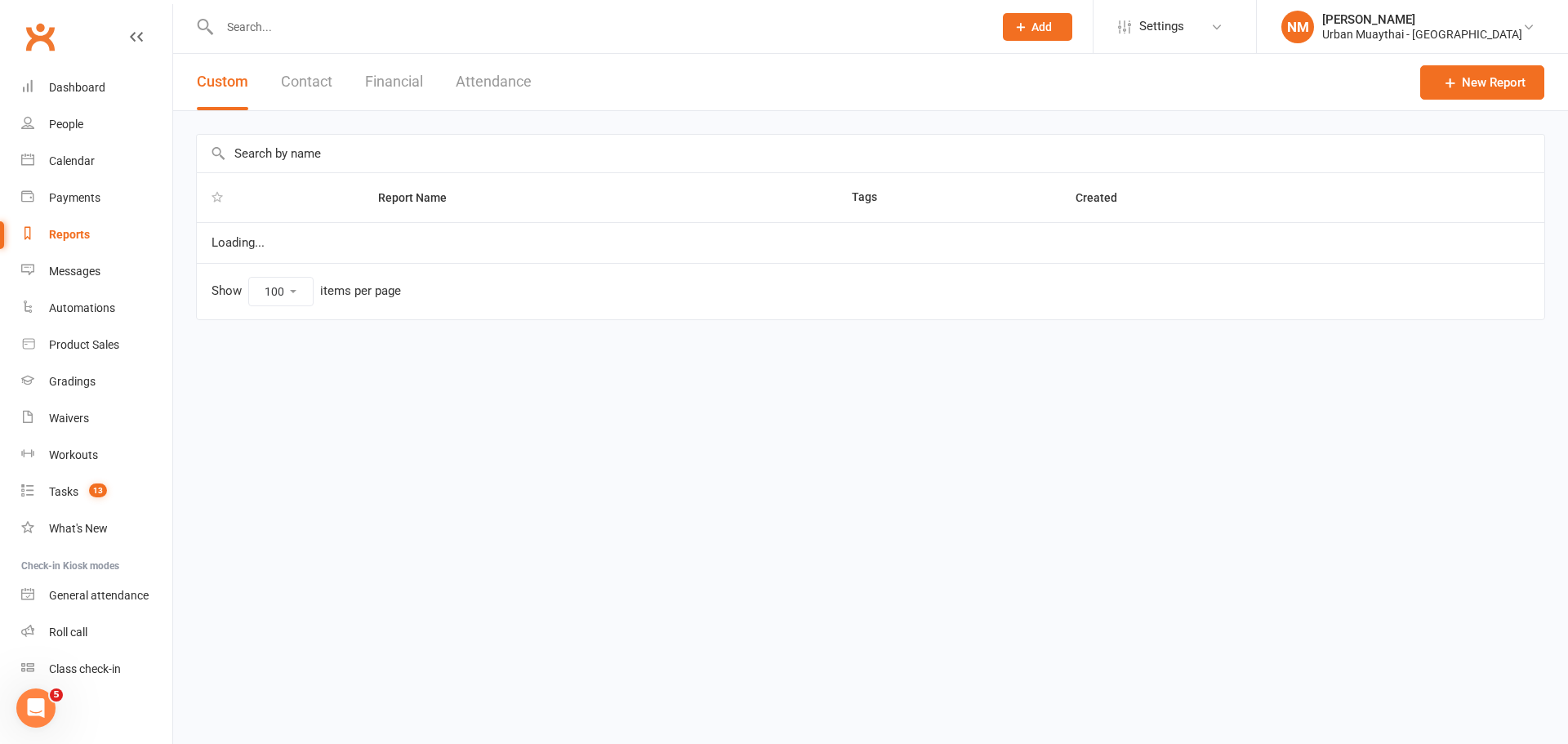
click at [350, 161] on input "text" at bounding box center [870, 153] width 1347 height 37
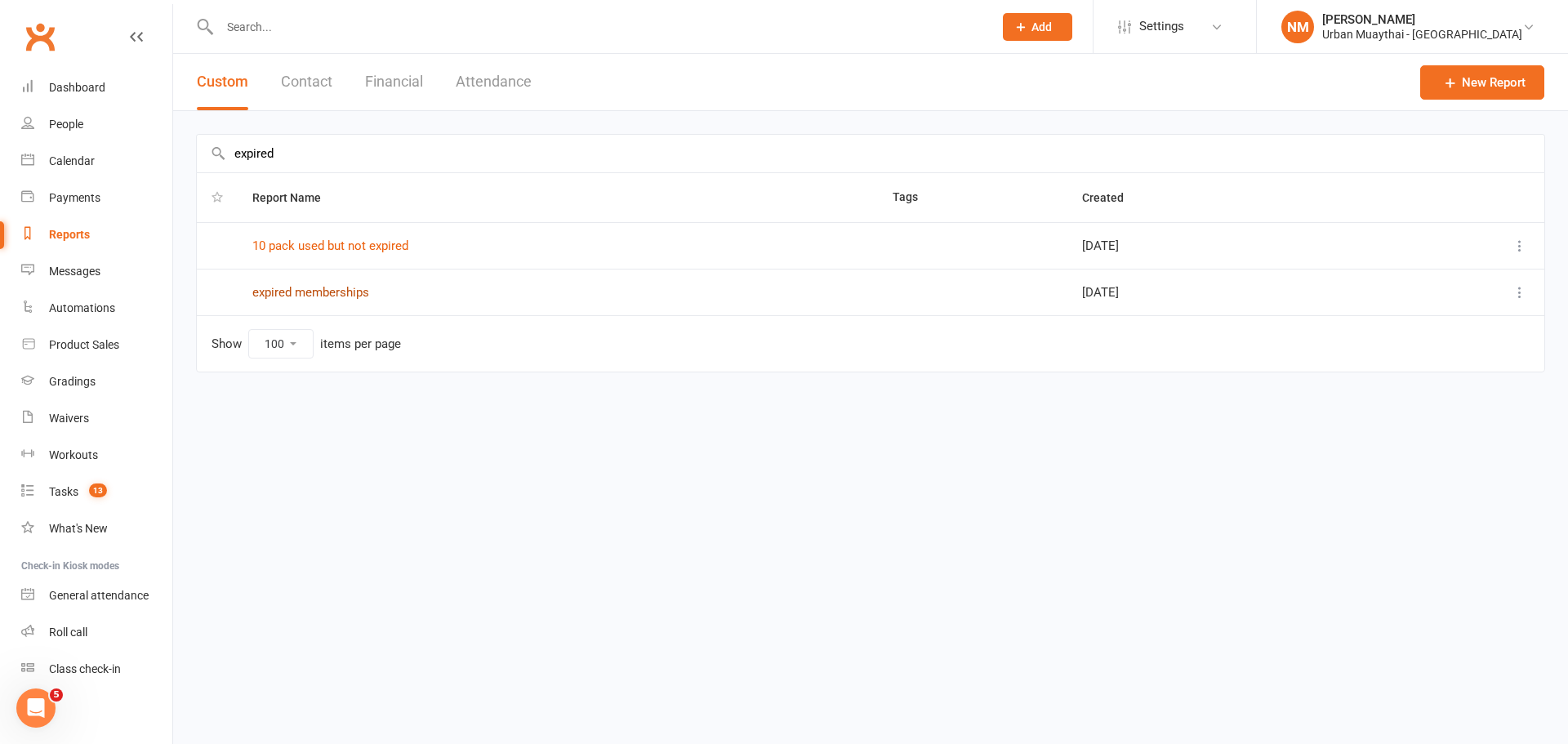
type input "expired"
click at [347, 292] on link "expired memberships" at bounding box center [310, 292] width 117 height 14
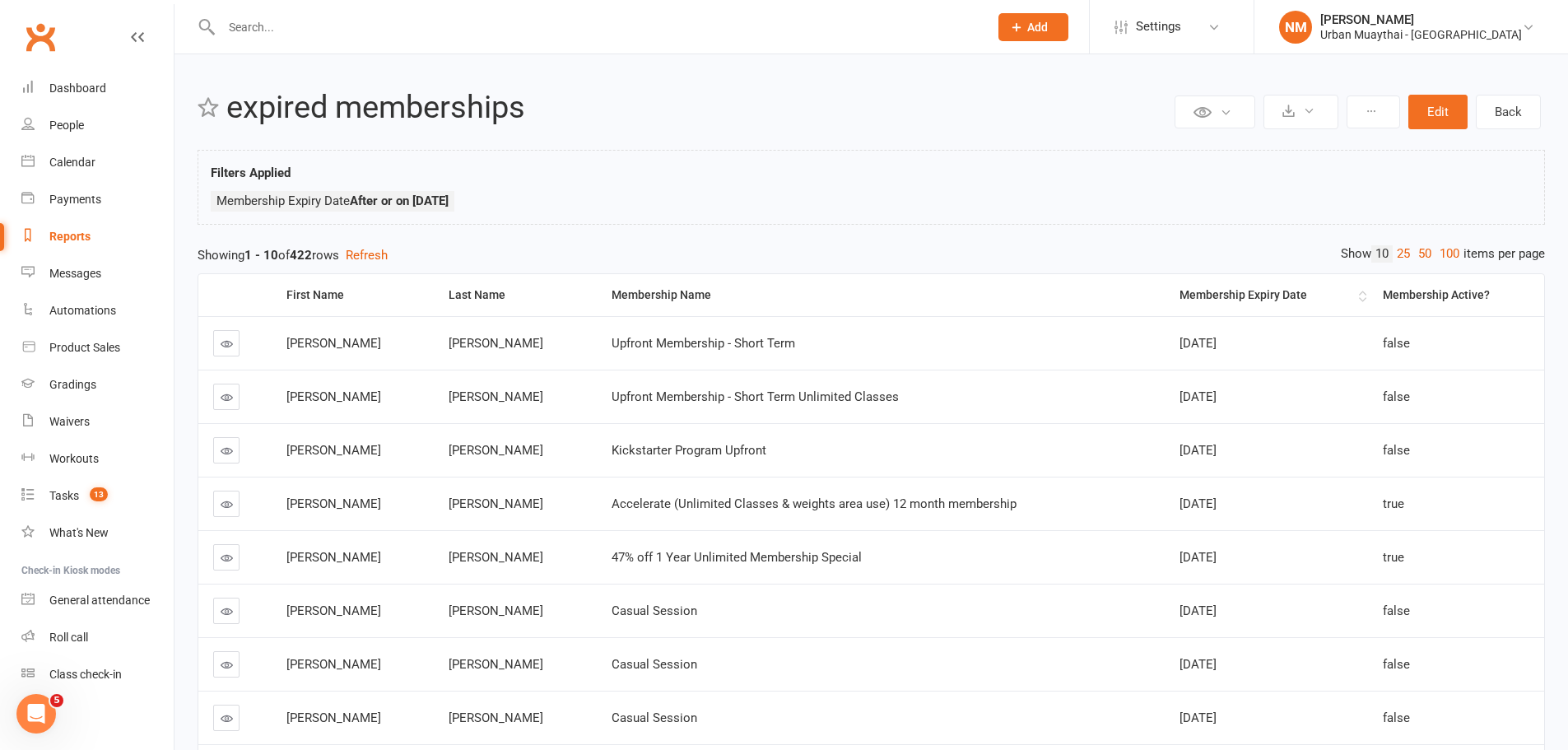
click at [1187, 293] on div "Membership Expiry Date" at bounding box center [1266, 296] width 175 height 13
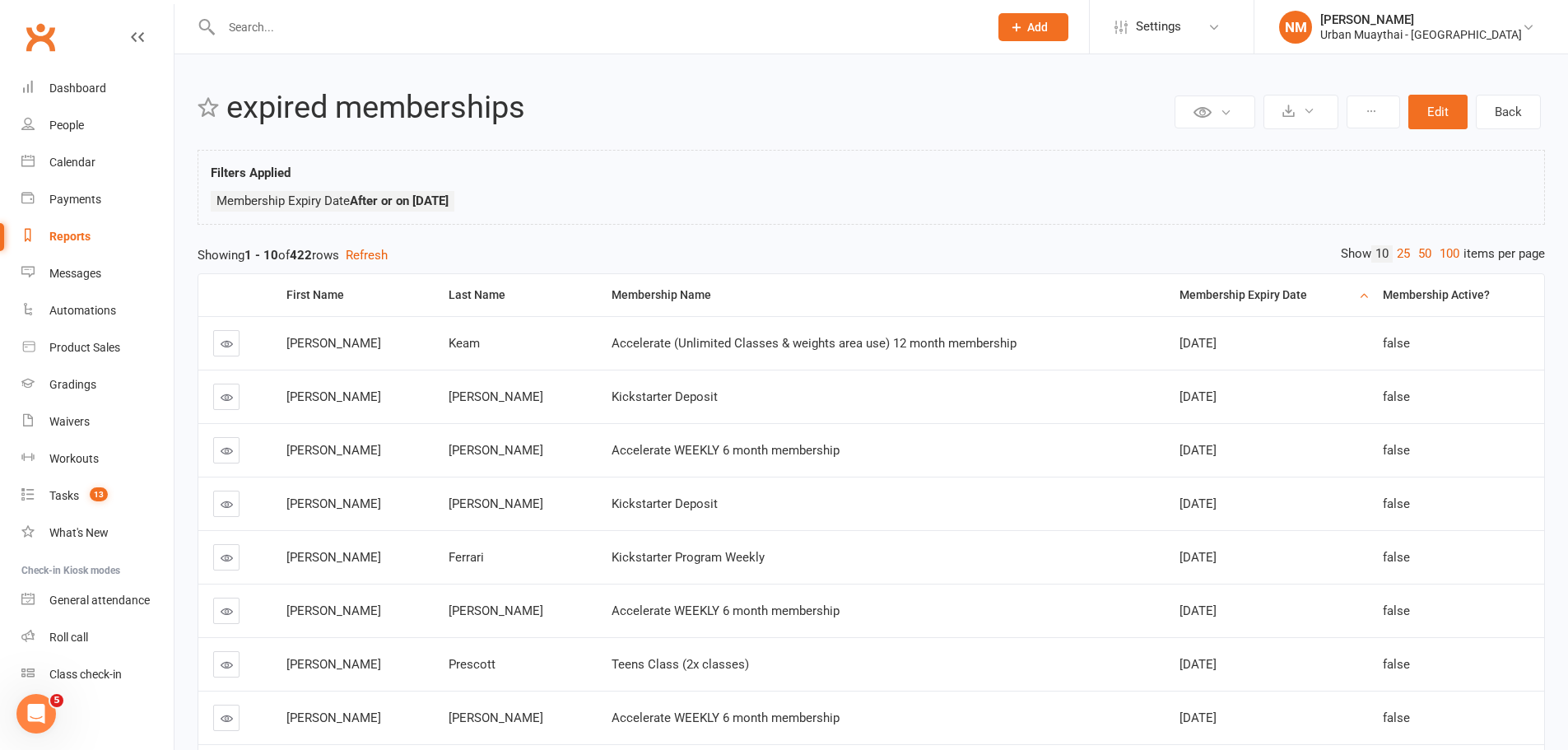
click at [1187, 293] on div "Membership Expiry Date" at bounding box center [1266, 296] width 175 height 13
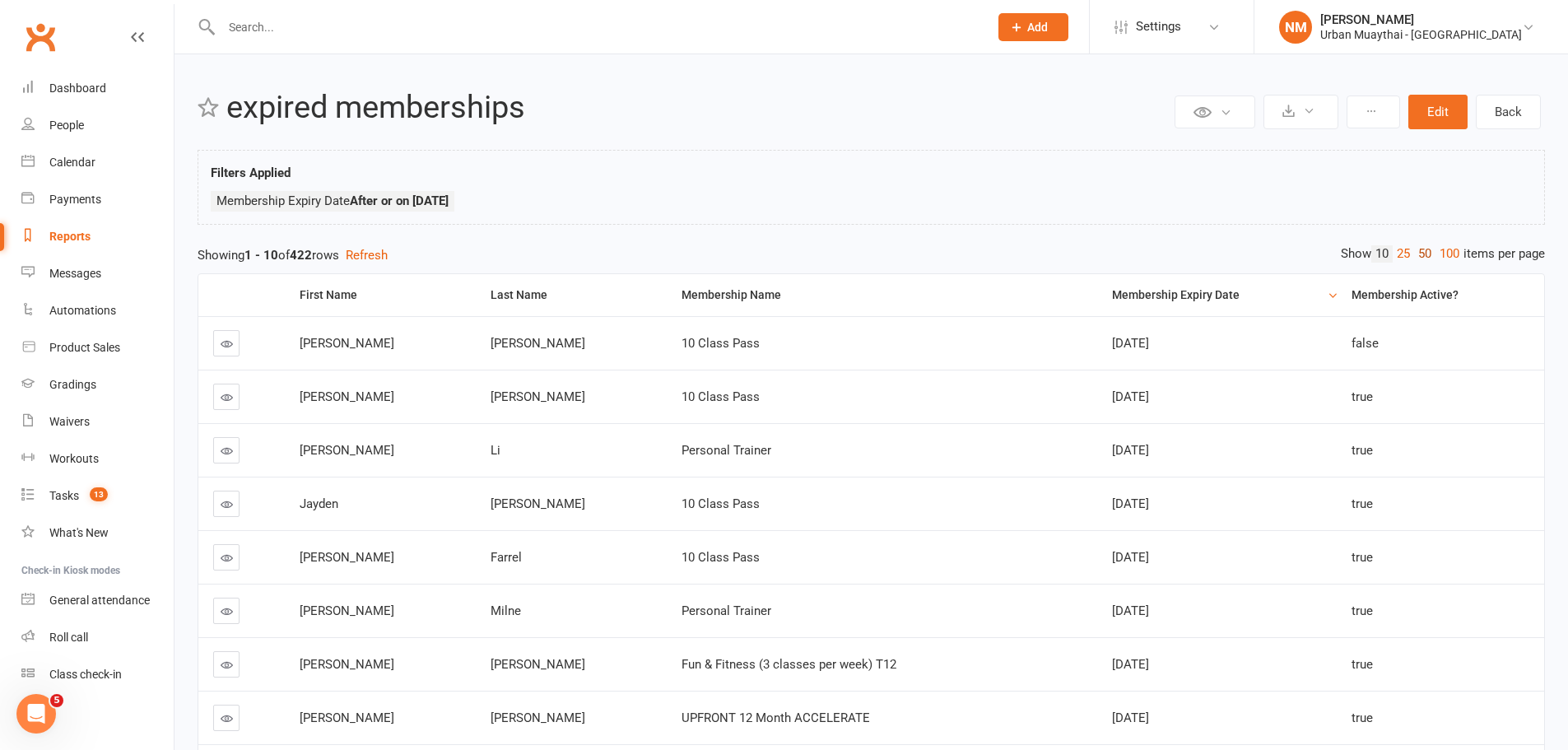
click at [1420, 250] on link "50" at bounding box center [1425, 253] width 22 height 17
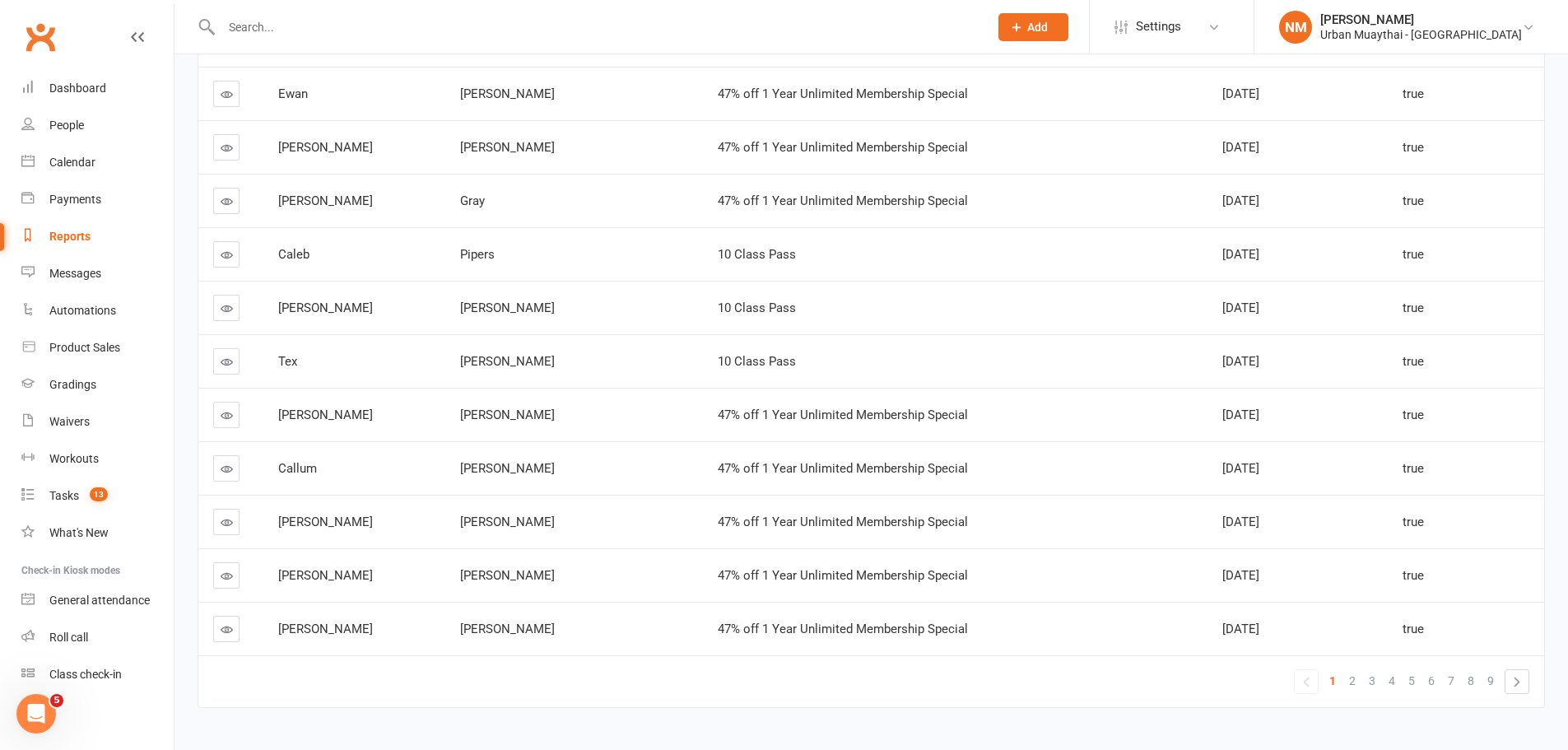
scroll to position [2372, 0]
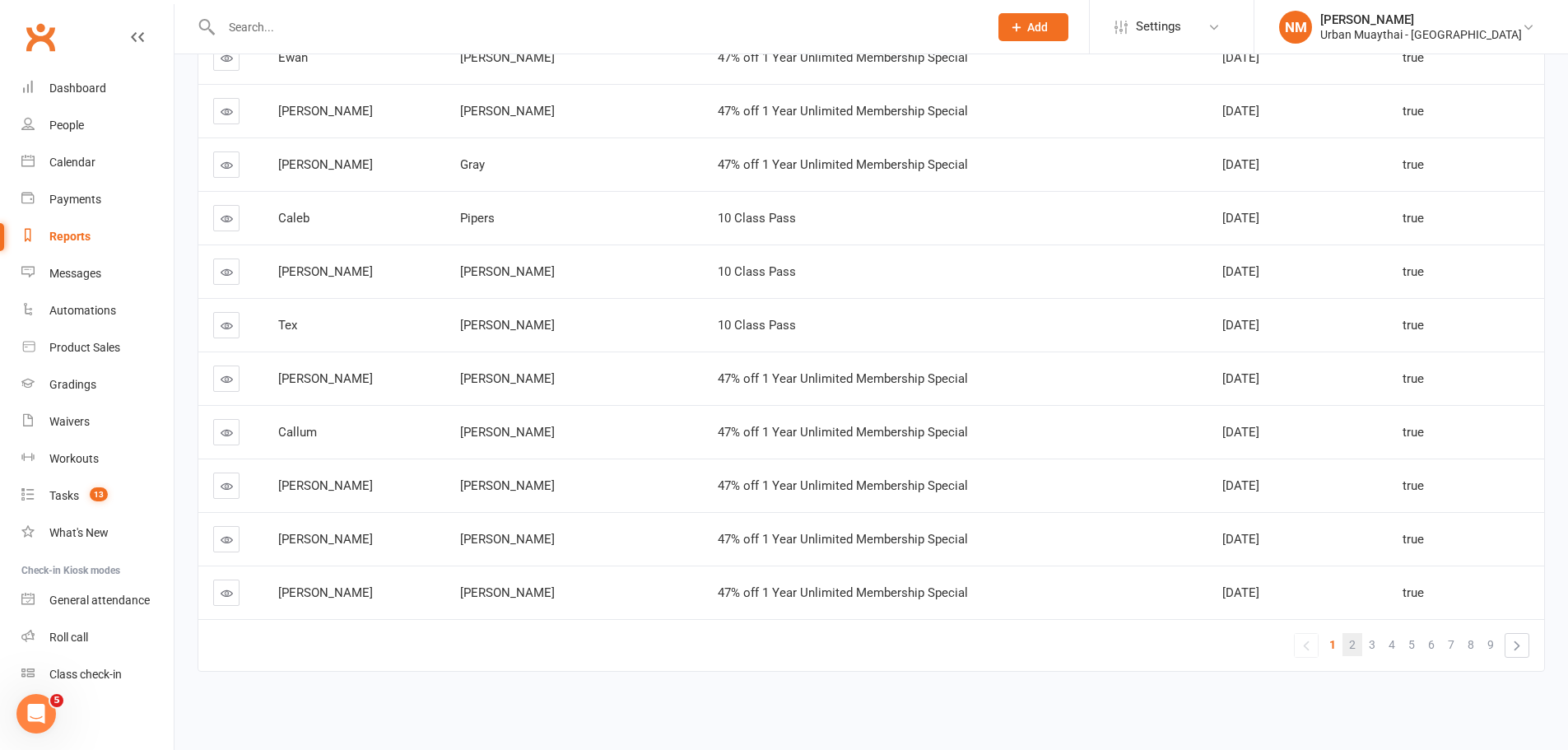
click at [1354, 642] on span "2" at bounding box center [1352, 645] width 6 height 23
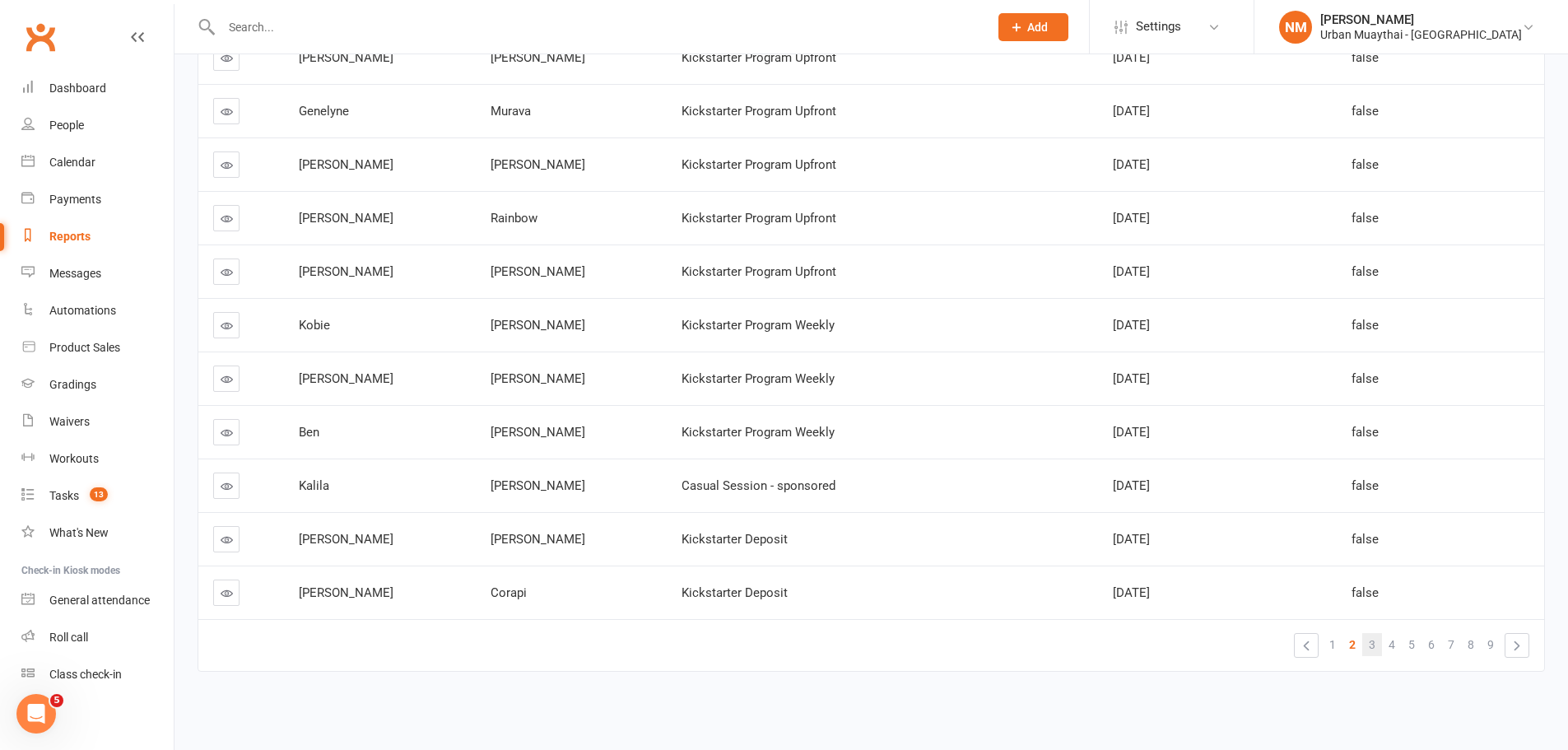
click at [1370, 644] on span "3" at bounding box center [1371, 645] width 6 height 23
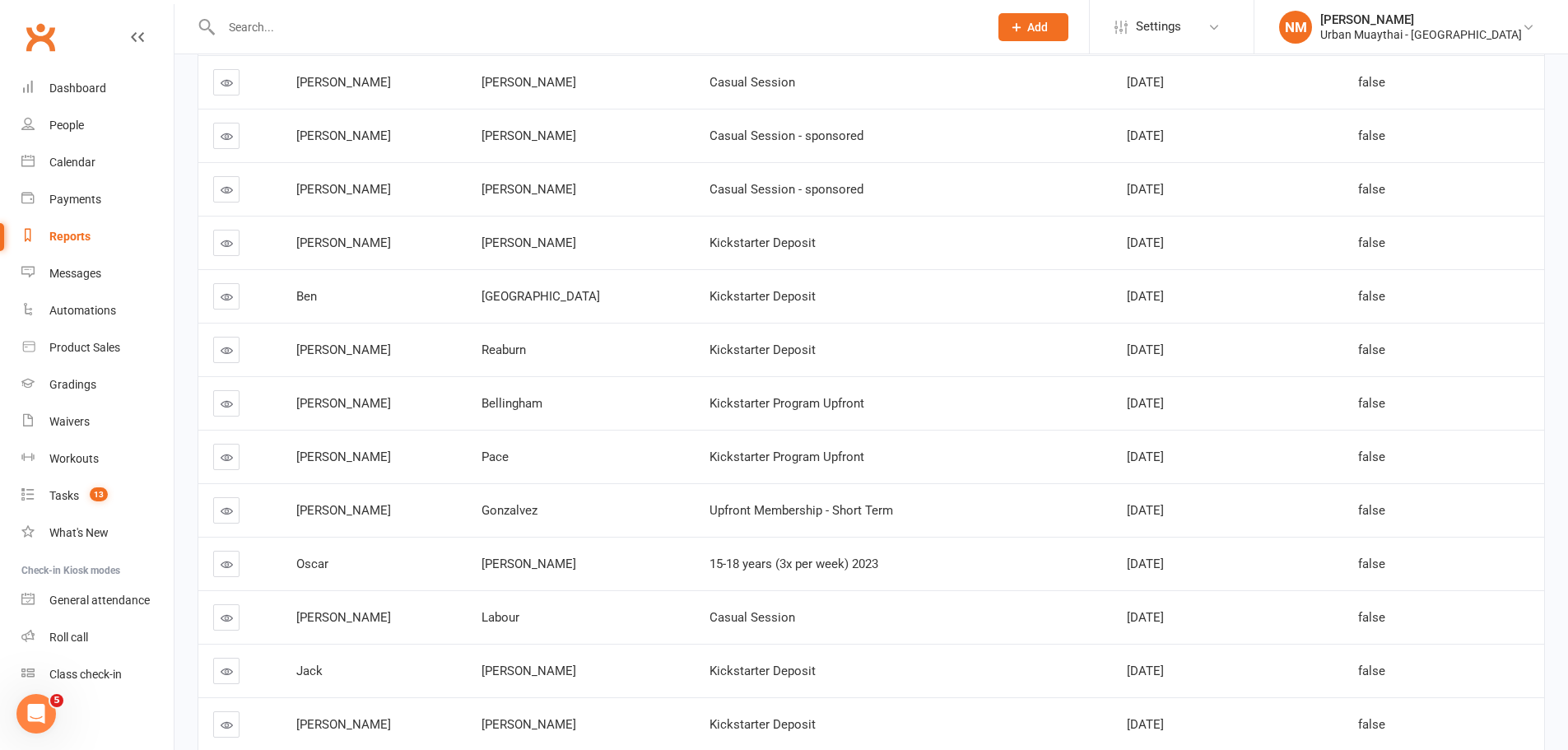
scroll to position [0, 0]
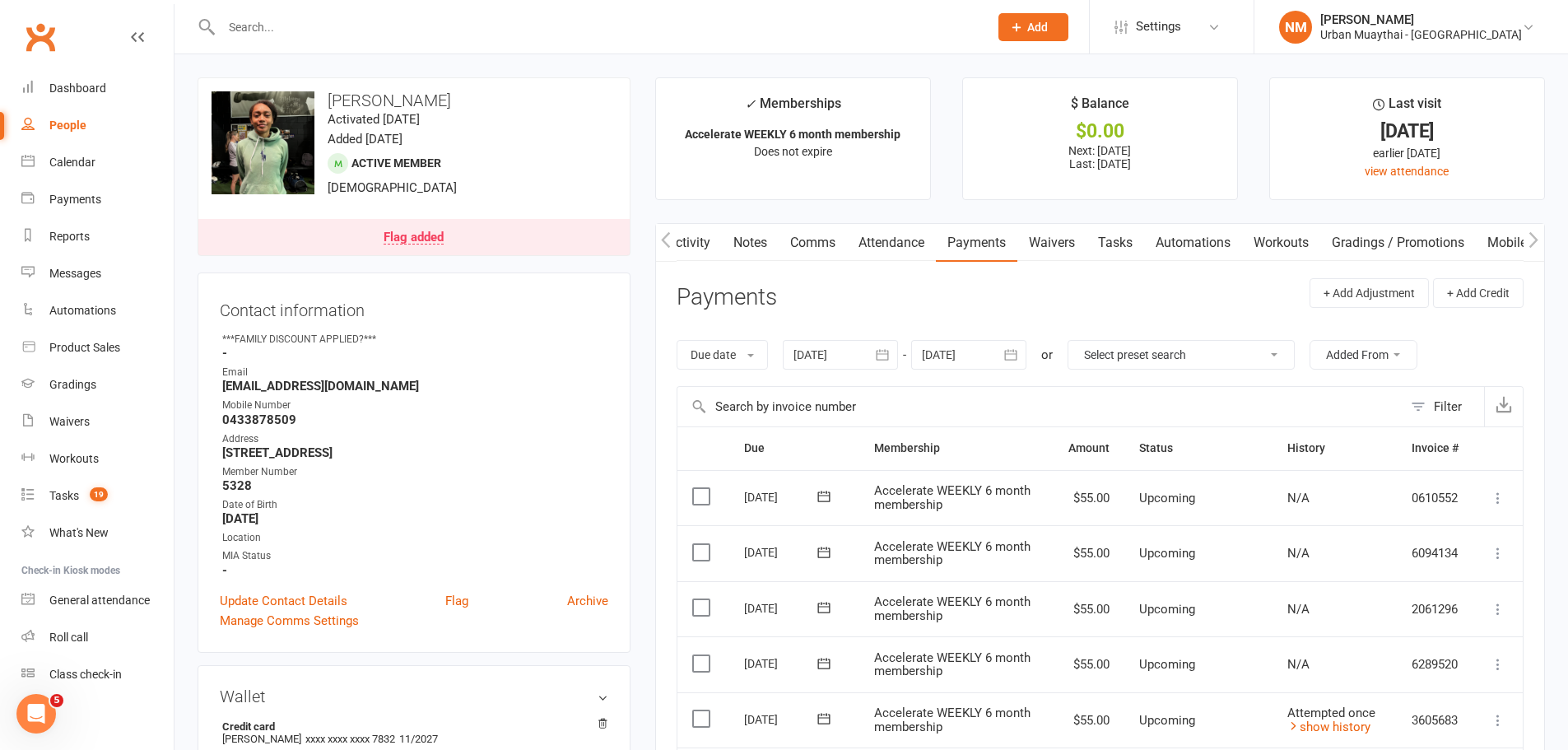
scroll to position [0, 2]
click at [353, 32] on input "text" at bounding box center [596, 27] width 761 height 23
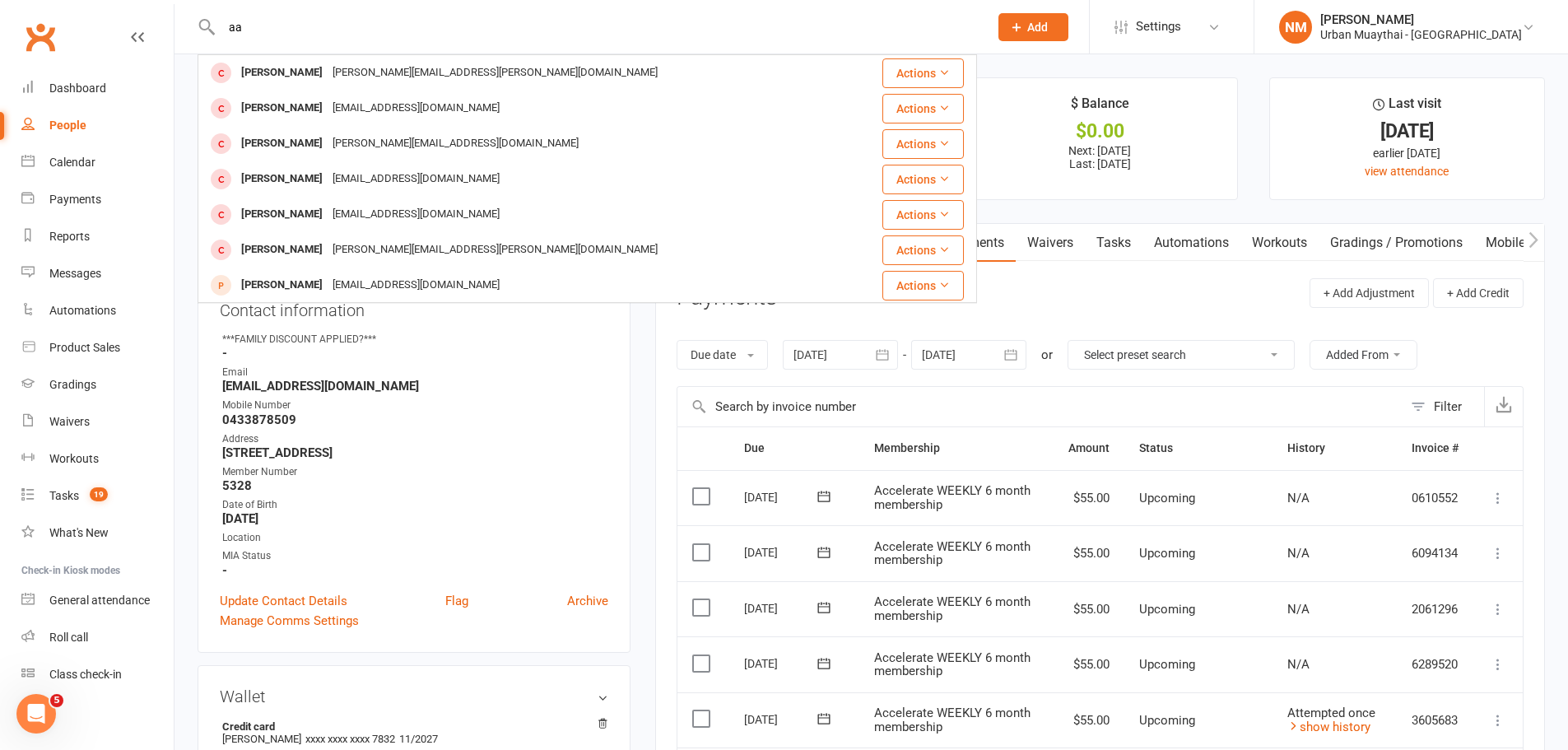
type input "a"
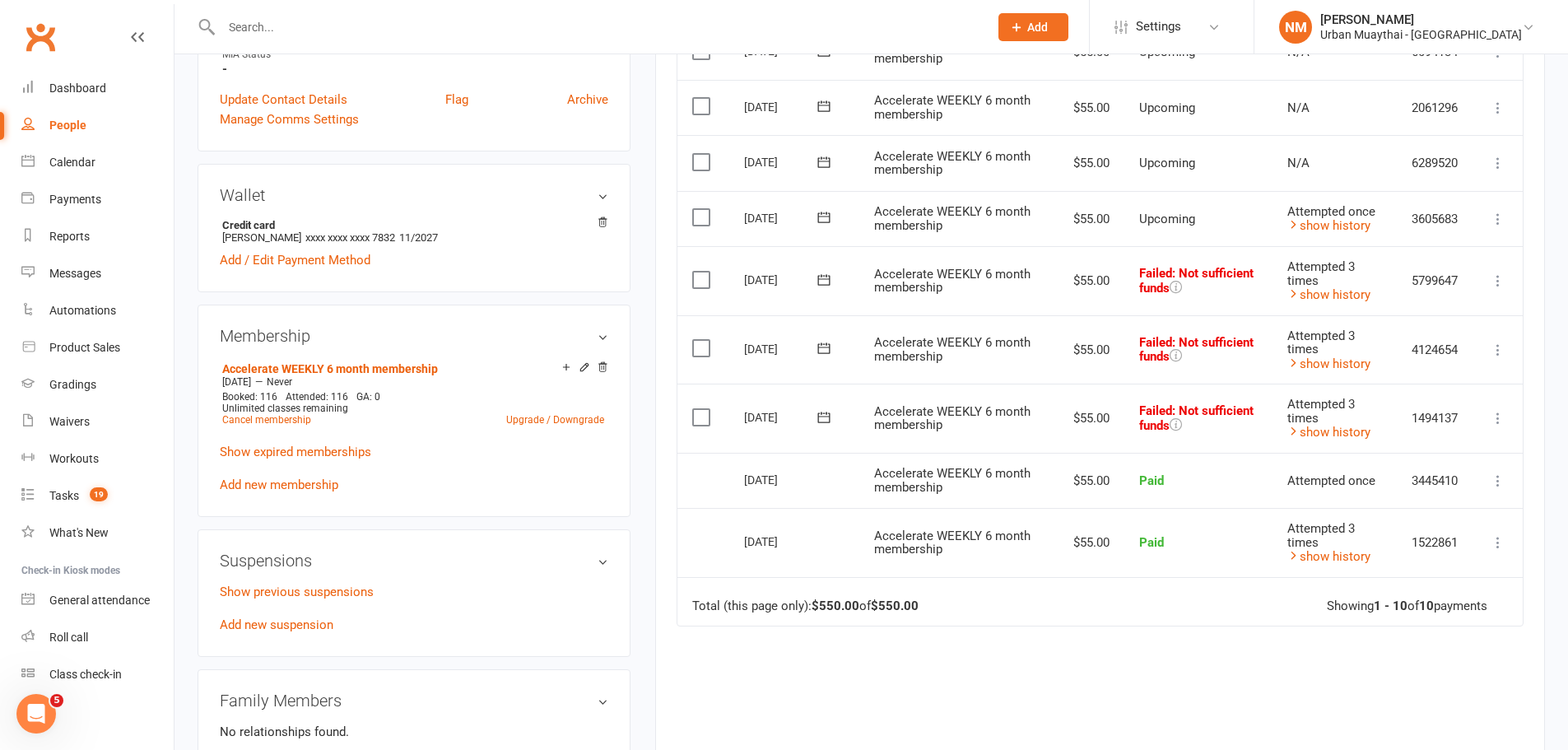
scroll to position [494, 0]
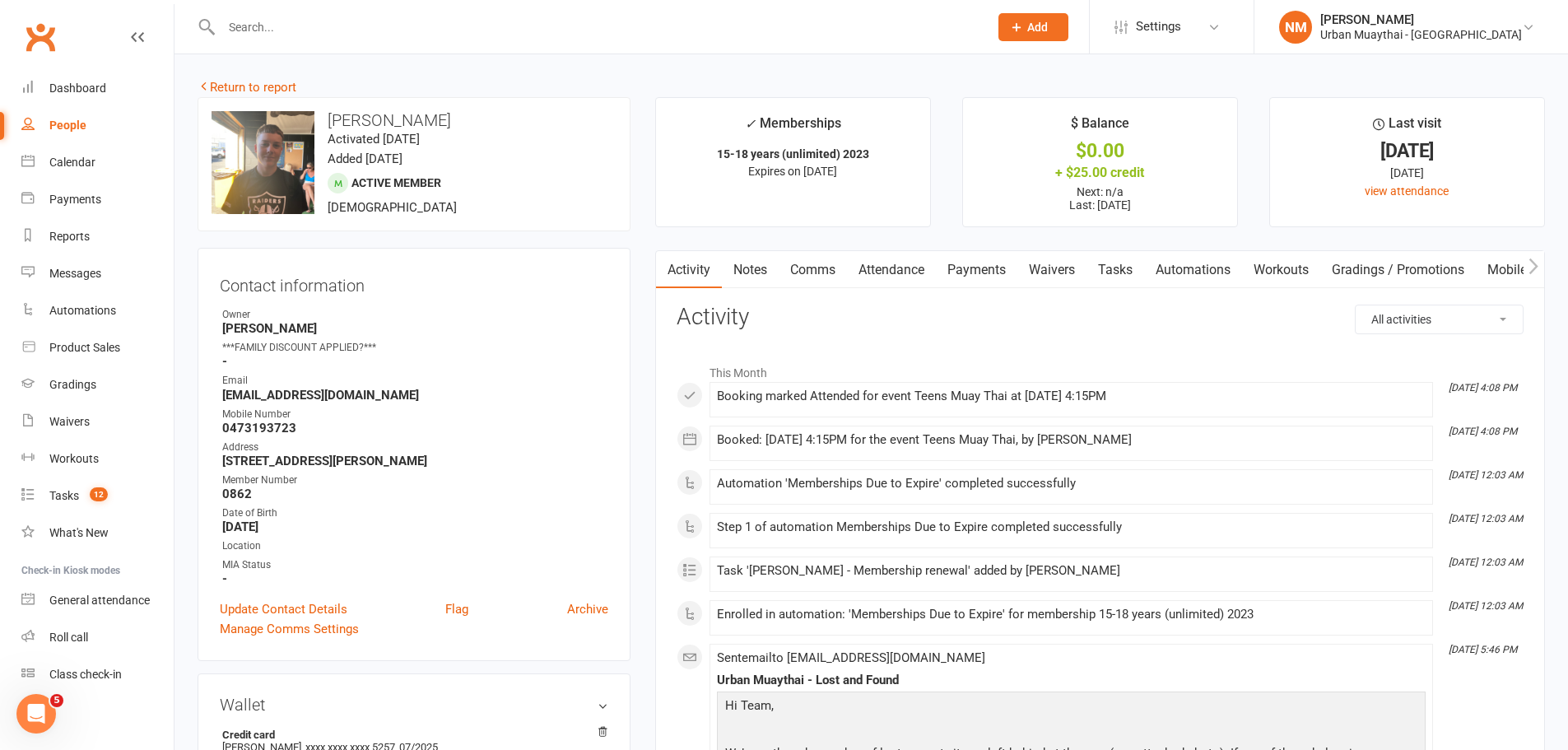
click at [758, 281] on link "Notes" at bounding box center [750, 270] width 57 height 38
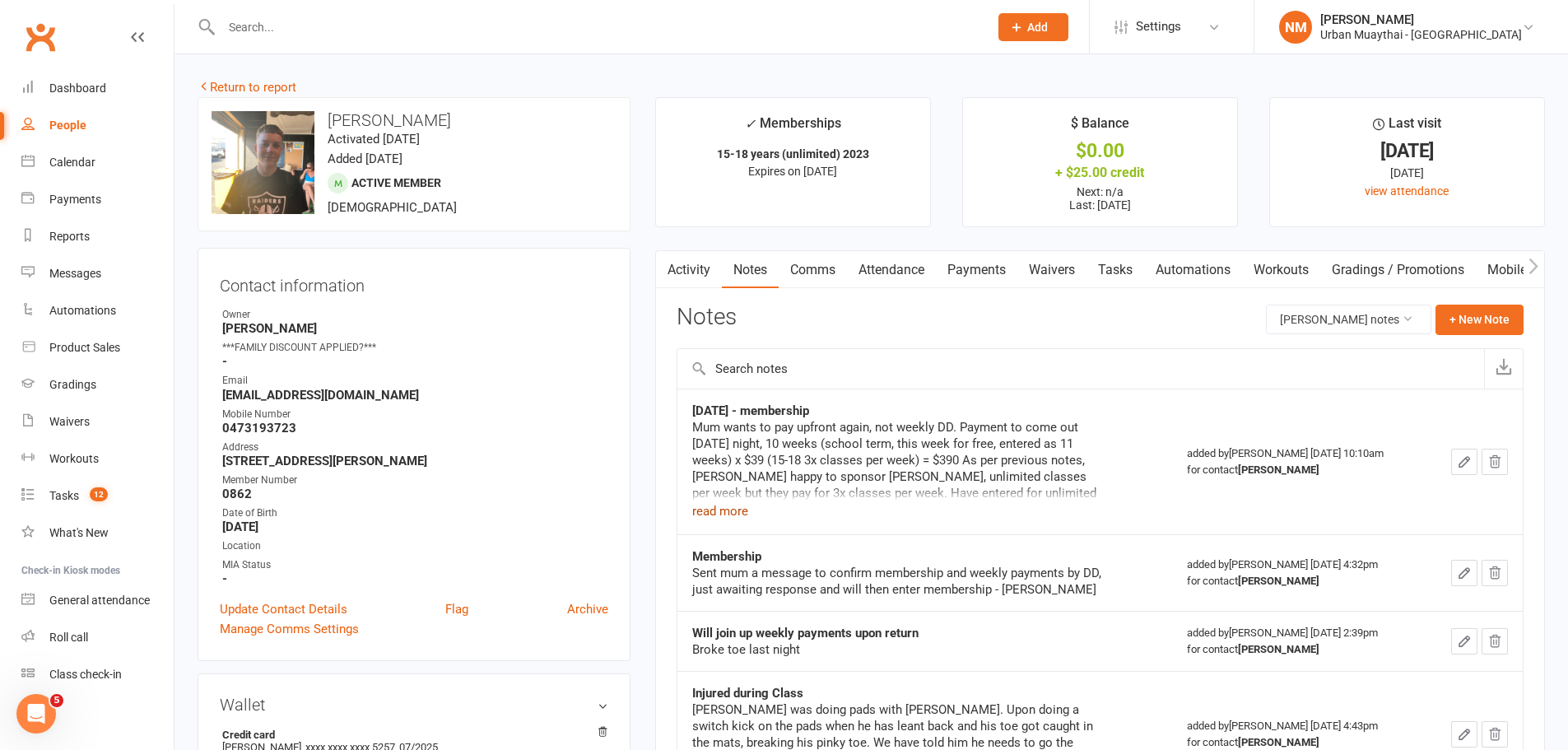
click at [730, 518] on button "read more" at bounding box center [720, 511] width 56 height 20
